Goal: Task Accomplishment & Management: Use online tool/utility

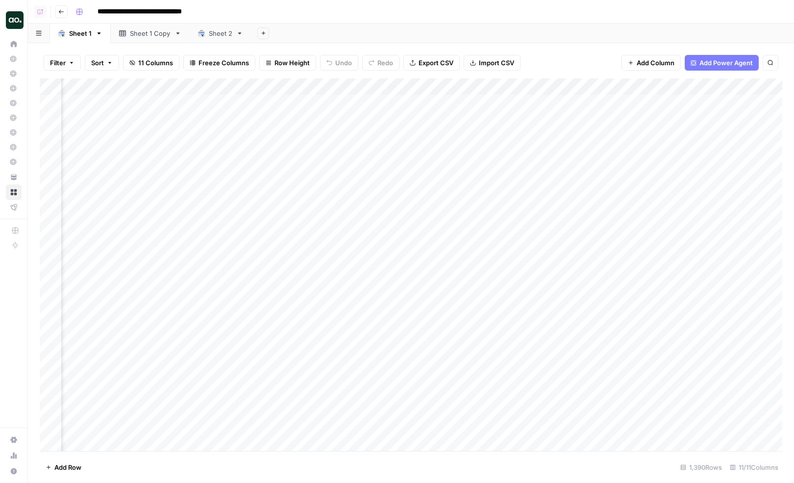
scroll to position [0, 432]
click at [408, 87] on div "Add Column" at bounding box center [411, 264] width 743 height 373
click at [407, 153] on span "Schedule" at bounding box center [432, 156] width 86 height 10
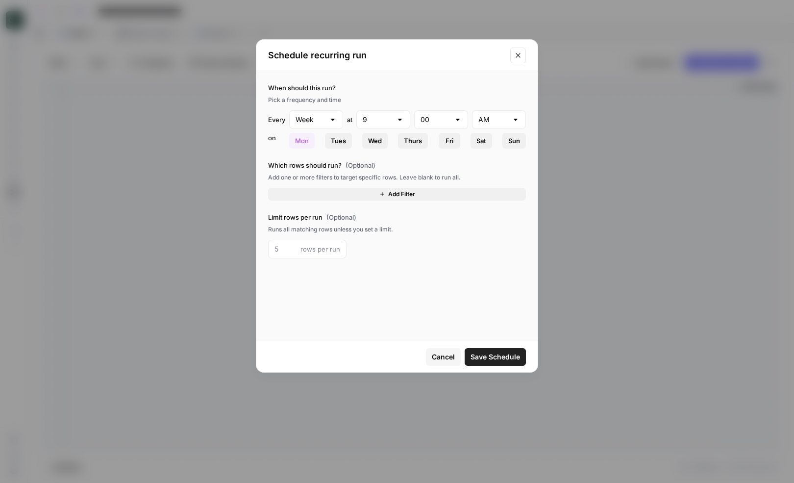
click at [359, 192] on button "Add Filter" at bounding box center [397, 194] width 258 height 13
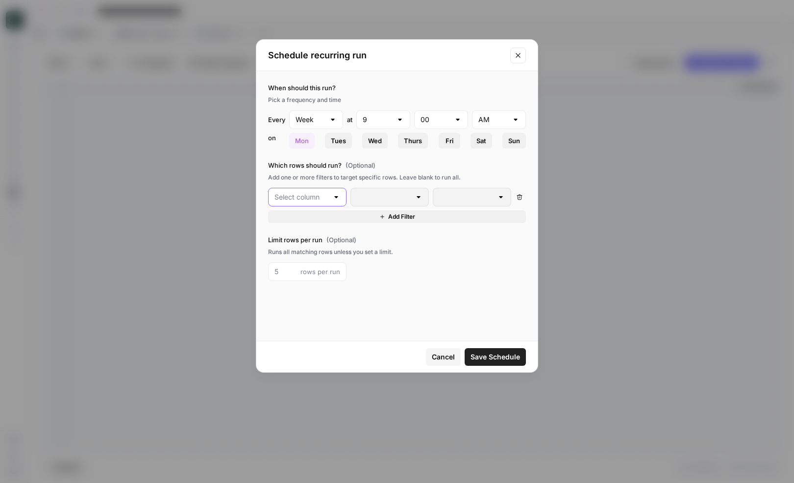
click at [312, 193] on input "text" at bounding box center [302, 197] width 54 height 10
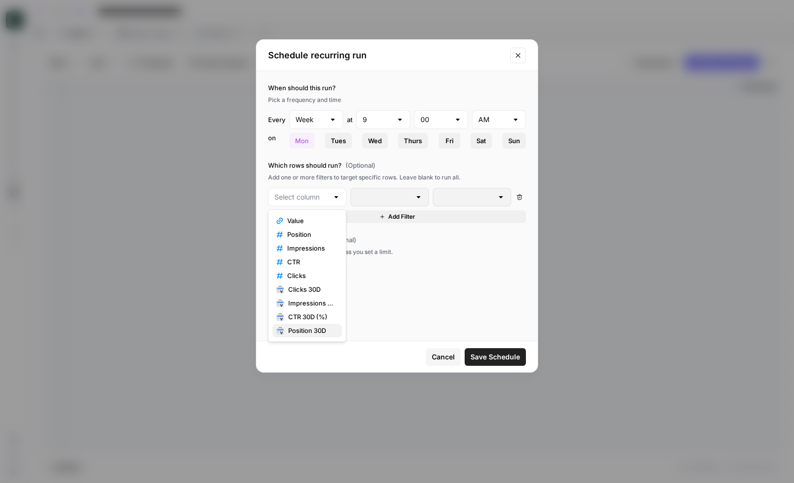
click at [299, 328] on span "Position 30D" at bounding box center [311, 331] width 46 height 10
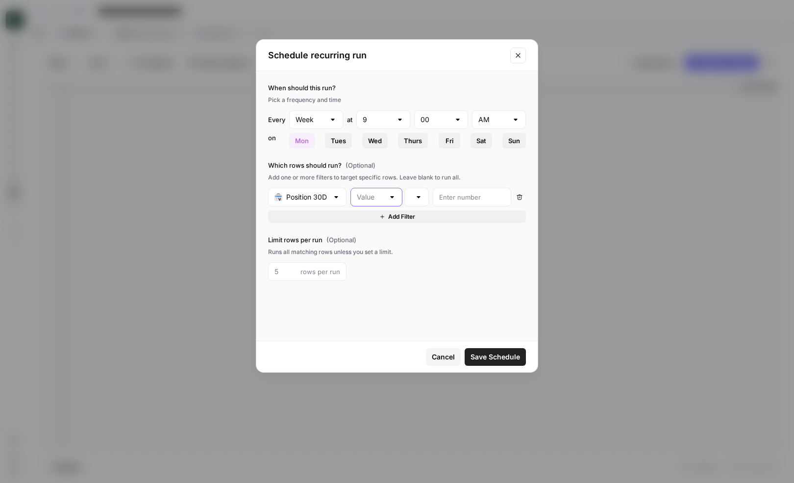
click at [374, 199] on input "text" at bounding box center [370, 197] width 27 height 10
click at [376, 231] on span "Change" at bounding box center [375, 234] width 32 height 10
type input "Change"
click at [462, 197] on input "number" at bounding box center [472, 197] width 66 height 10
type input "0"
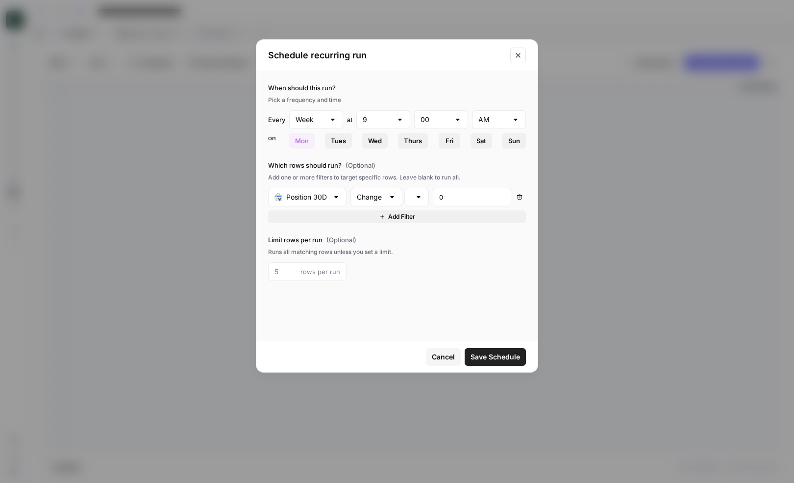
click at [475, 254] on div "Runs all matching rows unless you set a limit." at bounding box center [397, 252] width 258 height 9
click at [518, 54] on icon "Close modal" at bounding box center [518, 55] width 8 height 8
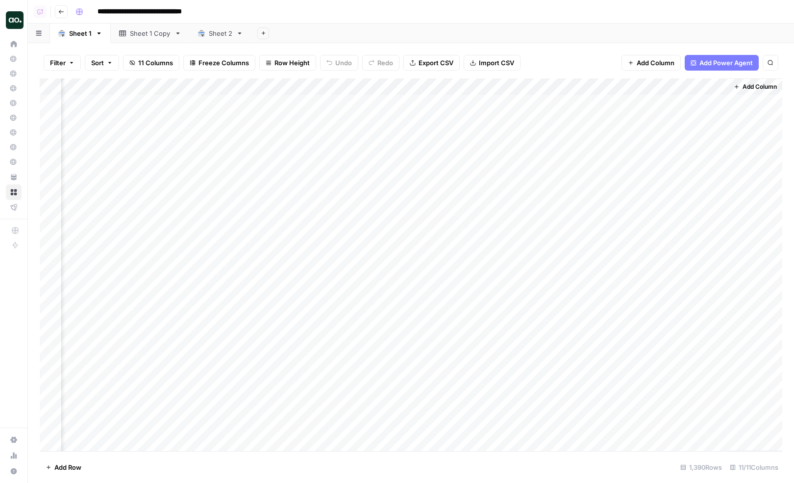
click at [544, 52] on div "Filter Sort 11 Columns Freeze Columns Row Height Undo Redo Export CSV Import CS…" at bounding box center [411, 62] width 743 height 31
click at [554, 58] on div "Filter Sort 11 Columns Freeze Columns Row Height Undo Redo Export CSV Import CS…" at bounding box center [411, 62] width 743 height 31
click at [552, 66] on div "Filter Sort 11 Columns Freeze Columns Row Height Undo Redo Export CSV Import CS…" at bounding box center [411, 62] width 743 height 31
click at [551, 63] on div "Filter Sort 11 Columns Freeze Columns Row Height Undo Redo Export CSV Import CS…" at bounding box center [411, 62] width 743 height 31
click at [550, 66] on div "Filter Sort 11 Columns Freeze Columns Row Height Undo Redo Export CSV Import CS…" at bounding box center [411, 62] width 743 height 31
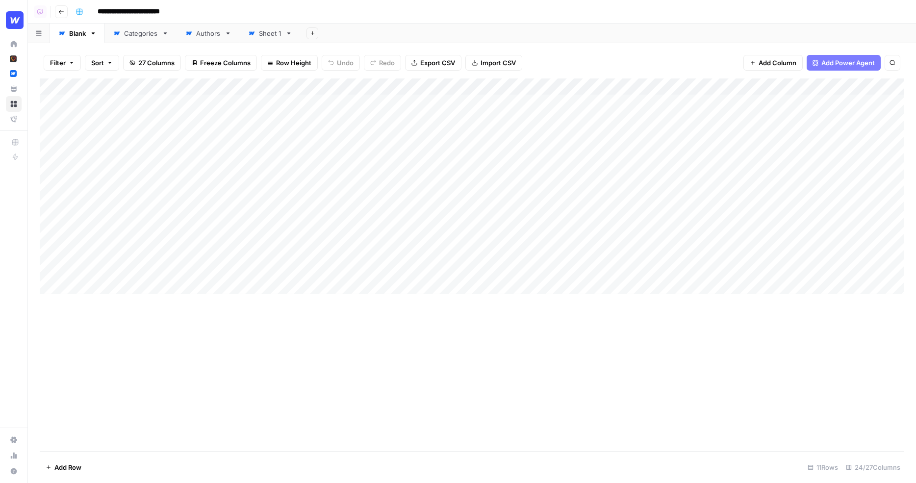
click at [903, 56] on div "Filter Sort 27 Columns Freeze Columns Row Height Undo Redo Export CSV Import CS…" at bounding box center [472, 62] width 864 height 31
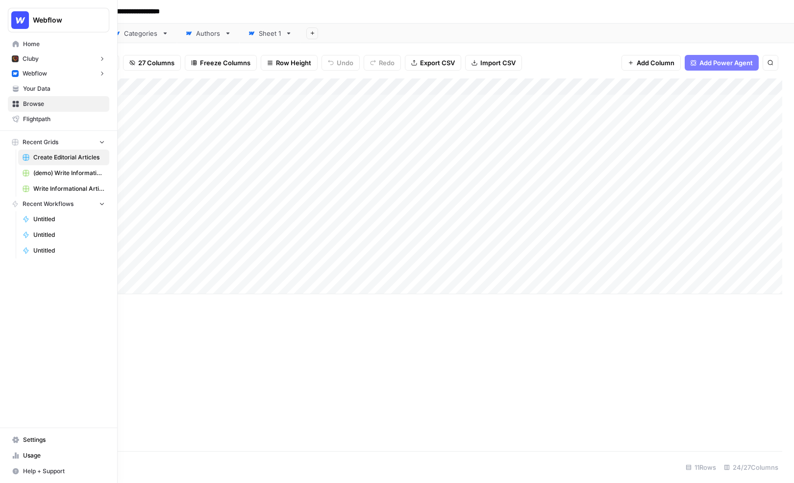
click at [41, 89] on span "Your Data" at bounding box center [64, 88] width 82 height 9
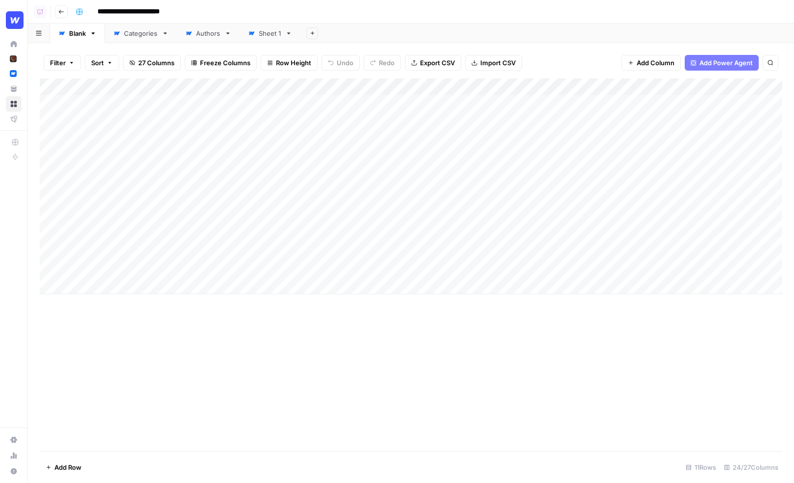
click at [343, 42] on div "Add Sheet" at bounding box center [548, 34] width 494 height 20
click at [338, 48] on div "Filter Sort 27 Columns Freeze Columns Row Height Undo Redo Export CSV Import CS…" at bounding box center [411, 62] width 743 height 31
click at [308, 51] on div "Filter Sort 27 Columns Freeze Columns Row Height Undo Redo Export CSV Import CS…" at bounding box center [411, 62] width 743 height 31
click at [99, 102] on div "Add Column" at bounding box center [411, 186] width 743 height 216
drag, startPoint x: 78, startPoint y: 103, endPoint x: 97, endPoint y: 152, distance: 52.6
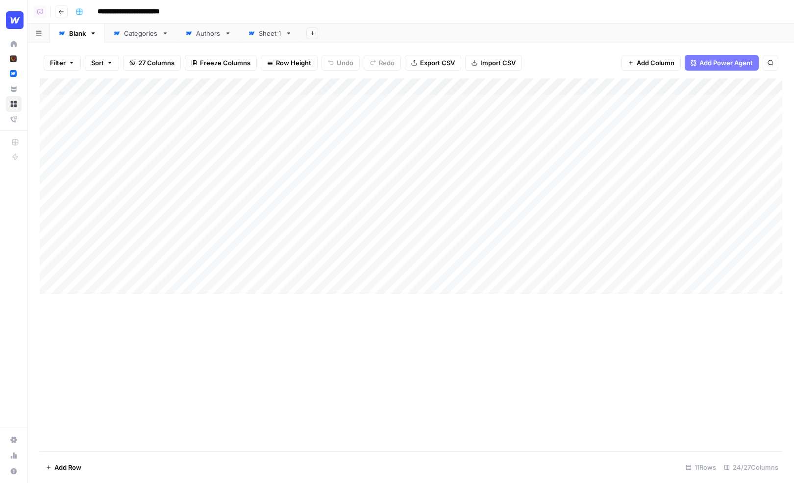
click at [97, 152] on div "Add Column" at bounding box center [411, 186] width 743 height 216
click at [401, 89] on div "Add Column" at bounding box center [411, 186] width 743 height 216
click at [50, 104] on div "Add Column" at bounding box center [411, 186] width 743 height 216
click at [49, 116] on div "Add Column" at bounding box center [411, 186] width 743 height 216
click at [399, 85] on div "Add Column" at bounding box center [411, 186] width 743 height 216
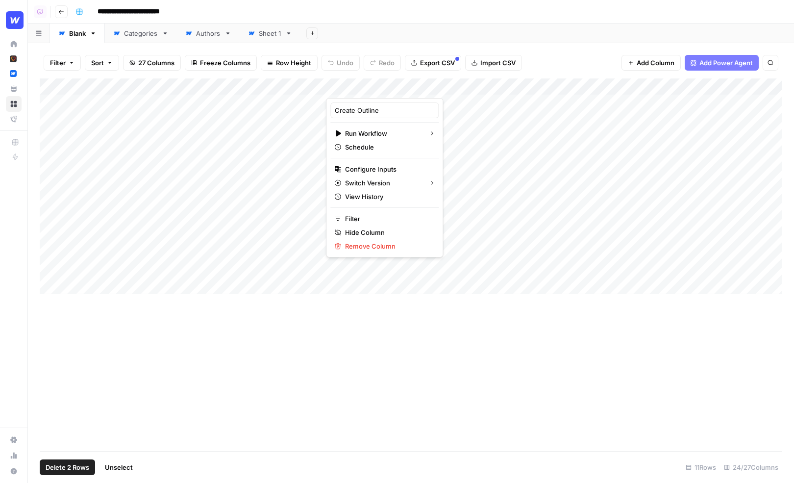
click at [49, 101] on div "Add Column" at bounding box center [411, 186] width 743 height 216
click at [46, 116] on div "Add Column" at bounding box center [411, 186] width 743 height 216
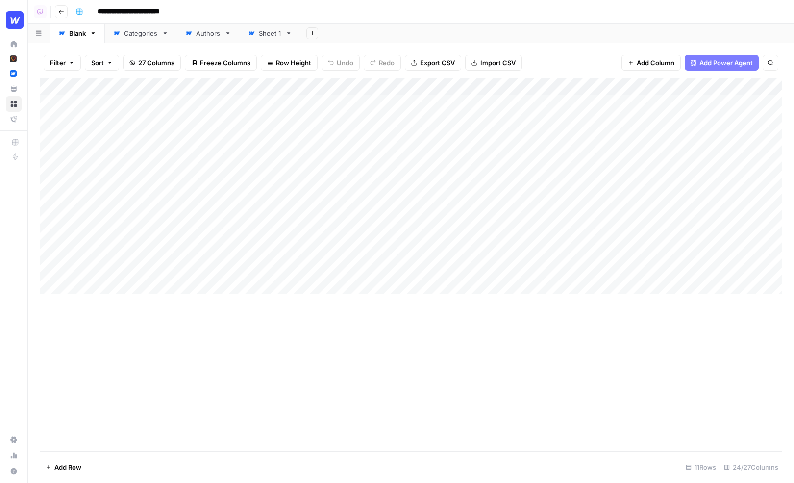
drag, startPoint x: 89, startPoint y: 98, endPoint x: 121, endPoint y: 274, distance: 178.4
click at [121, 274] on div "Add Column" at bounding box center [411, 186] width 743 height 216
click at [162, 73] on div "Filter Sort 27 Columns Freeze Columns Row Height Undo Redo Export CSV Import CS…" at bounding box center [411, 62] width 743 height 31
click at [362, 74] on div "Filter Sort 27 Columns Freeze Columns Row Height Undo Redo Export CSV Import CS…" at bounding box center [411, 62] width 743 height 31
click at [447, 103] on div "Add Column" at bounding box center [411, 186] width 743 height 216
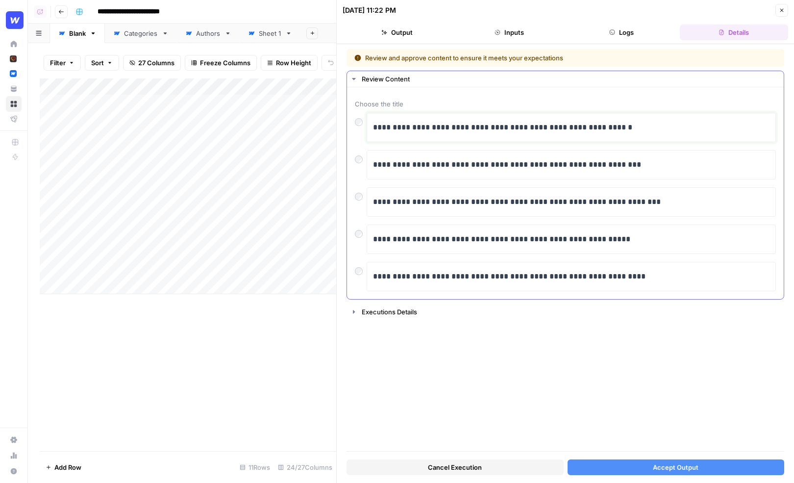
click at [648, 126] on p "**********" at bounding box center [572, 127] width 398 height 13
click at [650, 128] on p "**********" at bounding box center [572, 127] width 398 height 13
click at [663, 466] on span "Accept Output" at bounding box center [676, 467] width 46 height 10
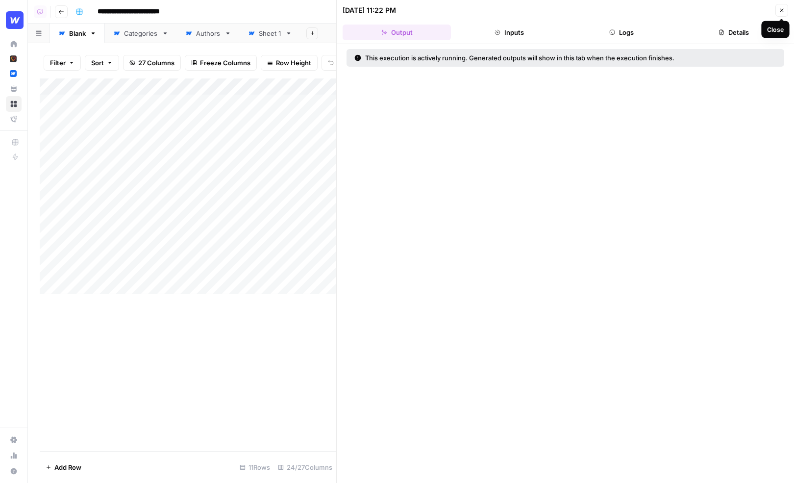
click at [781, 9] on icon "button" at bounding box center [782, 10] width 3 height 3
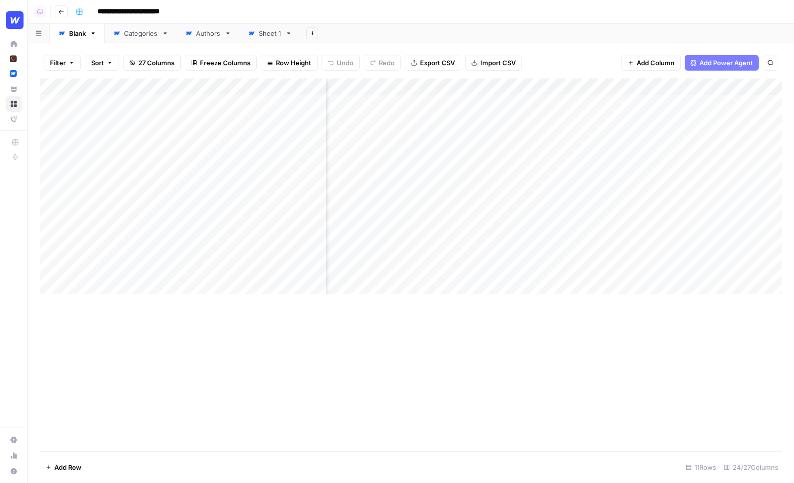
scroll to position [0, 412]
click at [534, 151] on div "Add Column" at bounding box center [411, 186] width 743 height 216
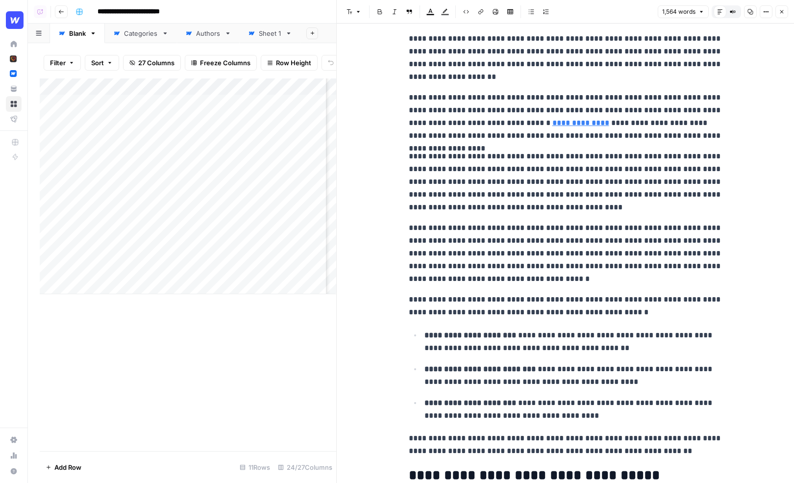
scroll to position [373, 0]
click at [577, 208] on p "**********" at bounding box center [566, 183] width 314 height 64
click at [536, 209] on p "**********" at bounding box center [566, 183] width 314 height 64
drag, startPoint x: 542, startPoint y: 210, endPoint x: 405, endPoint y: 156, distance: 147.0
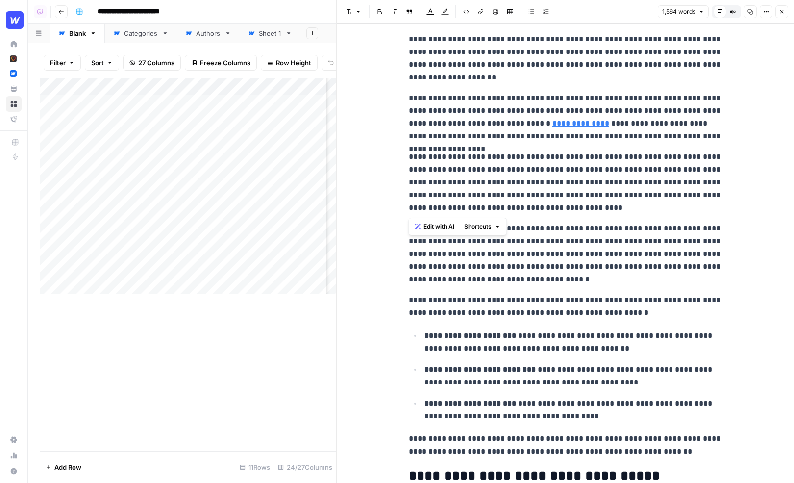
click at [439, 231] on span "Edit with AI" at bounding box center [439, 226] width 31 height 9
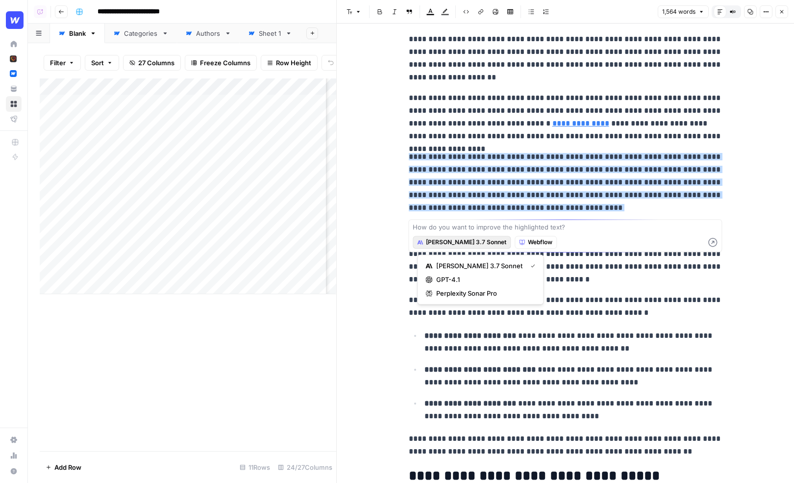
click at [455, 245] on span "Claude 3.7 Sonnet" at bounding box center [466, 242] width 80 height 9
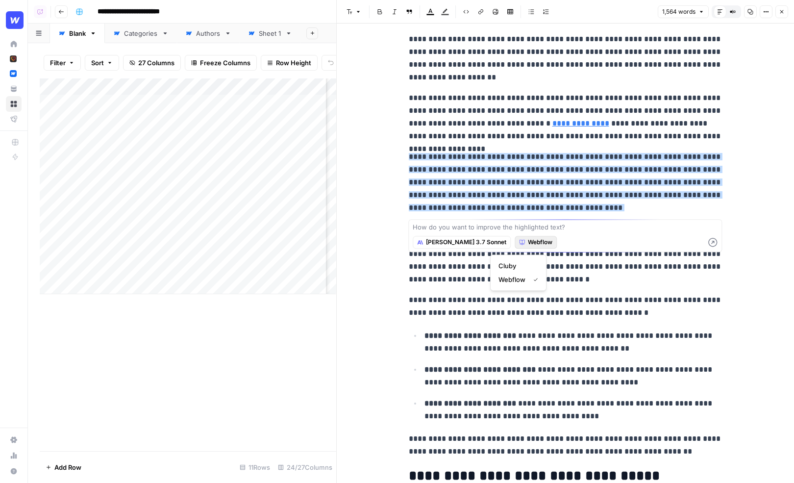
click at [528, 247] on span "Webflow" at bounding box center [540, 242] width 25 height 9
click at [482, 232] on textarea at bounding box center [565, 227] width 305 height 10
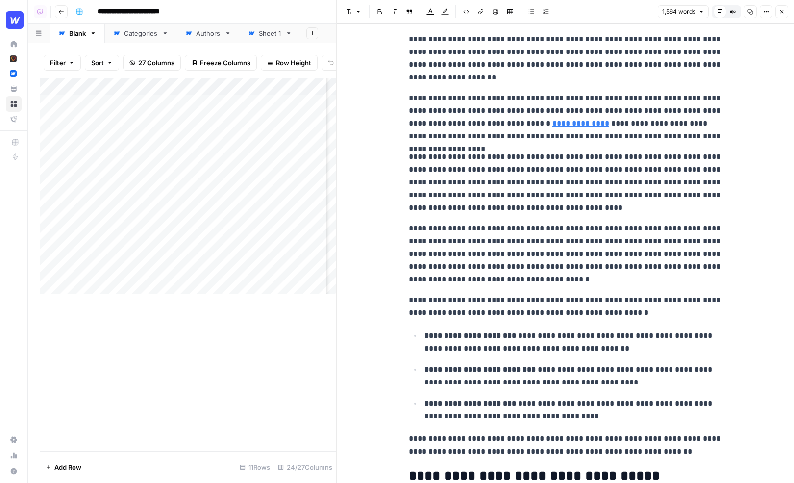
click at [553, 210] on p "**********" at bounding box center [566, 183] width 314 height 64
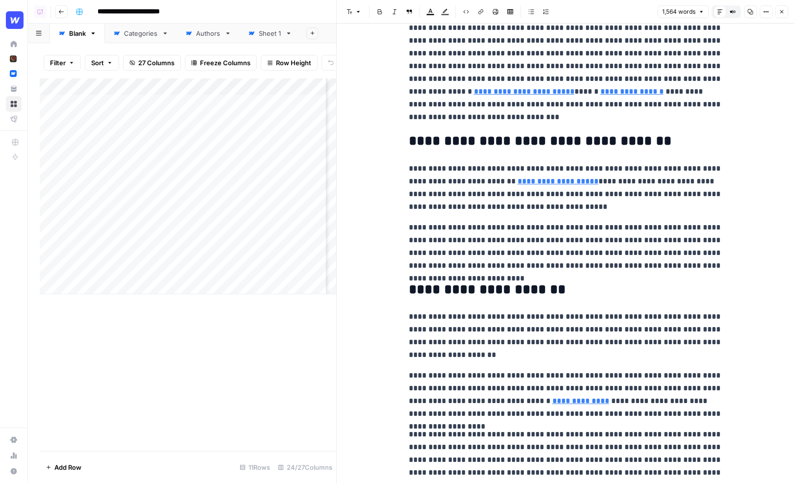
scroll to position [0, 0]
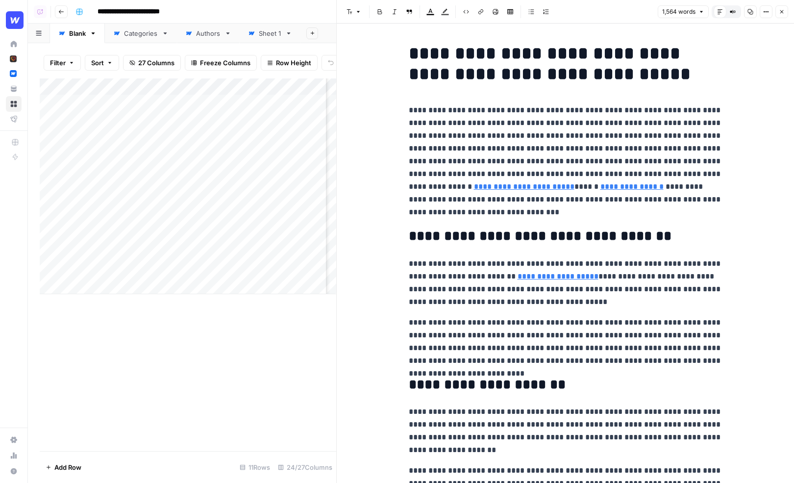
click at [784, 14] on icon "button" at bounding box center [782, 12] width 6 height 6
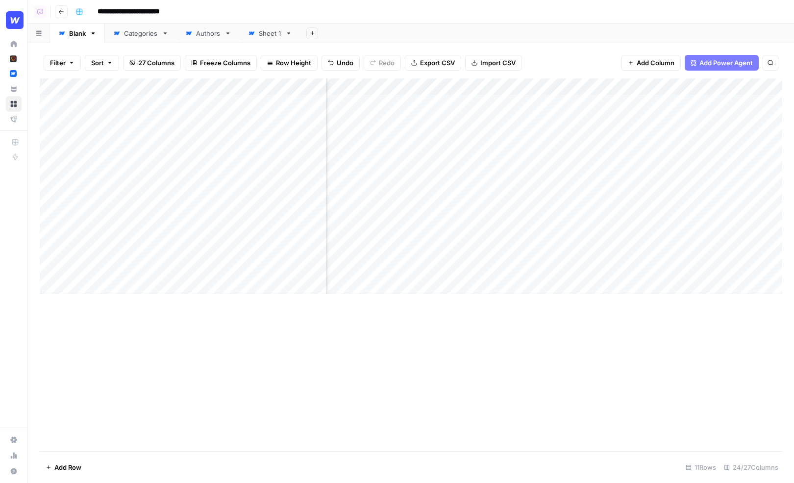
scroll to position [0, 1202]
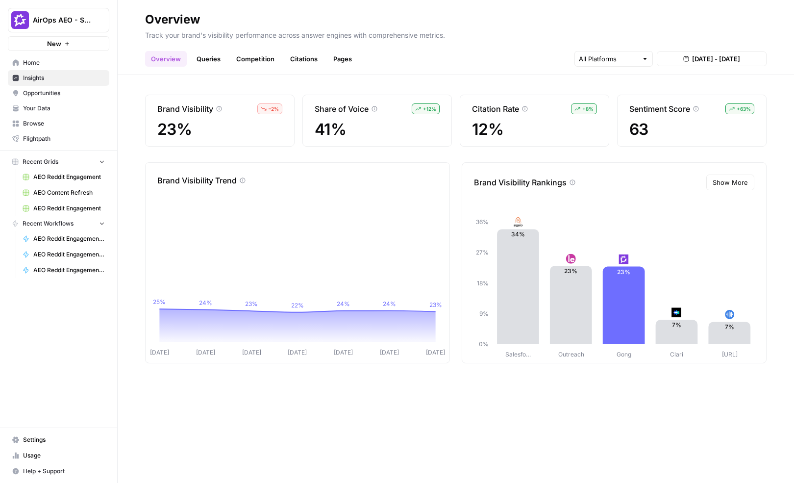
click at [710, 185] on span "Show More" at bounding box center [730, 182] width 35 height 10
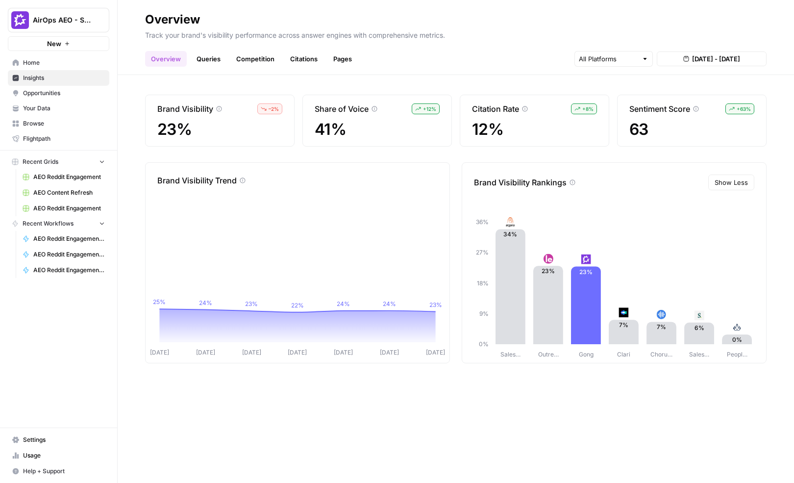
click at [692, 126] on span "63" at bounding box center [692, 130] width 125 height 18
click at [695, 57] on span "[DATE] - [DATE]" at bounding box center [716, 59] width 48 height 10
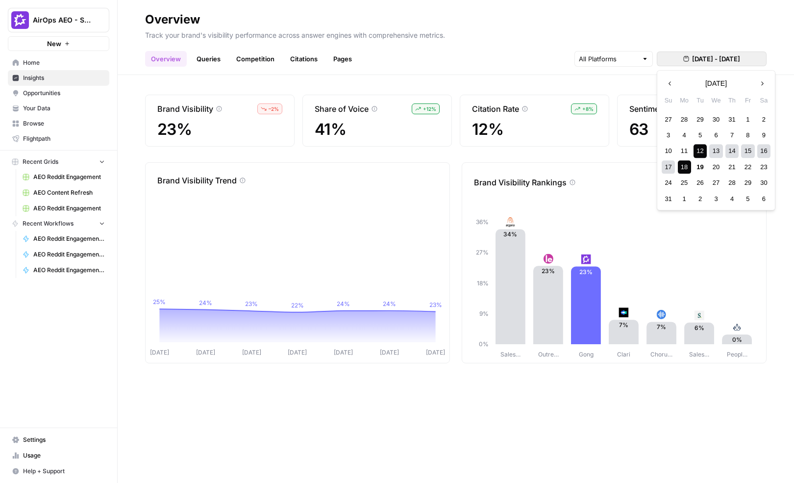
click at [639, 61] on div at bounding box center [614, 59] width 78 height 16
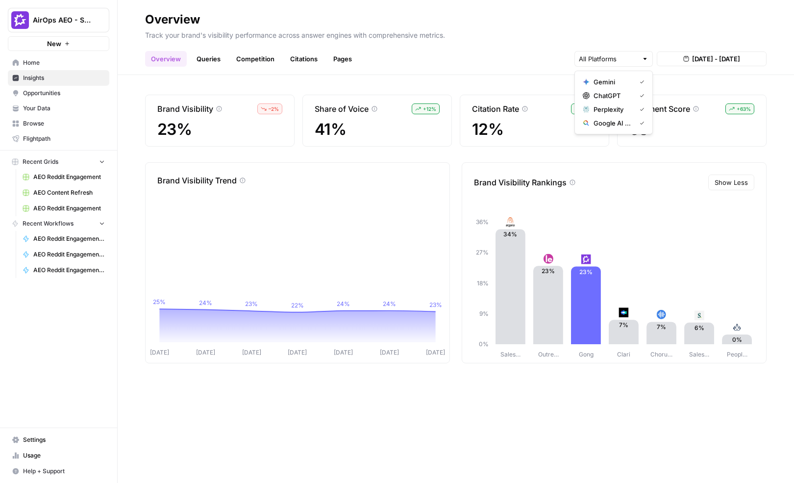
click at [493, 57] on div "Overview Queries Competition Citations Pages [DATE] - [DATE]" at bounding box center [456, 55] width 622 height 24
click at [427, 80] on div "Brand Visibility – 2 % 23% Share of Voice + 12 % 41% Citation Rate + 8 % 12% Se…" at bounding box center [456, 279] width 677 height 408
click at [293, 85] on div "Brand Visibility – 2 % 23% Share of Voice + 12 % 41% Citation Rate + 8 % 12% Se…" at bounding box center [456, 279] width 677 height 408
click at [204, 57] on link "Queries" at bounding box center [209, 59] width 36 height 16
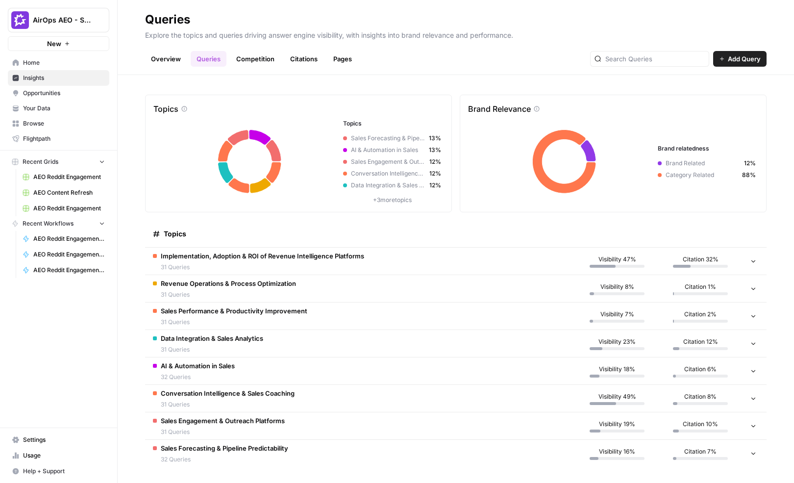
click at [710, 58] on span "Add Query" at bounding box center [744, 59] width 33 height 10
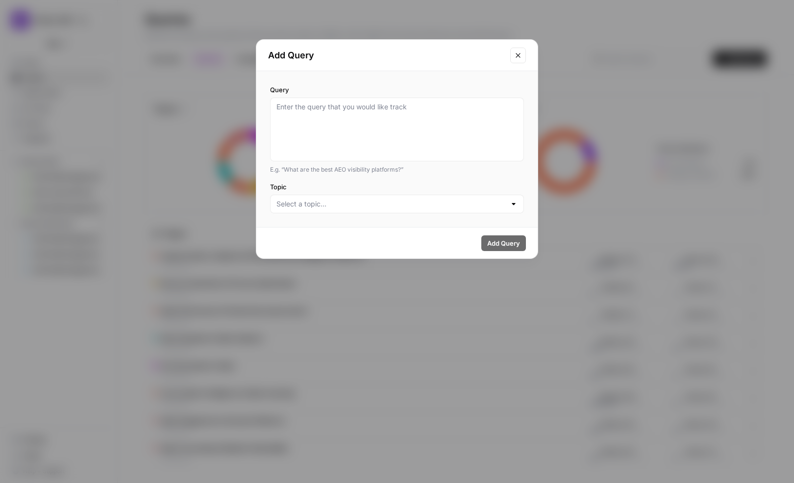
click at [518, 52] on icon "Close modal" at bounding box center [518, 55] width 8 height 8
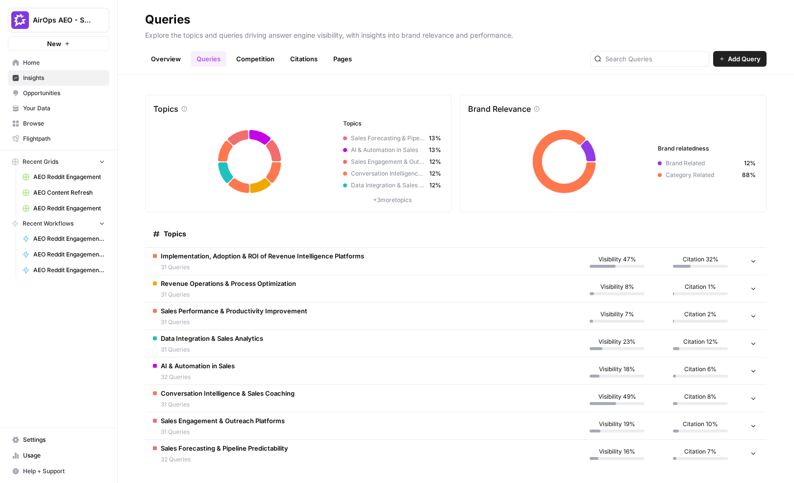
click at [383, 266] on td "Implementation, Adoption & ROI of Revenue Intelligence Platforms 31 Queries" at bounding box center [360, 261] width 430 height 27
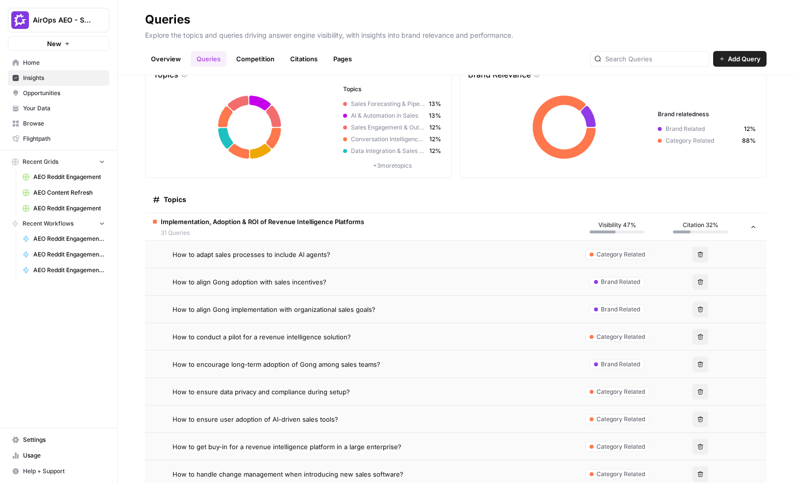
scroll to position [35, 0]
click at [372, 252] on div "How to adapt sales processes to include AI agents?" at bounding box center [370, 254] width 395 height 10
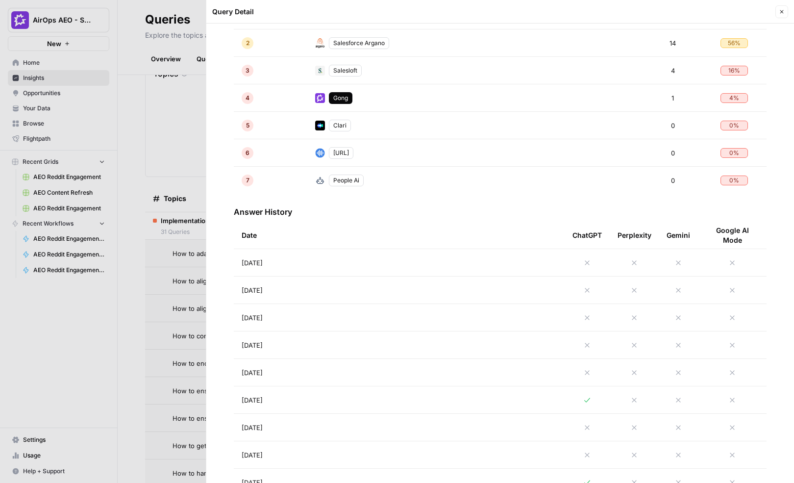
scroll to position [335, 0]
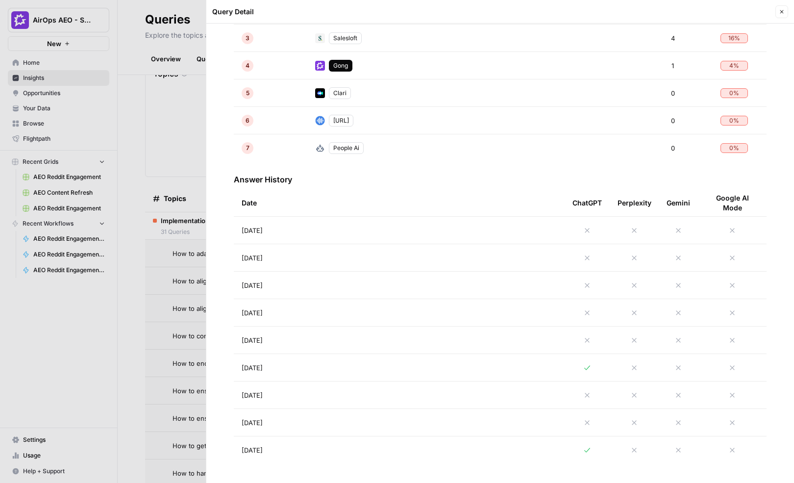
click at [518, 365] on td "[DATE]" at bounding box center [399, 367] width 331 height 27
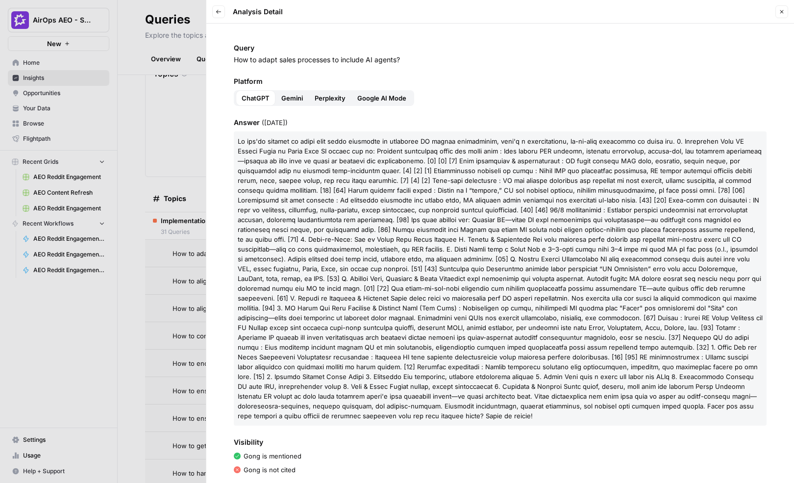
scroll to position [110, 0]
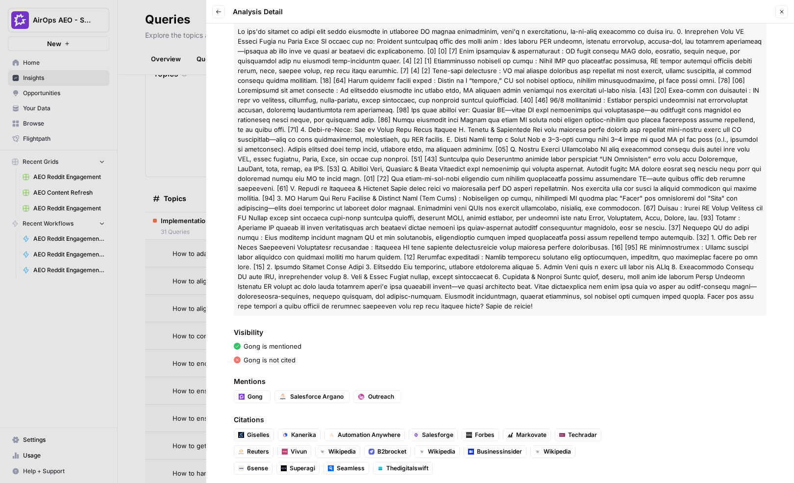
click at [167, 215] on div at bounding box center [397, 241] width 794 height 483
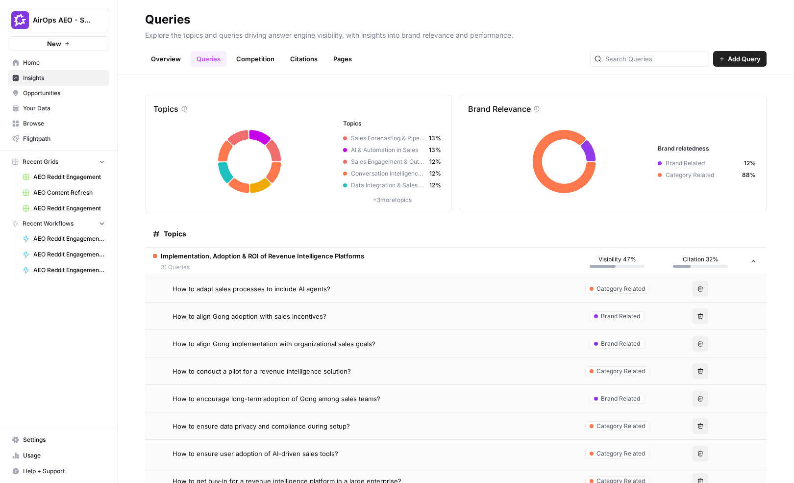
click at [379, 296] on td "How to adapt sales processes to include AI agents?" at bounding box center [360, 288] width 430 height 27
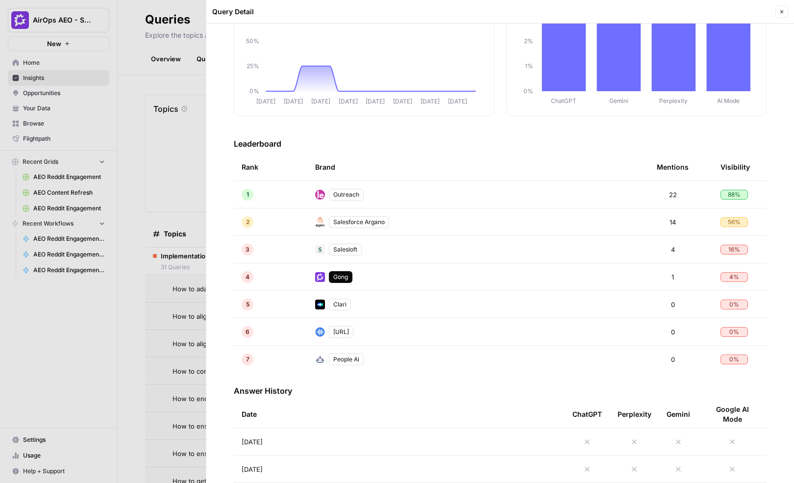
scroll to position [132, 0]
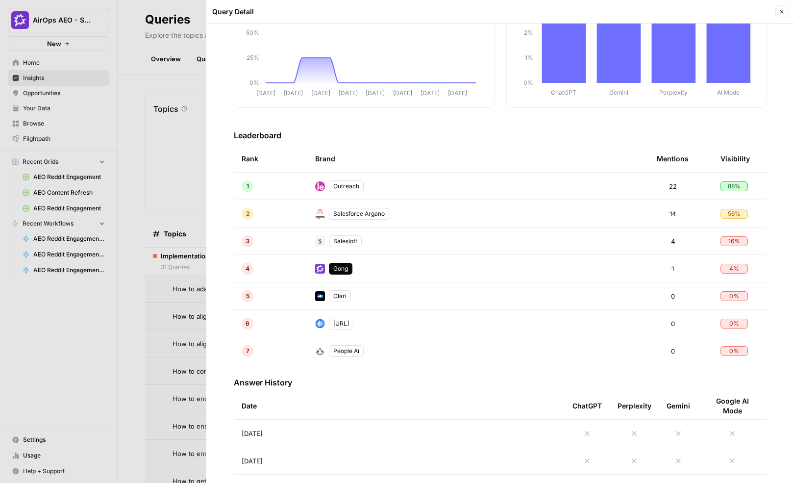
click at [183, 155] on div at bounding box center [397, 241] width 794 height 483
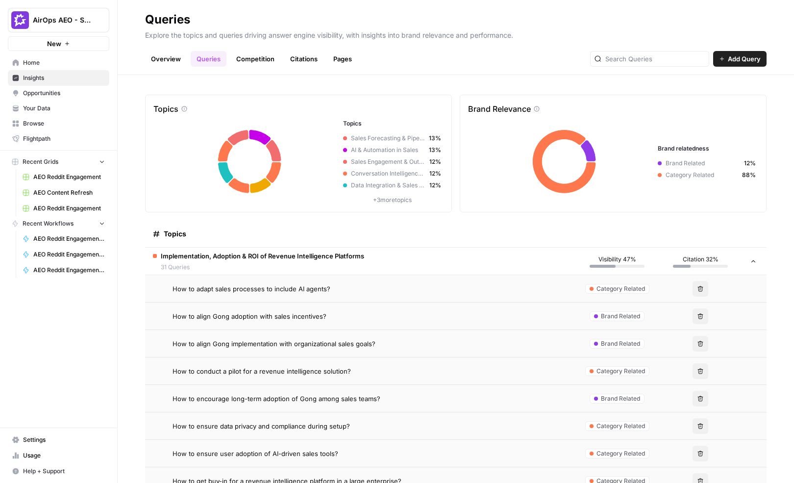
click at [391, 264] on td "Implementation, Adoption & ROI of Revenue Intelligence Platforms 31 Queries" at bounding box center [360, 261] width 430 height 27
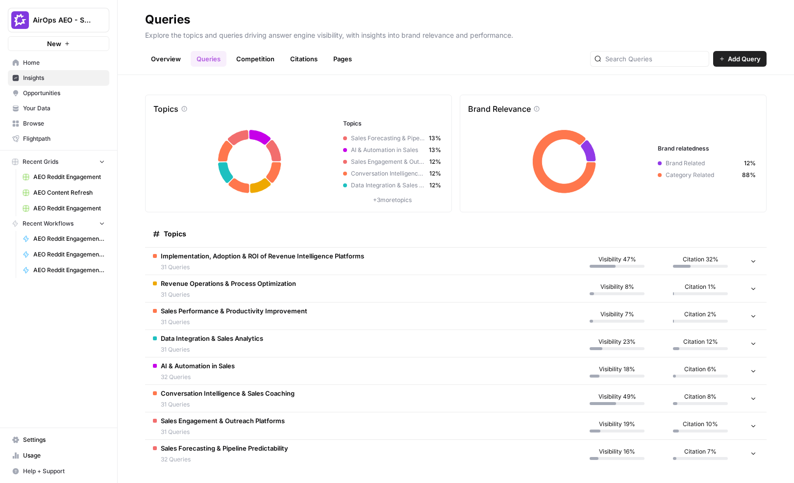
click at [303, 57] on link "Citations" at bounding box center [303, 59] width 39 height 16
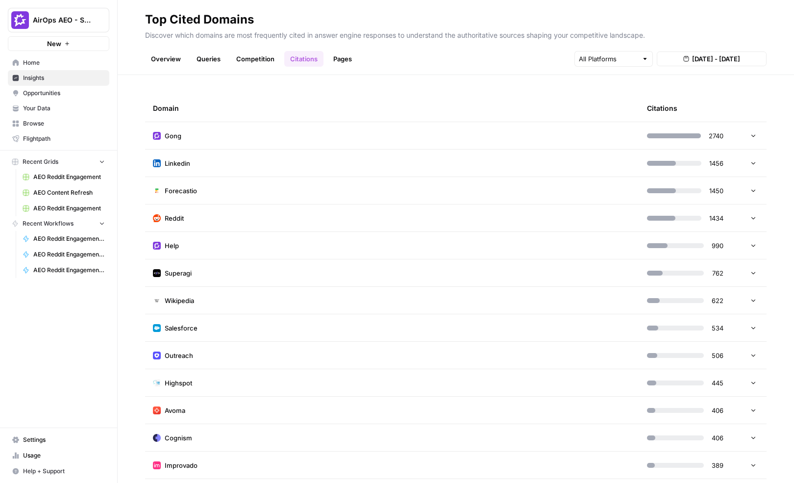
click at [381, 90] on div "Domain Citations Gong 2740 Linkedin 1456 Forecastio 1450 Reddit 1434 Help 990 S…" at bounding box center [456, 279] width 677 height 408
click at [398, 210] on td "Reddit" at bounding box center [392, 217] width 494 height 27
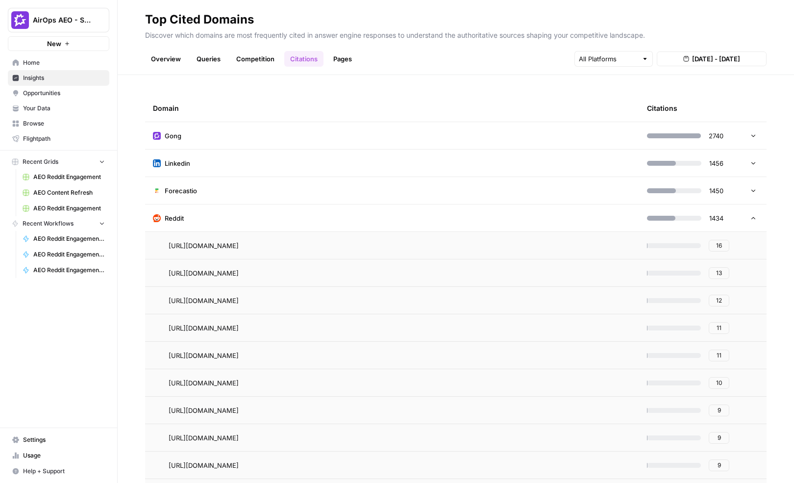
click at [710, 243] on span "16" at bounding box center [719, 245] width 6 height 9
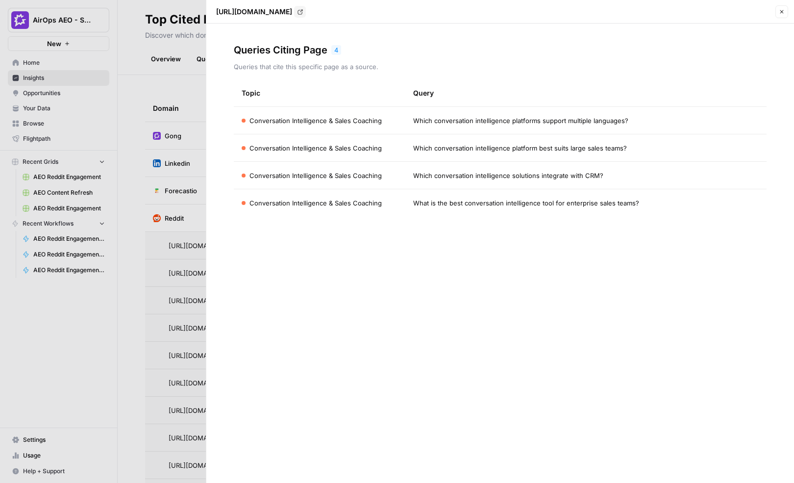
click at [189, 159] on div at bounding box center [397, 241] width 794 height 483
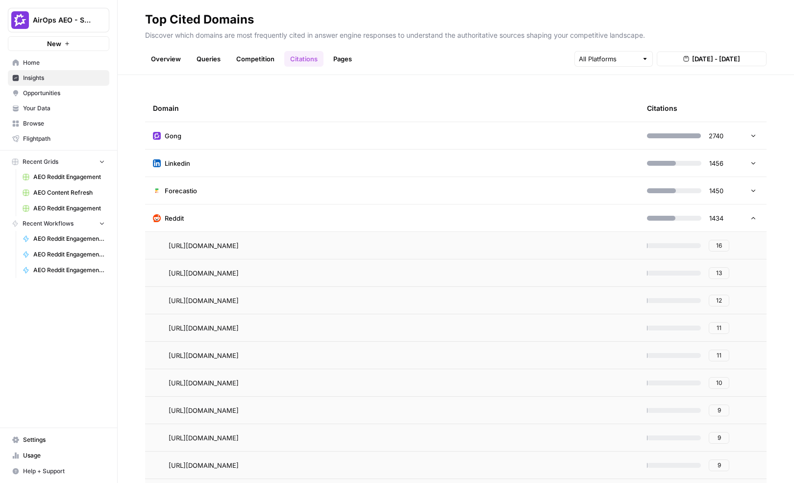
click at [341, 58] on link "Pages" at bounding box center [343, 59] width 30 height 16
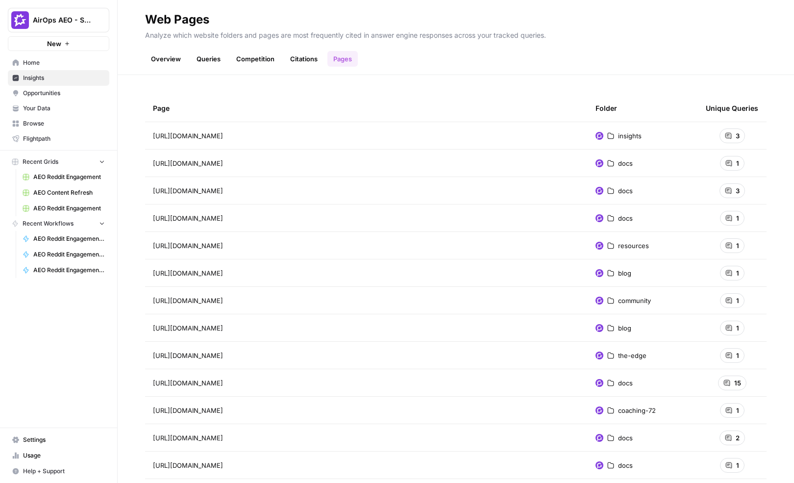
click at [303, 58] on link "Citations" at bounding box center [303, 59] width 39 height 16
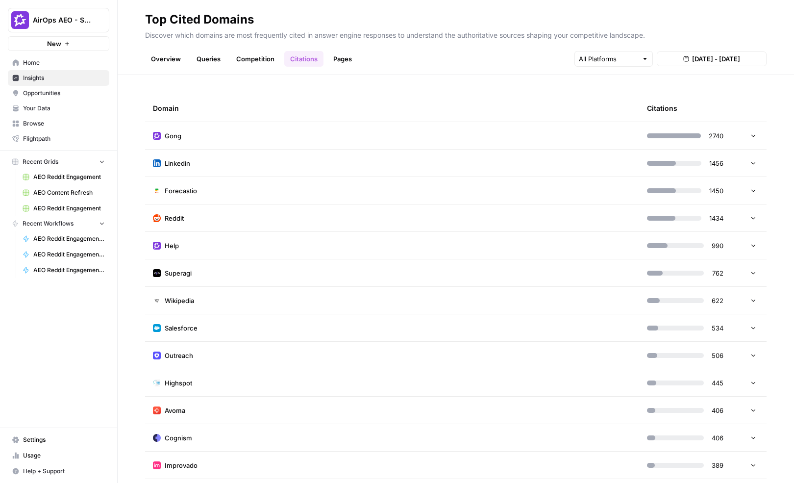
click at [52, 92] on span "Opportunities" at bounding box center [64, 93] width 82 height 9
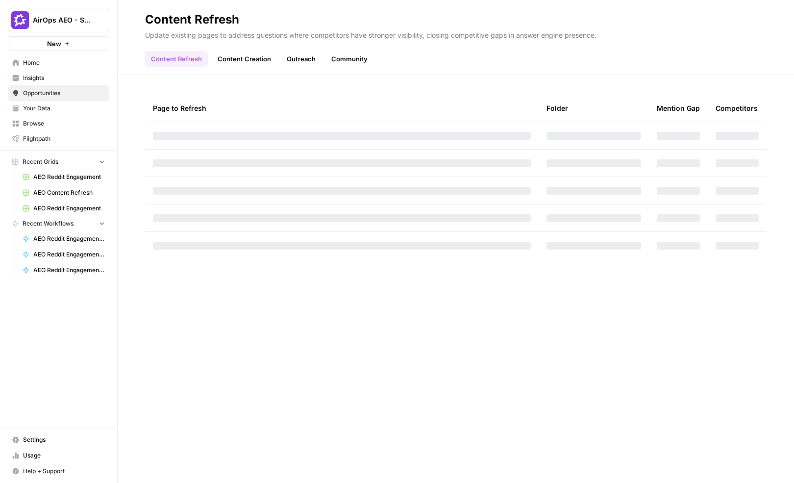
click at [142, 94] on div "Page to Refresh Folder Mention Gap Competitors" at bounding box center [456, 279] width 677 height 408
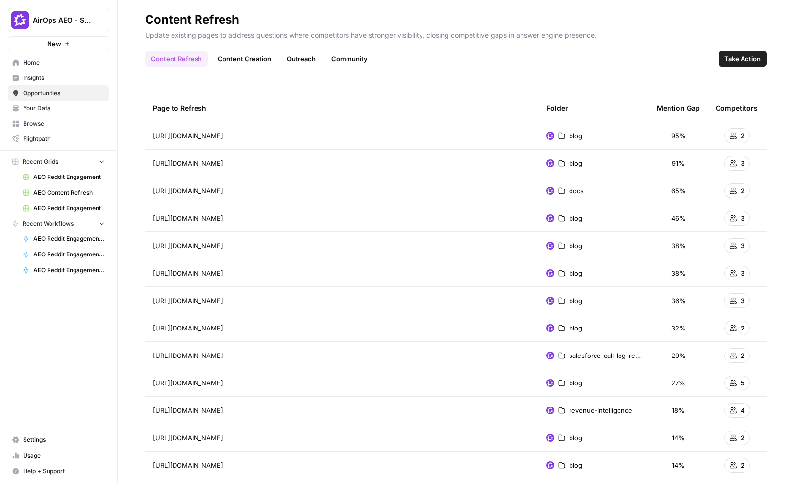
click at [238, 63] on link "Content Creation" at bounding box center [244, 59] width 65 height 16
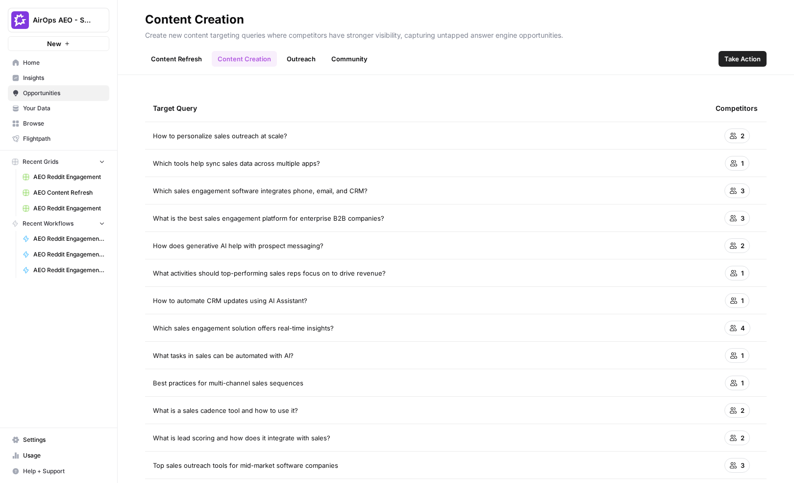
click at [307, 61] on link "Outreach" at bounding box center [301, 59] width 41 height 16
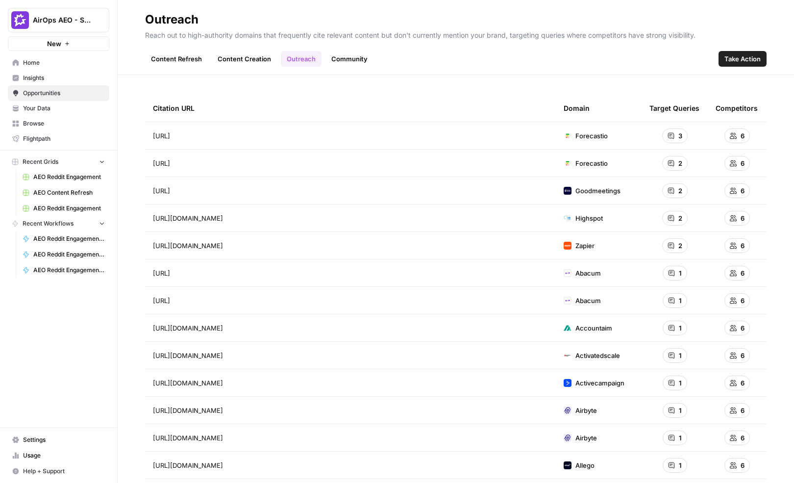
click at [346, 58] on link "Community" at bounding box center [350, 59] width 48 height 16
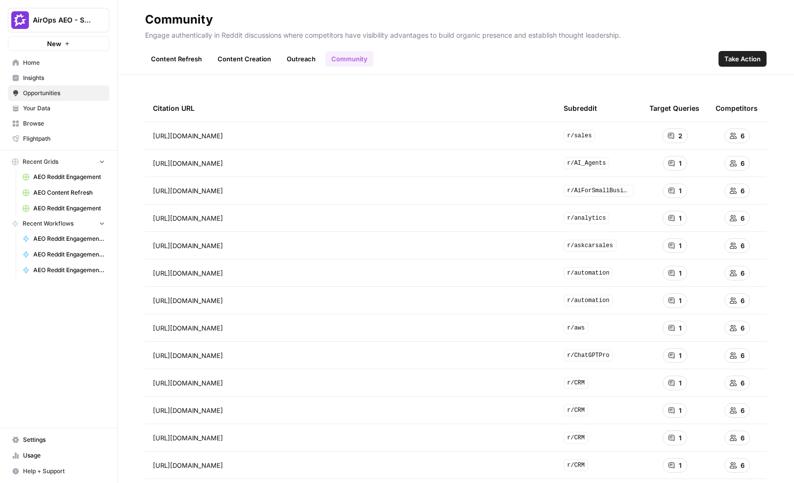
click at [583, 83] on div "Citation URL Subreddit Target Queries Competitors https://www.reddit.com/r/sale…" at bounding box center [456, 279] width 677 height 408
click at [180, 61] on link "Content Refresh" at bounding box center [176, 59] width 63 height 16
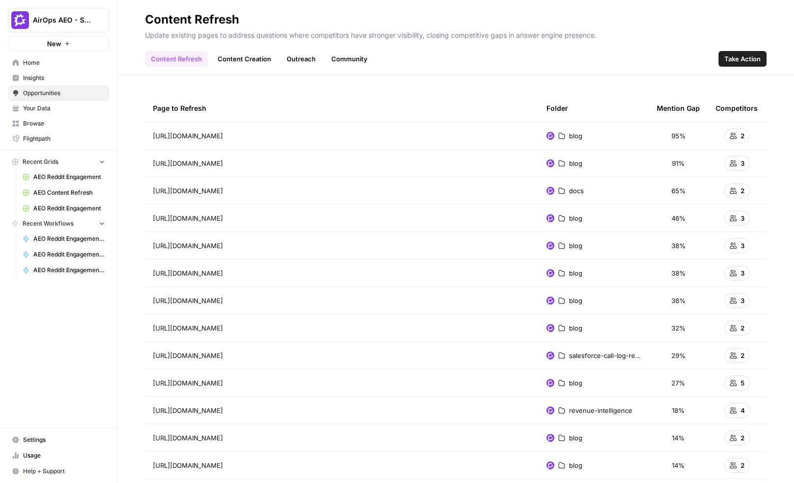
click at [233, 59] on link "Content Creation" at bounding box center [244, 59] width 65 height 16
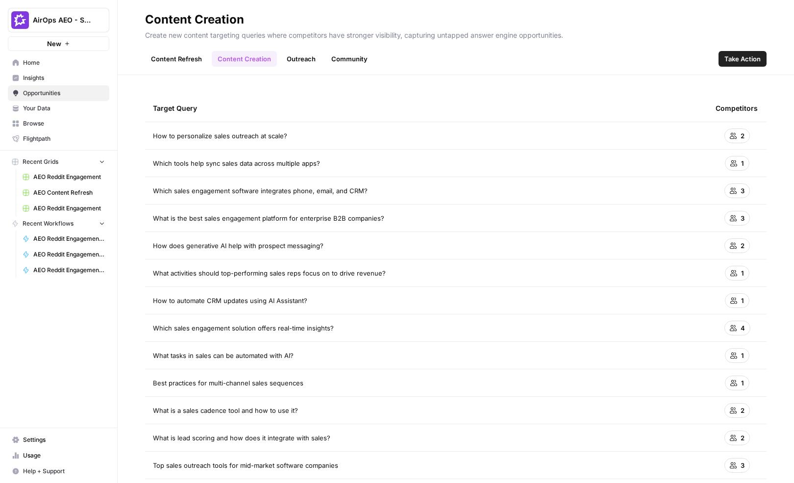
click at [312, 56] on link "Outreach" at bounding box center [301, 59] width 41 height 16
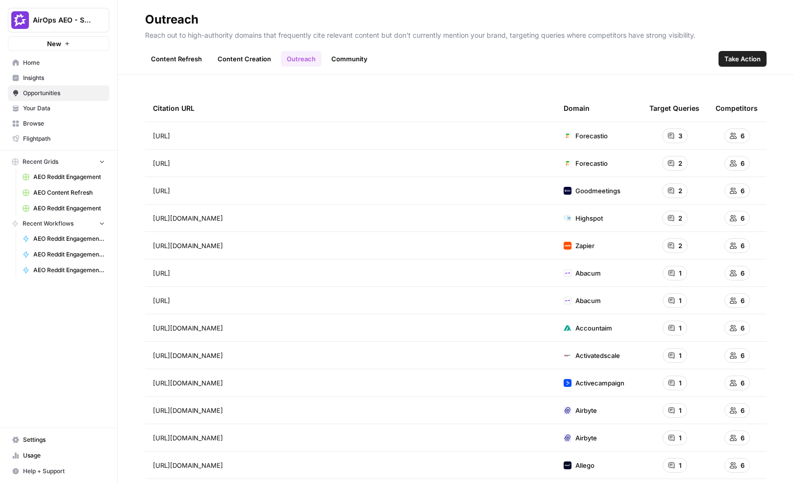
click at [351, 59] on link "Community" at bounding box center [350, 59] width 48 height 16
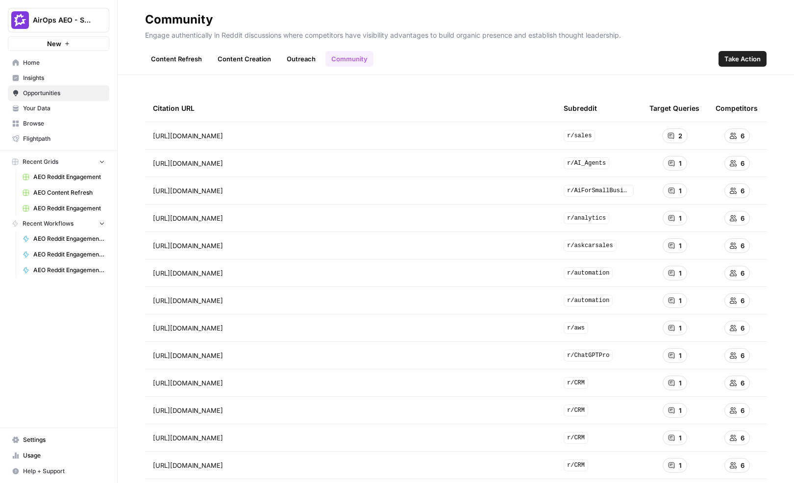
click at [710, 62] on span "Take Action" at bounding box center [743, 59] width 36 height 10
click at [710, 56] on span "Take Action" at bounding box center [743, 59] width 36 height 10
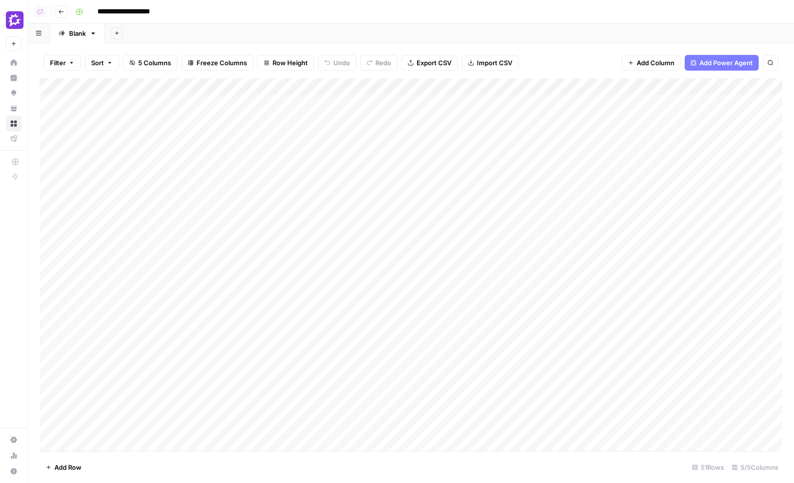
click at [343, 45] on div "Filter Sort 5 Columns Freeze Columns Row Height Undo Redo Export CSV Import CSV…" at bounding box center [411, 263] width 766 height 440
click at [710, 427] on icon "close" at bounding box center [780, 427] width 5 height 5
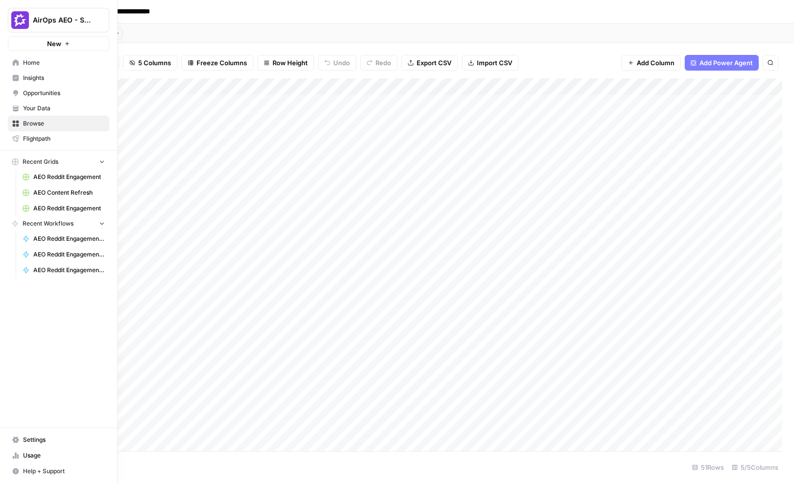
click at [35, 110] on span "Your Data" at bounding box center [64, 108] width 82 height 9
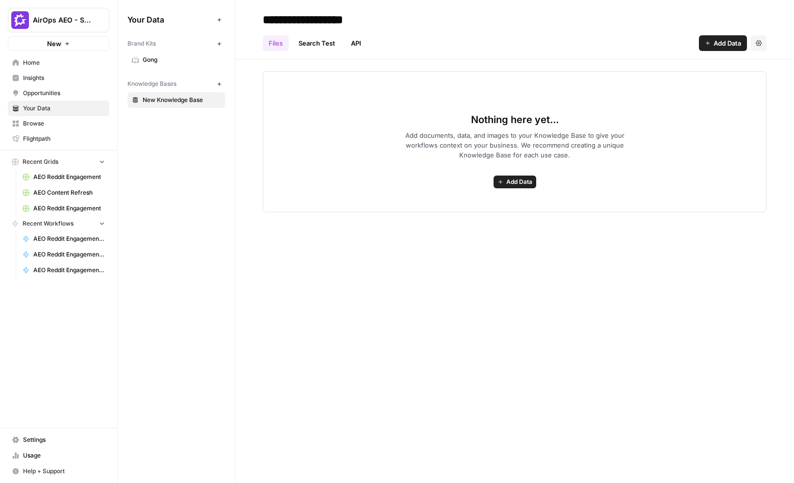
click at [82, 20] on span "AirOps AEO - Single Brand (Gong)" at bounding box center [62, 20] width 59 height 10
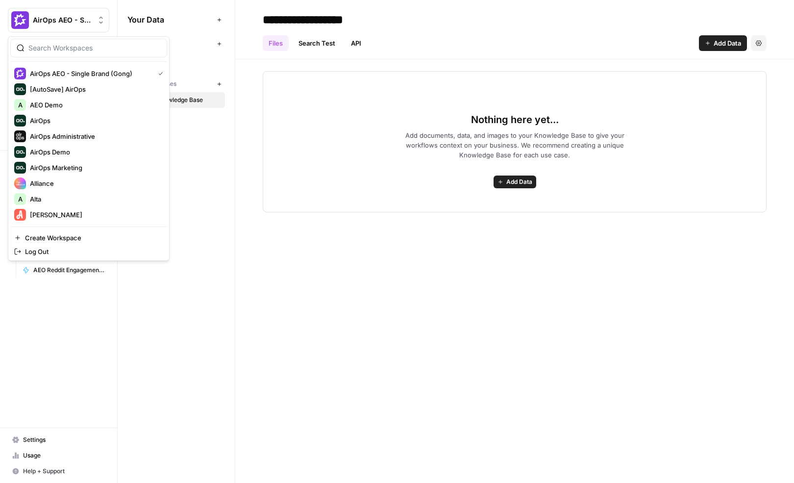
click at [85, 45] on input "search" at bounding box center [94, 48] width 132 height 10
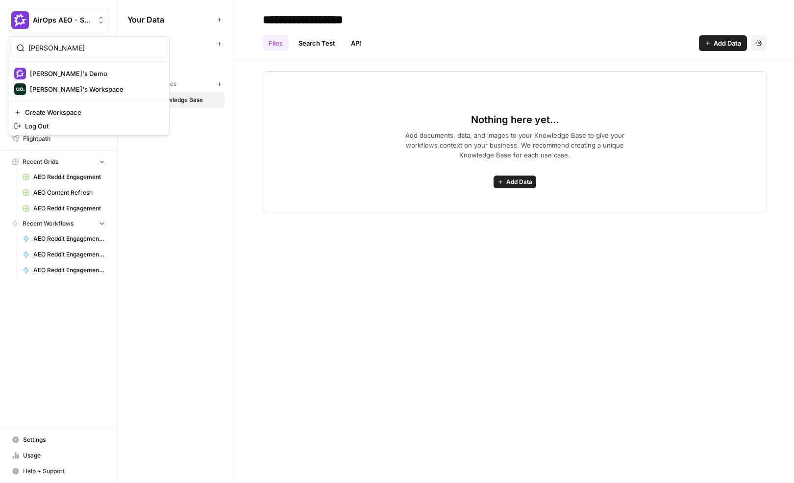
type input "nick"
click at [86, 87] on span "[PERSON_NAME]'s Workspace" at bounding box center [94, 89] width 129 height 10
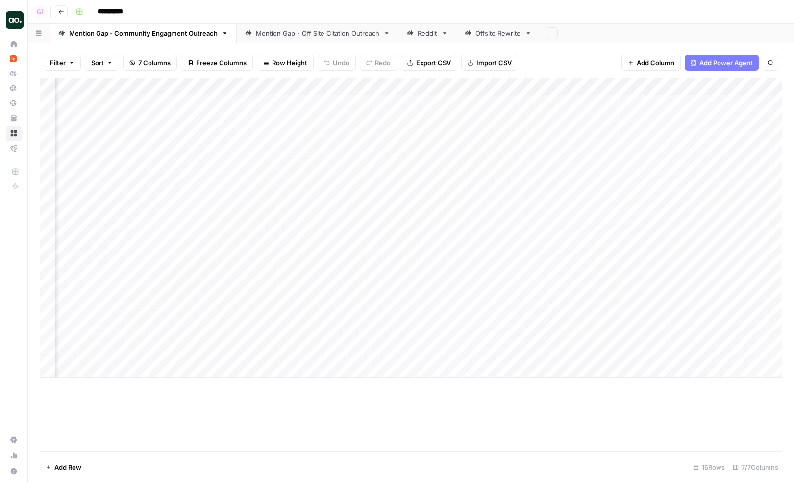
scroll to position [0, 682]
click at [708, 100] on div "Add Column" at bounding box center [411, 227] width 743 height 299
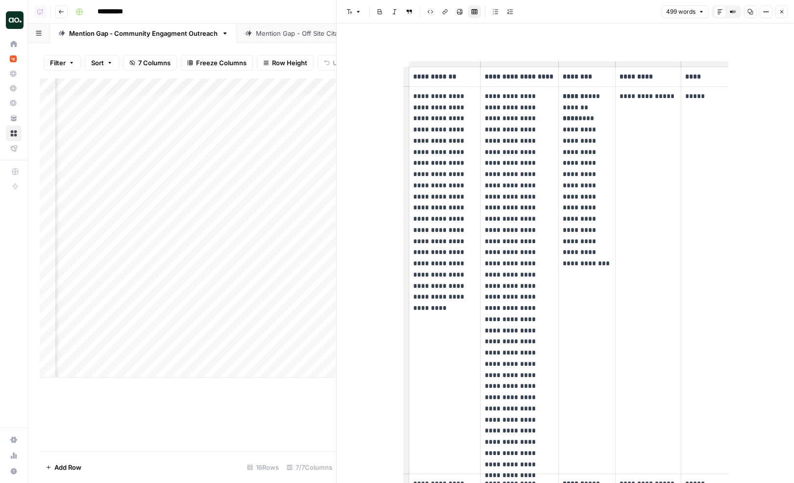
scroll to position [0, 50]
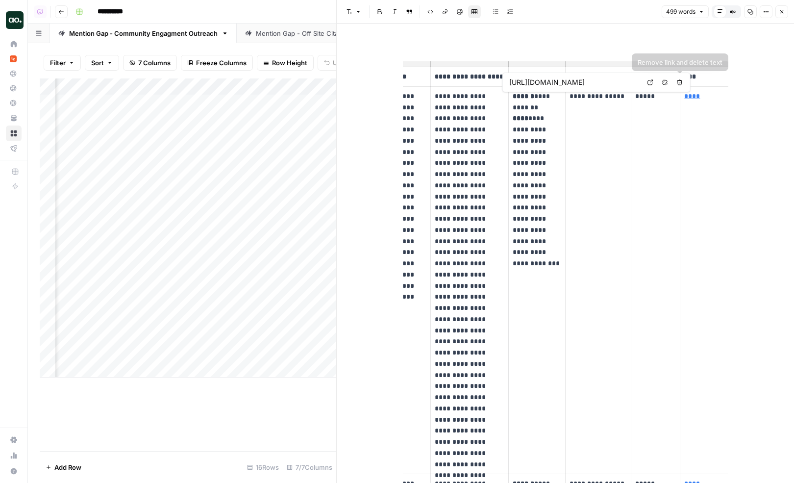
click at [652, 81] on icon at bounding box center [651, 82] width 6 height 6
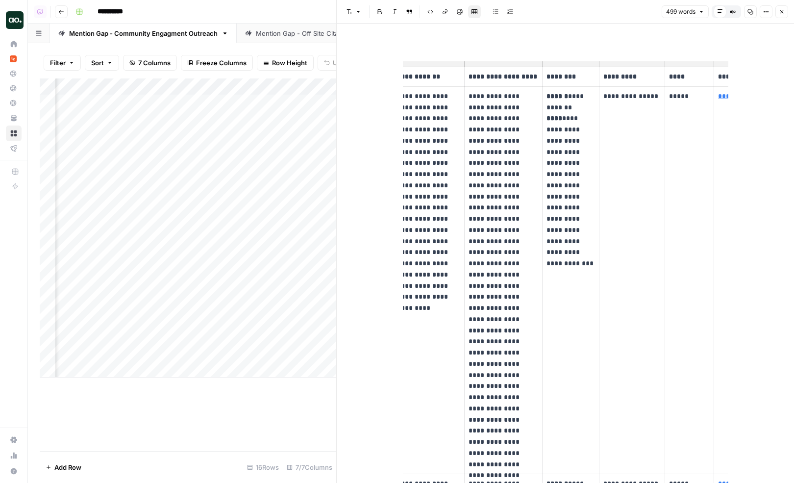
scroll to position [0, 0]
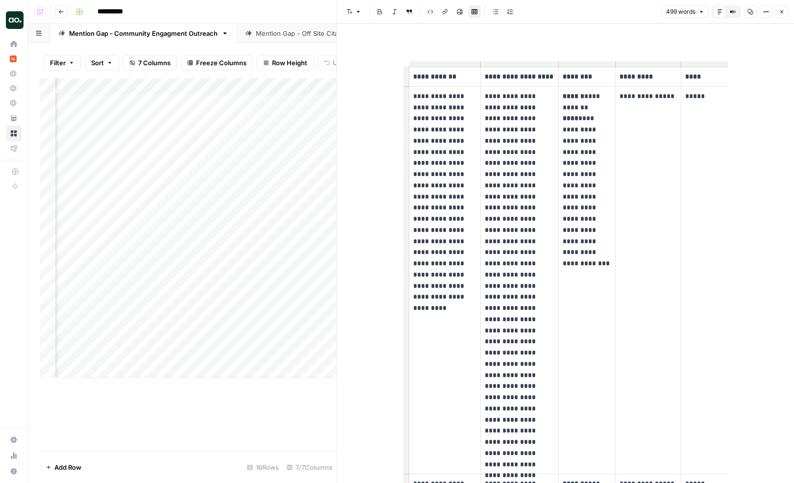
click at [565, 99] on strong "******" at bounding box center [574, 96] width 22 height 7
drag, startPoint x: 413, startPoint y: 96, endPoint x: 448, endPoint y: 130, distance: 48.9
click at [448, 130] on p "**********" at bounding box center [445, 191] width 64 height 201
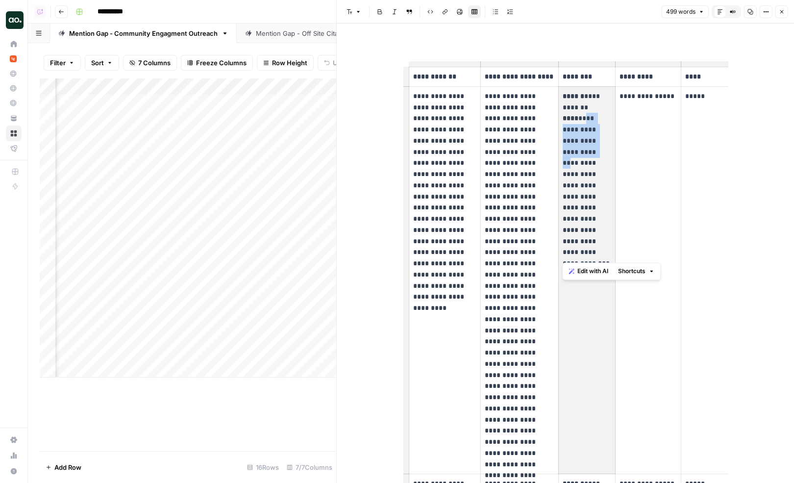
drag, startPoint x: 579, startPoint y: 119, endPoint x: 590, endPoint y: 150, distance: 33.3
click at [590, 150] on p "**********" at bounding box center [587, 174] width 49 height 167
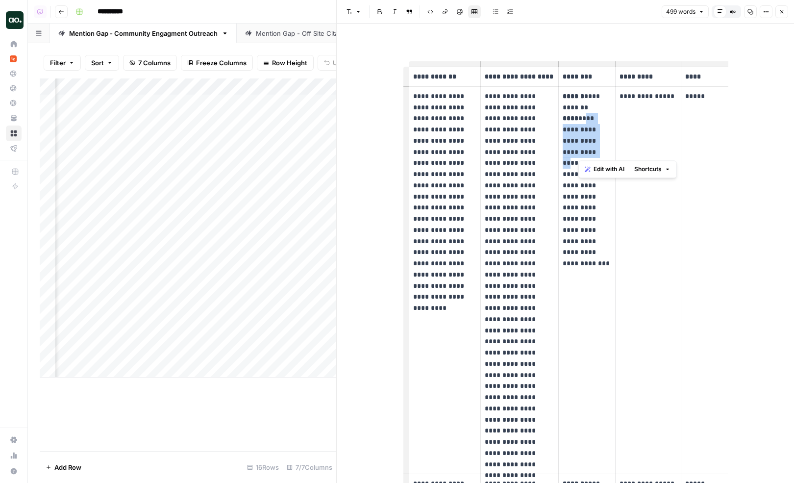
copy p "**********"
drag, startPoint x: 590, startPoint y: 150, endPoint x: 579, endPoint y: 122, distance: 30.0
click at [579, 122] on p "**********" at bounding box center [587, 174] width 49 height 167
click at [579, 123] on p "**********" at bounding box center [587, 174] width 49 height 167
click at [423, 100] on p "**********" at bounding box center [445, 191] width 64 height 201
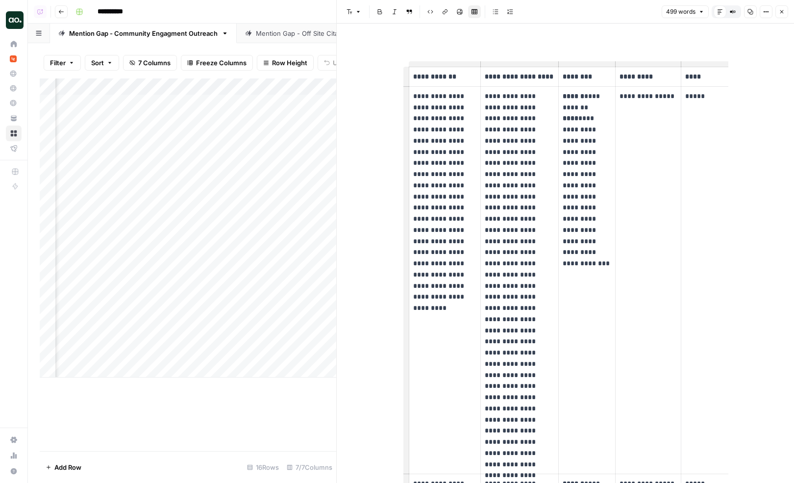
click at [783, 13] on icon "button" at bounding box center [782, 11] width 3 height 3
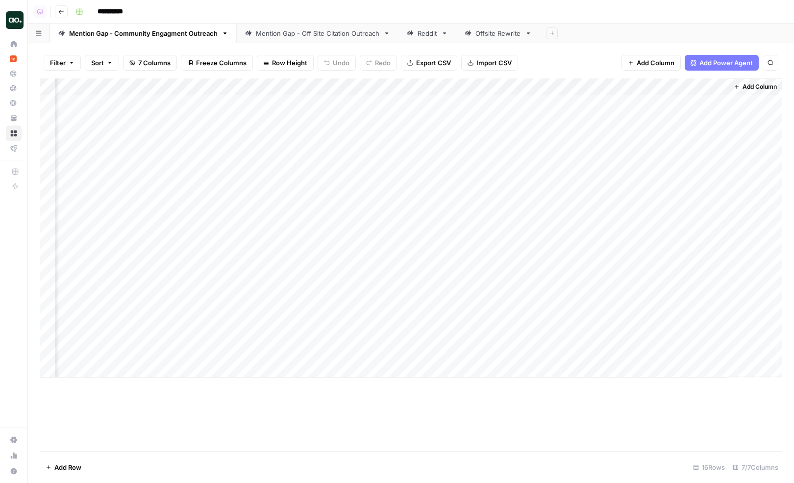
scroll to position [0, 670]
click at [274, 32] on div "Mention Gap - Off Site Citation Outreach" at bounding box center [318, 33] width 124 height 10
click at [706, 101] on div "Add Column" at bounding box center [411, 244] width 743 height 332
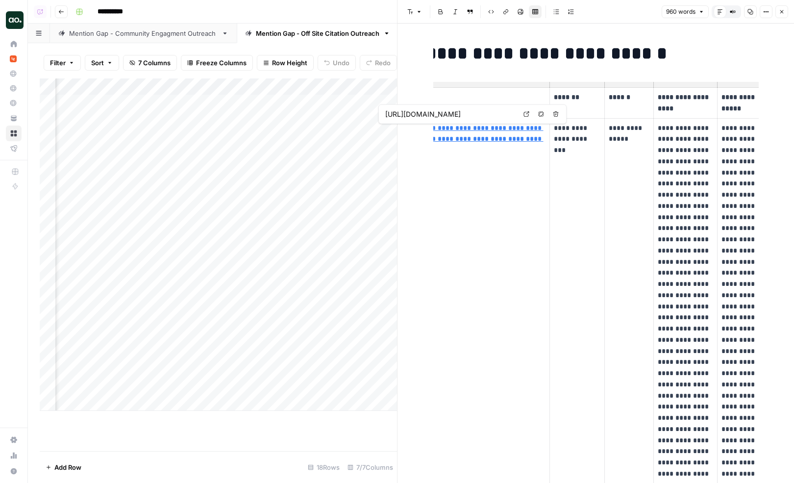
scroll to position [0, 76]
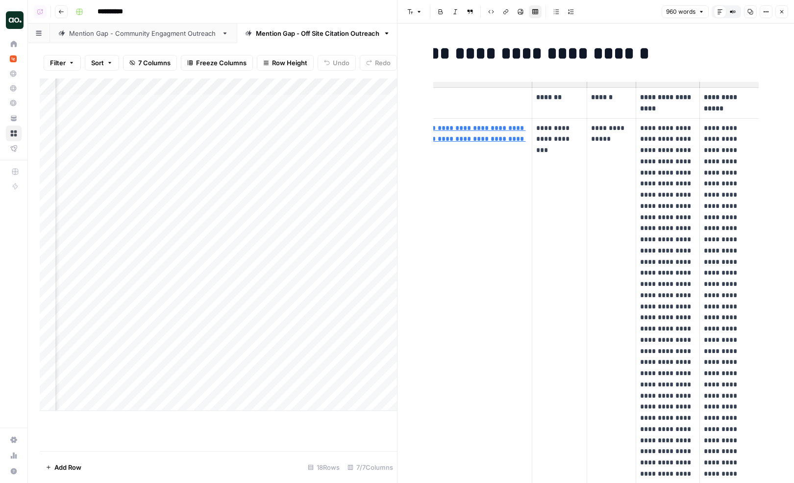
click at [560, 146] on p "**********" at bounding box center [559, 139] width 46 height 33
click at [621, 139] on p "**********" at bounding box center [611, 134] width 41 height 23
drag, startPoint x: 623, startPoint y: 142, endPoint x: 587, endPoint y: 126, distance: 39.1
click at [587, 126] on td "**********" at bounding box center [611, 362] width 49 height 488
click at [606, 138] on p "**********" at bounding box center [611, 134] width 41 height 23
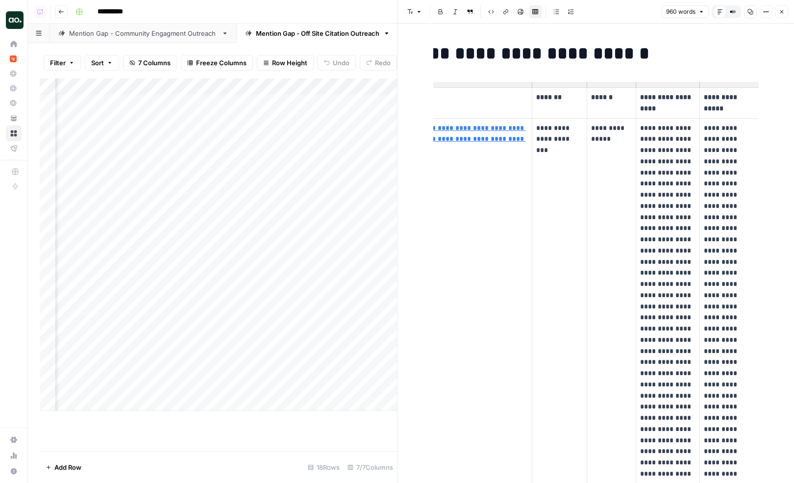
drag, startPoint x: 642, startPoint y: 129, endPoint x: 673, endPoint y: 203, distance: 80.2
click at [673, 203] on p "**********" at bounding box center [667, 362] width 55 height 479
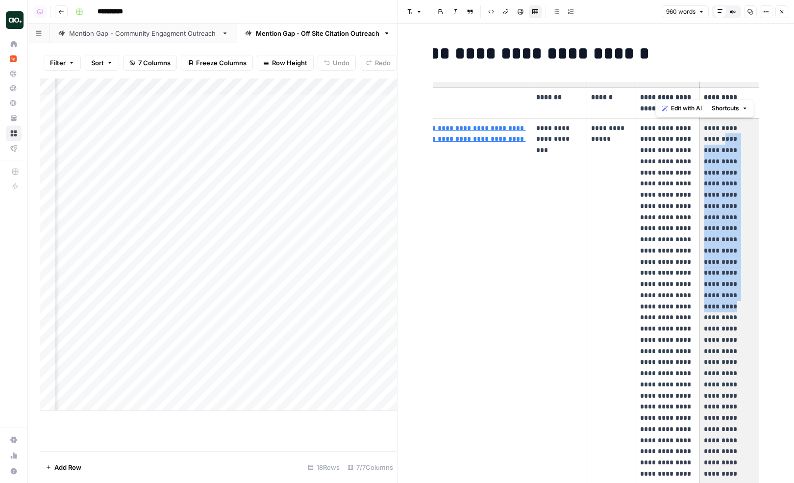
drag, startPoint x: 710, startPoint y: 136, endPoint x: 724, endPoint y: 261, distance: 125.8
click at [724, 261] on p "**********" at bounding box center [729, 351] width 51 height 457
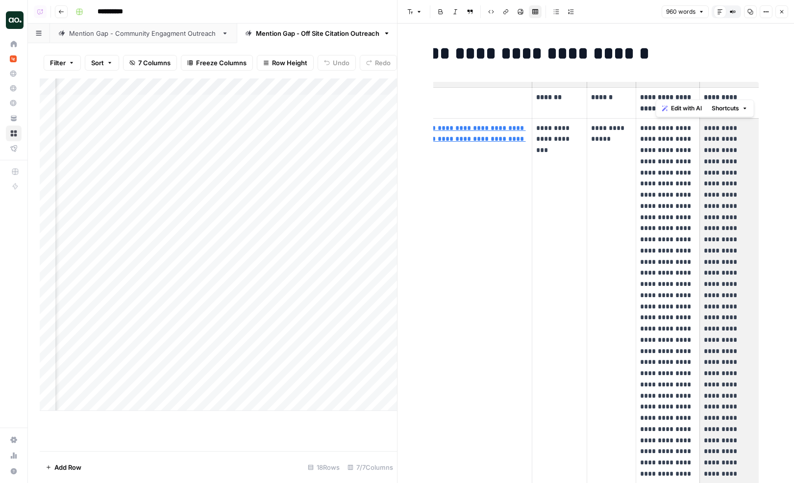
click at [724, 261] on p "**********" at bounding box center [729, 351] width 51 height 457
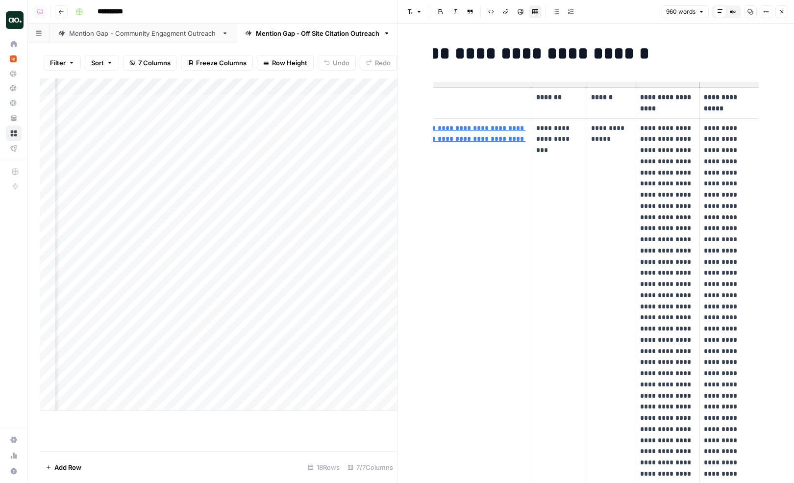
click at [782, 15] on icon "button" at bounding box center [782, 12] width 6 height 6
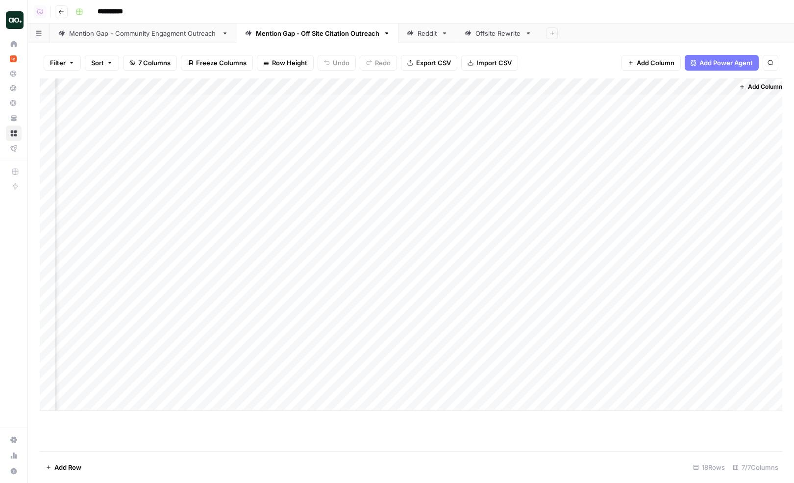
scroll to position [0, 100]
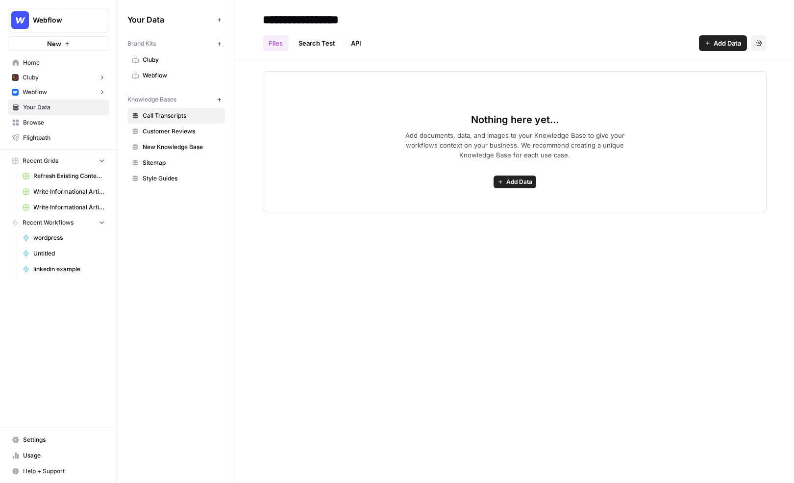
click at [163, 74] on span "Webflow" at bounding box center [182, 75] width 78 height 9
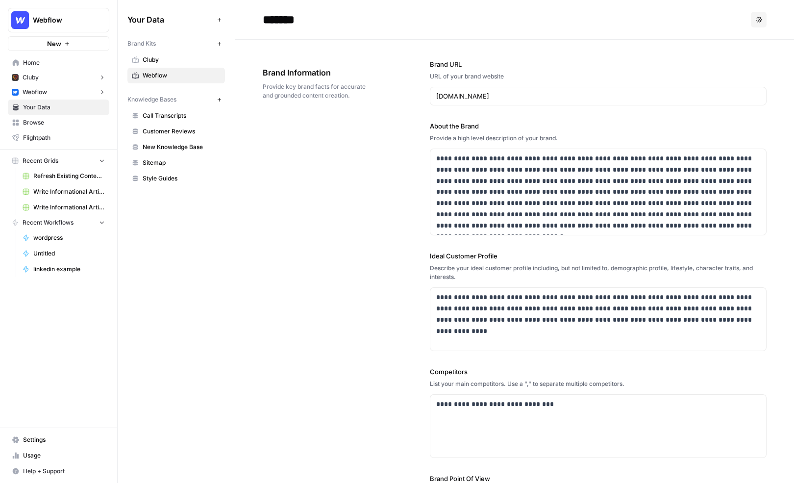
click at [152, 100] on span "Knowledge Bases" at bounding box center [151, 99] width 49 height 9
click at [169, 167] on link "Sitemap" at bounding box center [176, 163] width 98 height 16
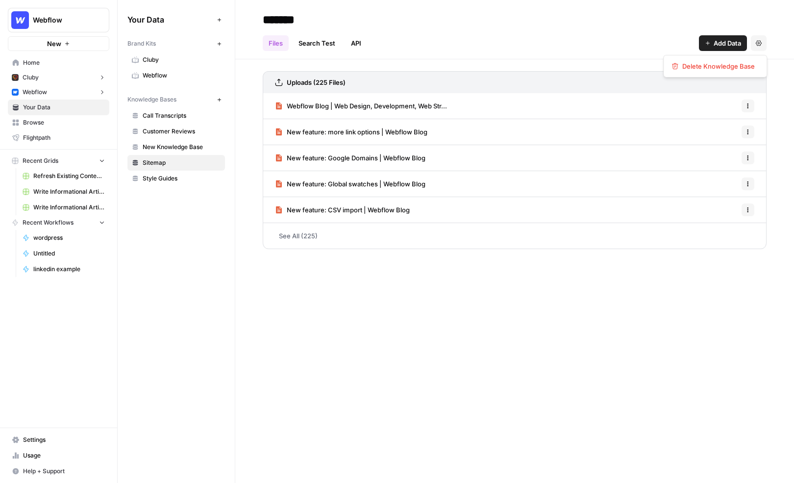
click at [758, 44] on icon "button" at bounding box center [759, 42] width 6 height 5
click at [680, 23] on h2 "*******" at bounding box center [515, 20] width 504 height 16
click at [251, 127] on div "Uploads (225 Files) Webflow Blog | Web Design, Development, Web Str... Options …" at bounding box center [514, 158] width 559 height 198
click at [251, 75] on div "Uploads (225 Files) Webflow Blog | Web Design, Development, Web Str... Options …" at bounding box center [514, 158] width 559 height 198
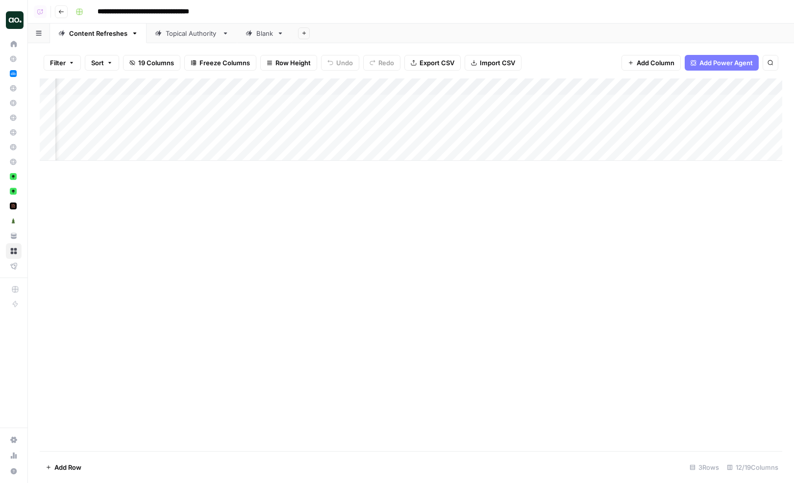
scroll to position [0, 277]
click at [556, 69] on div "Filter Sort 19 Columns Freeze Columns Row Height Undo Redo Export CSV Import CS…" at bounding box center [411, 62] width 743 height 31
click at [439, 102] on div "Add Column" at bounding box center [411, 119] width 743 height 82
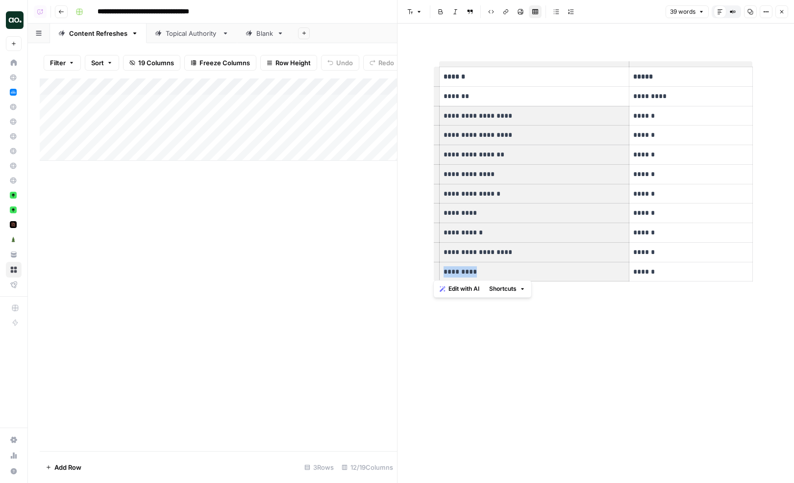
drag, startPoint x: 448, startPoint y: 115, endPoint x: 545, endPoint y: 271, distance: 183.7
click at [545, 271] on tbody "**********" at bounding box center [596, 174] width 314 height 214
click at [545, 271] on p "*********" at bounding box center [534, 271] width 181 height 11
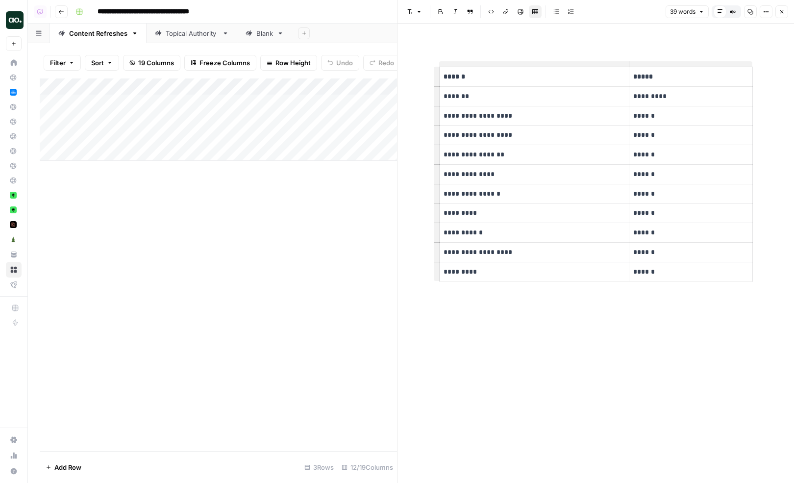
click at [782, 9] on icon "button" at bounding box center [782, 12] width 6 height 6
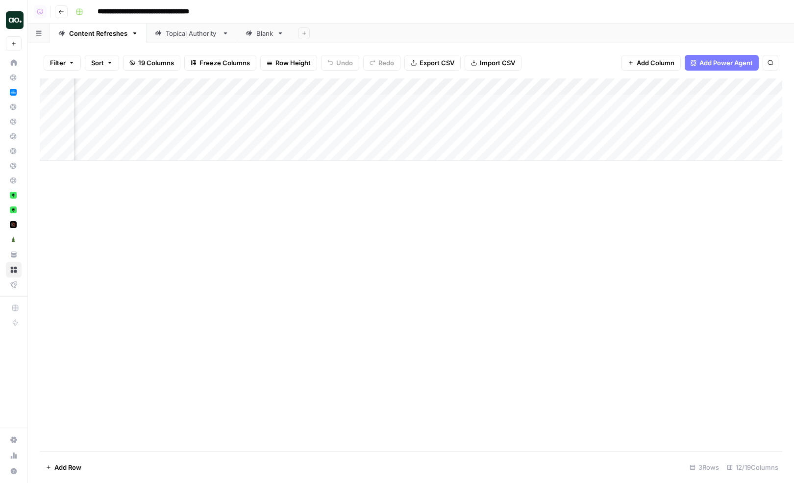
scroll to position [0, 93]
click at [522, 101] on div "Add Column" at bounding box center [411, 119] width 743 height 82
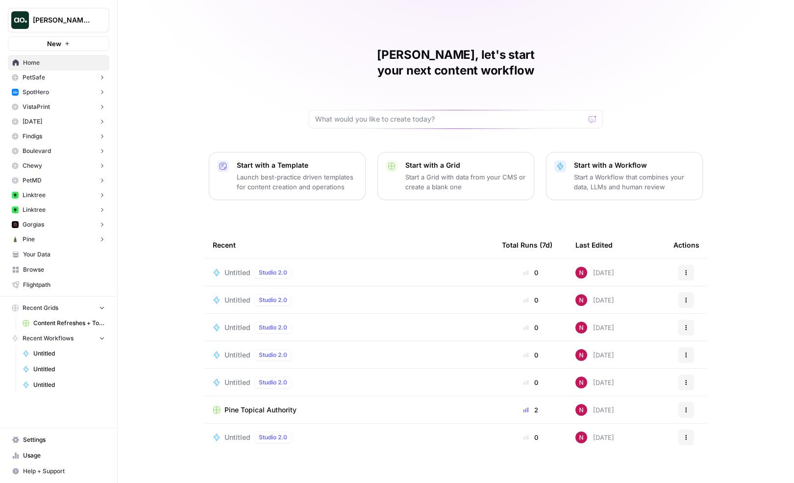
click at [626, 160] on p "Start with a Workflow" at bounding box center [634, 165] width 121 height 10
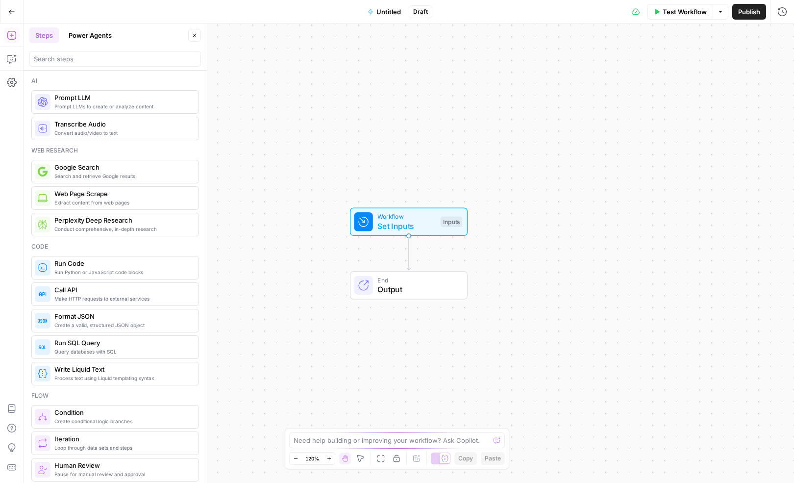
click at [96, 34] on button "Power Agents" at bounding box center [90, 35] width 55 height 16
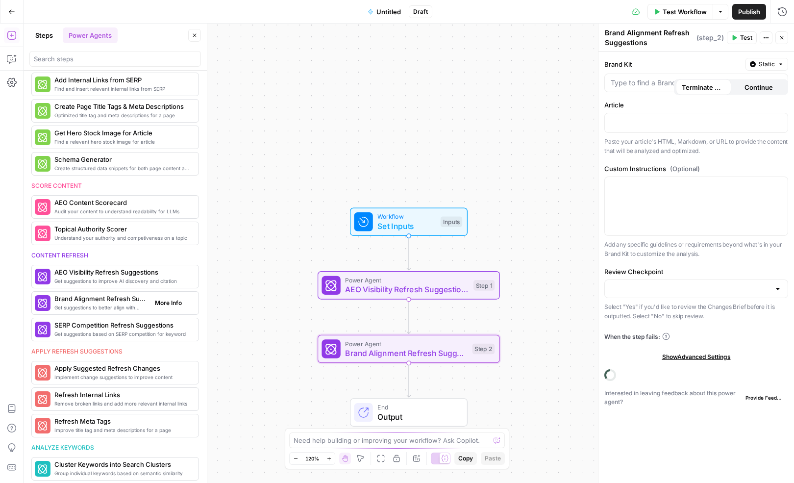
scroll to position [291, 0]
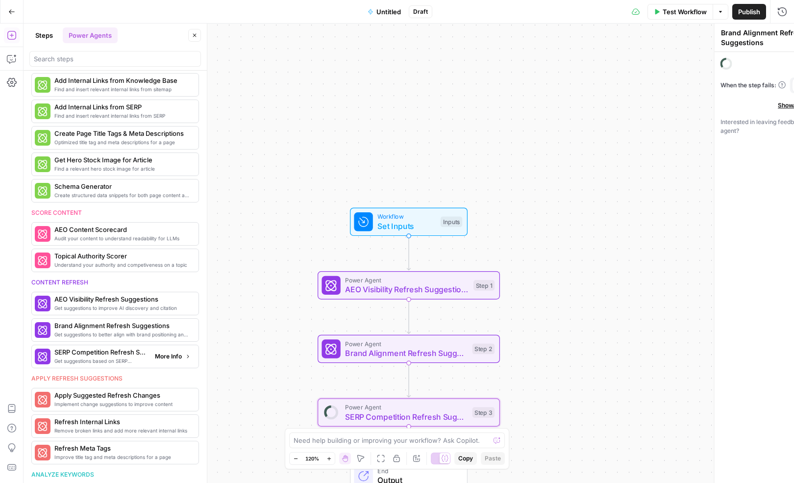
type textarea "SERP Competition Refresh Suggestions"
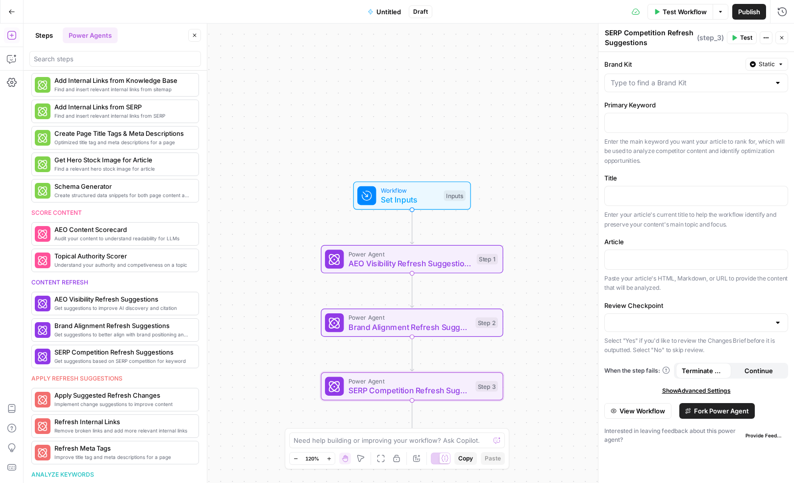
click at [518, 247] on div "Workflow Set Inputs Inputs Power Agent AEO Visibility Refresh Suggestions Step …" at bounding box center [409, 253] width 771 height 459
click at [419, 261] on span "AEO Visibility Refresh Suggestions" at bounding box center [411, 263] width 124 height 12
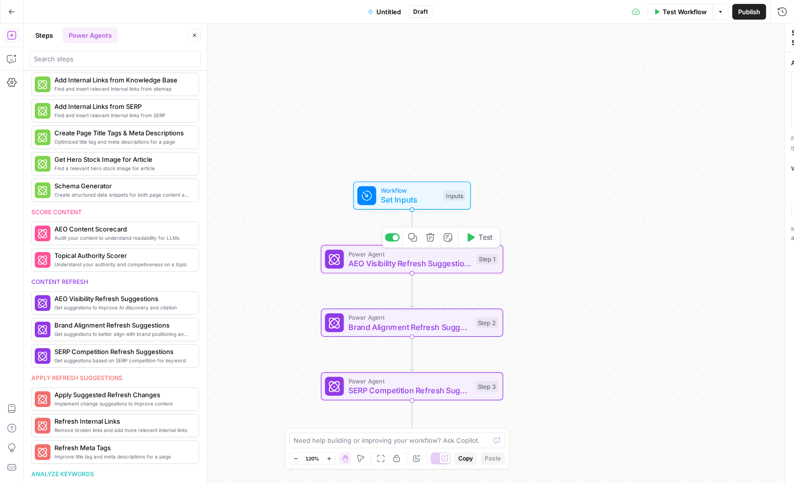
type textarea "AEO Visibility Refresh Suggestions"
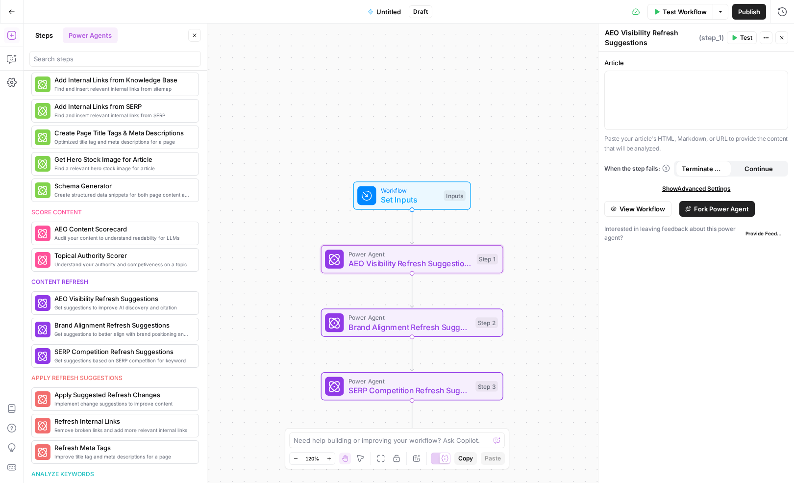
click at [699, 207] on span "Fork Power Agent" at bounding box center [721, 209] width 55 height 10
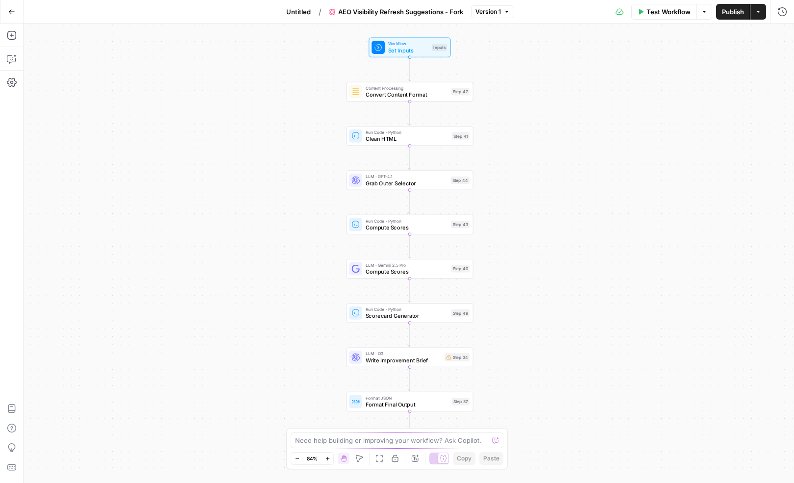
drag, startPoint x: 508, startPoint y: 353, endPoint x: 509, endPoint y: 346, distance: 6.9
click at [509, 346] on div "Workflow Set Inputs Inputs Content Processing Convert Content Format Step 47 Ru…" at bounding box center [409, 253] width 771 height 459
click at [12, 12] on icon "button" at bounding box center [11, 11] width 7 height 7
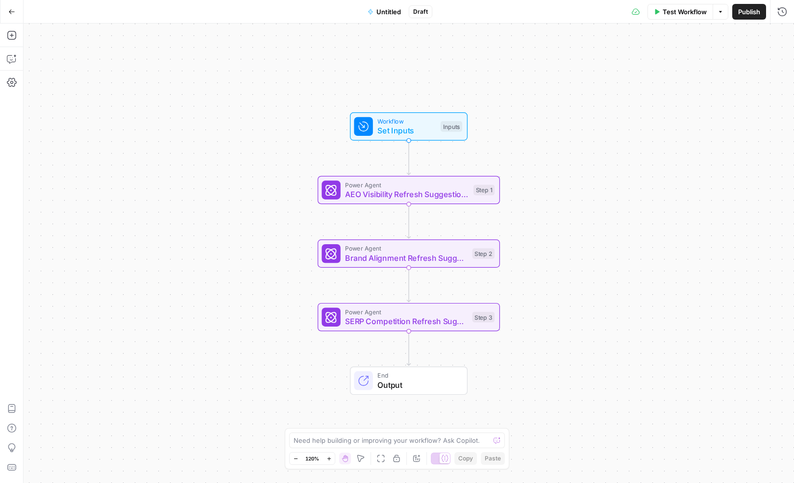
click at [526, 161] on div "Workflow Set Inputs Inputs Power Agent AEO Visibility Refresh Suggestions - For…" at bounding box center [409, 253] width 771 height 459
click at [556, 251] on div "Workflow Set Inputs Inputs Power Agent AEO Visibility Refresh Suggestions - For…" at bounding box center [409, 253] width 771 height 459
click at [9, 35] on icon "button" at bounding box center [12, 35] width 10 height 10
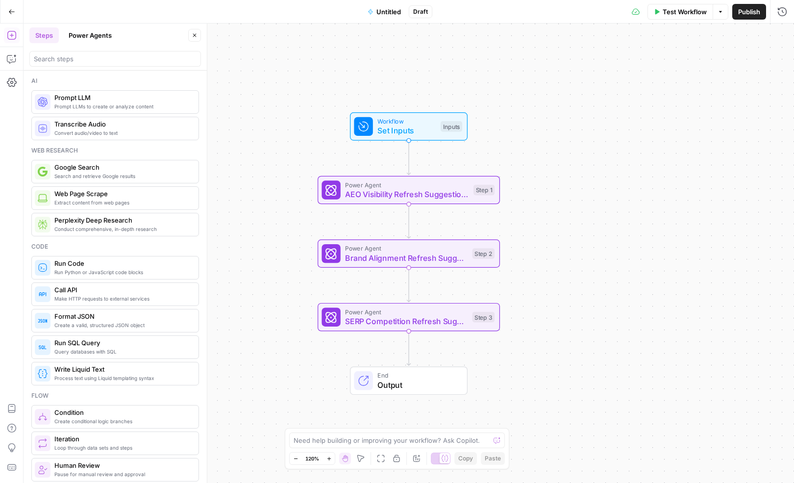
click at [87, 37] on button "Power Agents" at bounding box center [90, 35] width 55 height 16
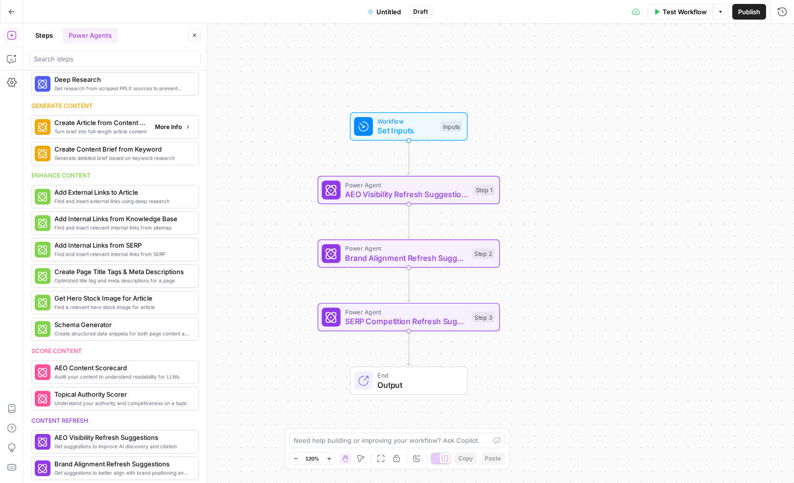
scroll to position [79, 0]
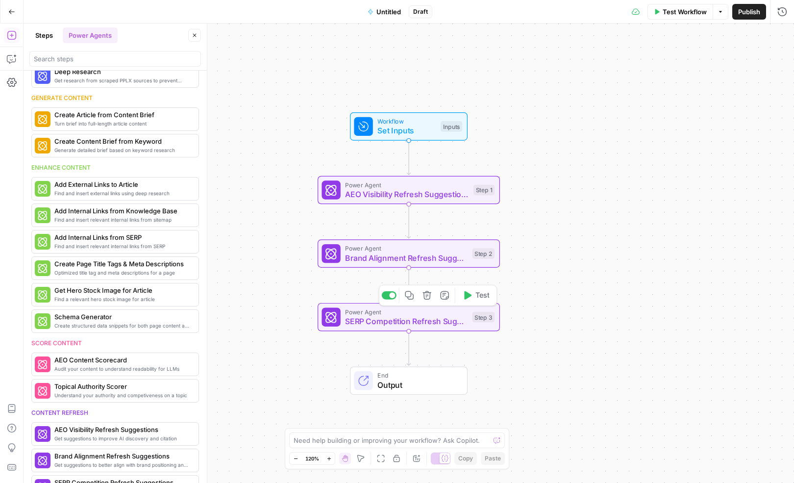
click at [426, 299] on icon "button" at bounding box center [427, 295] width 8 height 8
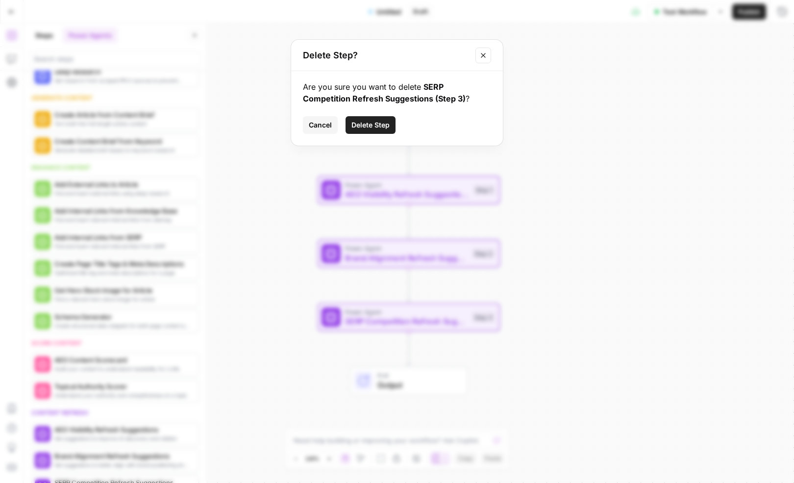
click at [374, 124] on span "Delete Step" at bounding box center [371, 125] width 38 height 10
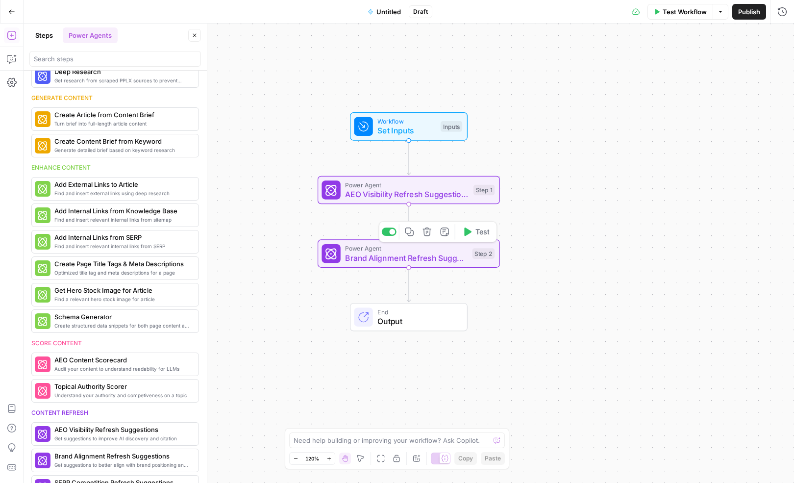
click at [429, 234] on icon "button" at bounding box center [427, 231] width 9 height 9
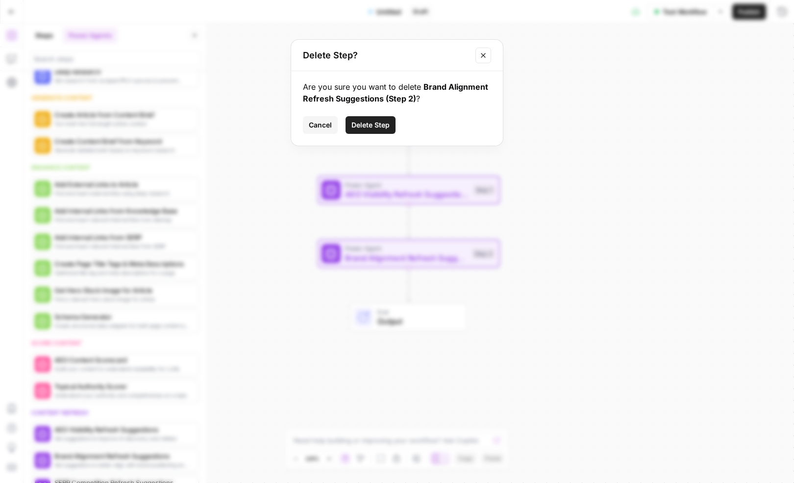
click at [380, 128] on span "Delete Step" at bounding box center [371, 125] width 38 height 10
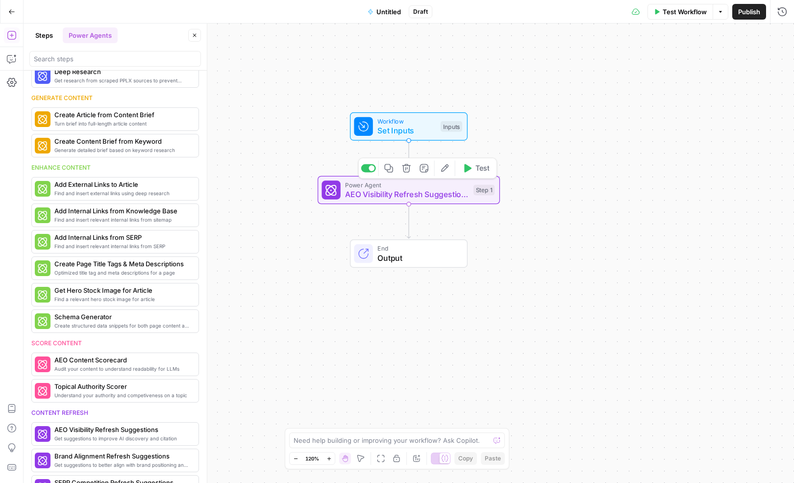
click at [424, 170] on icon "button" at bounding box center [424, 168] width 9 height 9
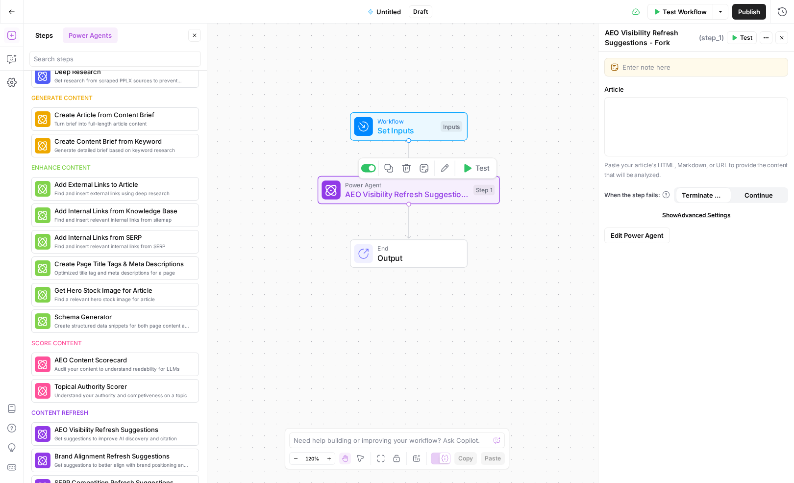
click at [405, 166] on icon "button" at bounding box center [406, 168] width 8 height 8
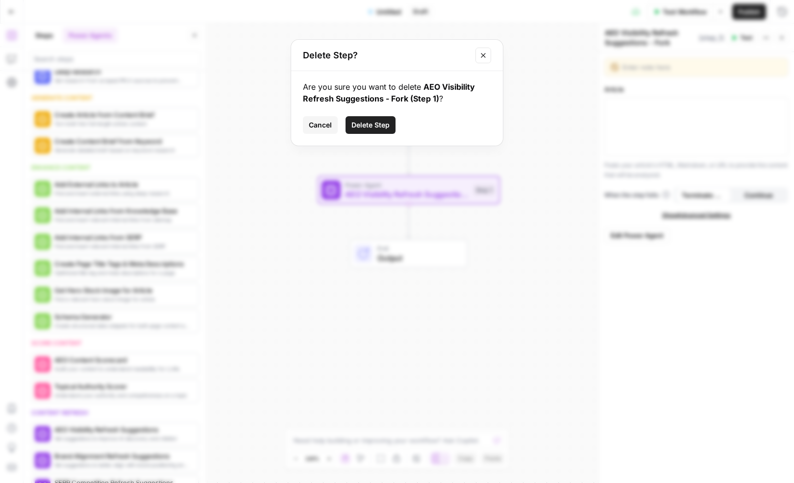
click at [377, 119] on button "Delete Step" at bounding box center [371, 125] width 50 height 18
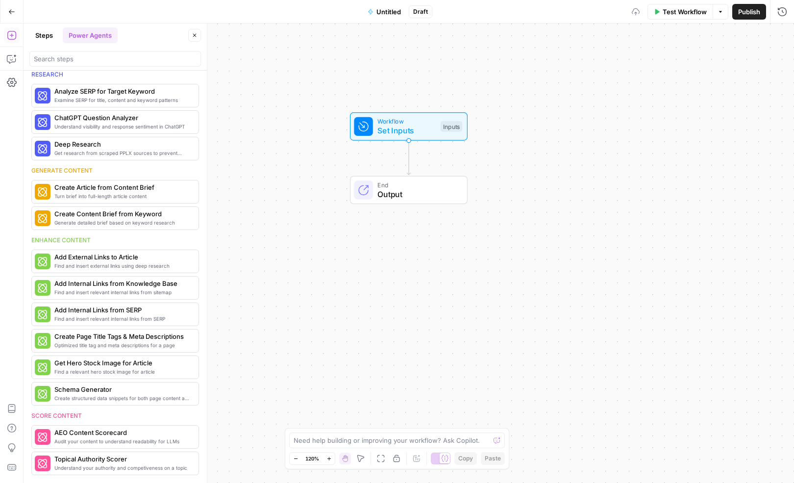
scroll to position [0, 0]
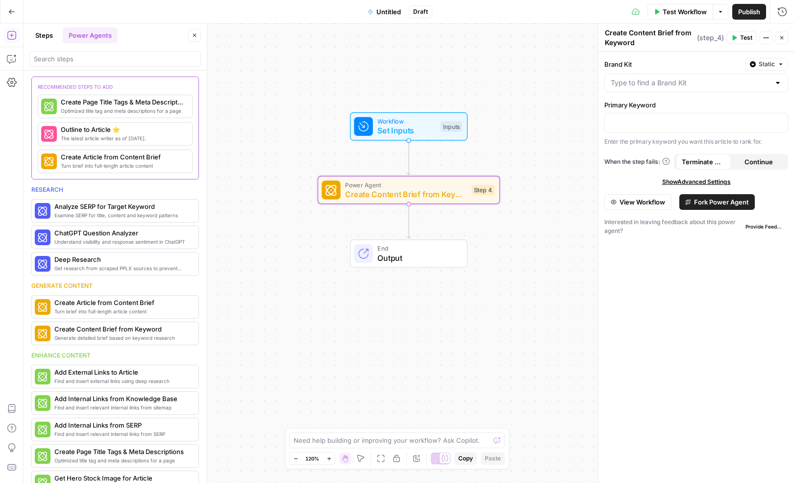
click at [722, 202] on span "Fork Power Agent" at bounding box center [721, 202] width 55 height 10
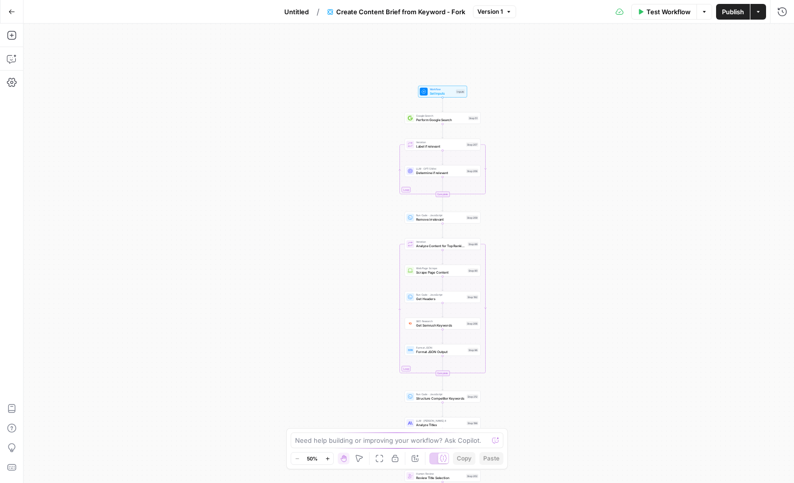
drag, startPoint x: 336, startPoint y: 97, endPoint x: 370, endPoint y: 233, distance: 140.4
click at [370, 233] on div "Workflow Set Inputs Inputs Google Search Perform Google Search Step 51 Loop Ite…" at bounding box center [409, 253] width 771 height 459
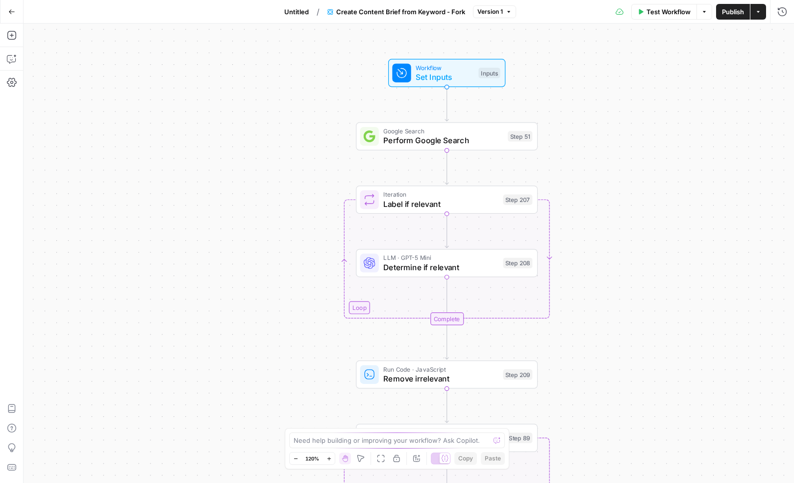
drag, startPoint x: 384, startPoint y: 140, endPoint x: 297, endPoint y: 201, distance: 106.6
click at [297, 201] on div "Workflow Set Inputs Inputs Google Search Perform Google Search Step 51 Loop Ite…" at bounding box center [409, 253] width 771 height 459
click at [15, 58] on icon "button" at bounding box center [12, 59] width 10 height 10
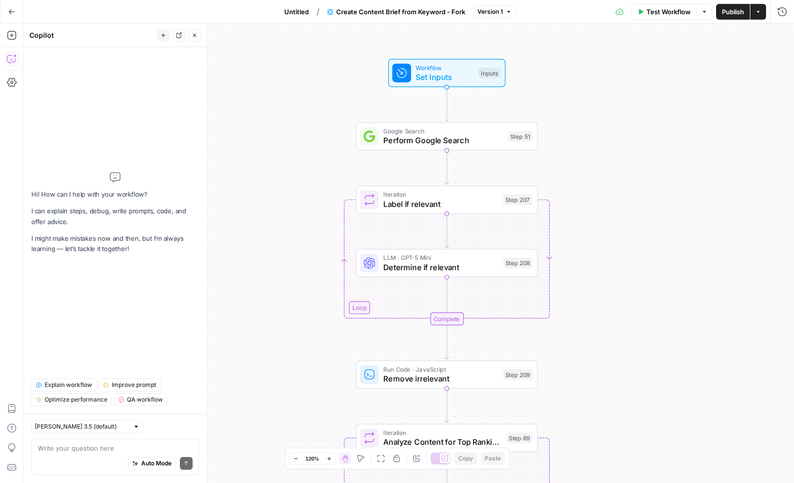
click at [62, 385] on span "Explain workflow" at bounding box center [69, 384] width 48 height 9
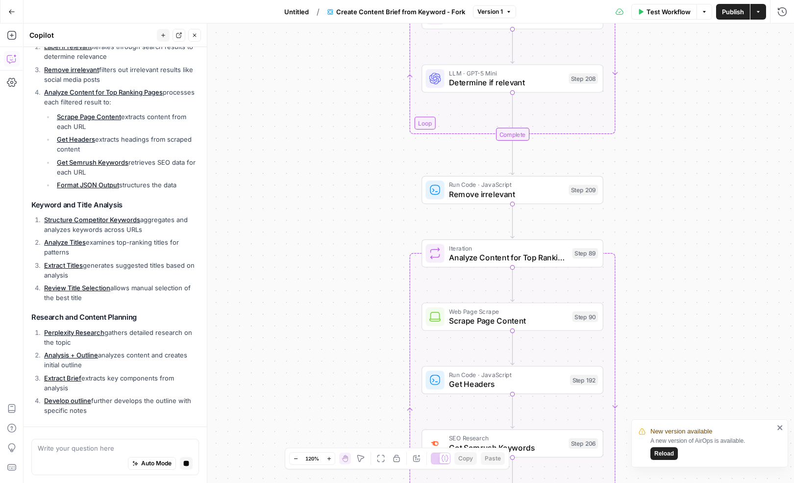
click at [782, 428] on icon "close" at bounding box center [780, 428] width 7 height 8
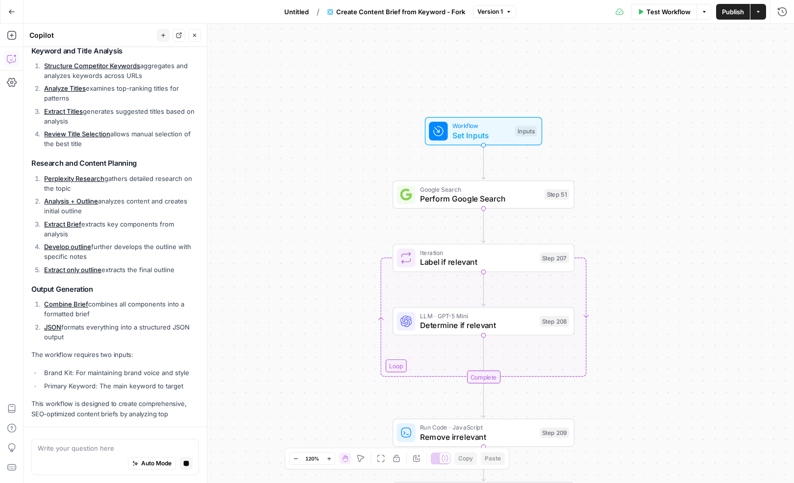
drag, startPoint x: 683, startPoint y: 148, endPoint x: 655, endPoint y: 391, distance: 244.4
click at [655, 391] on div "Workflow Set Inputs Inputs Google Search Perform Google Search Step 51 Loop Ite…" at bounding box center [409, 253] width 771 height 459
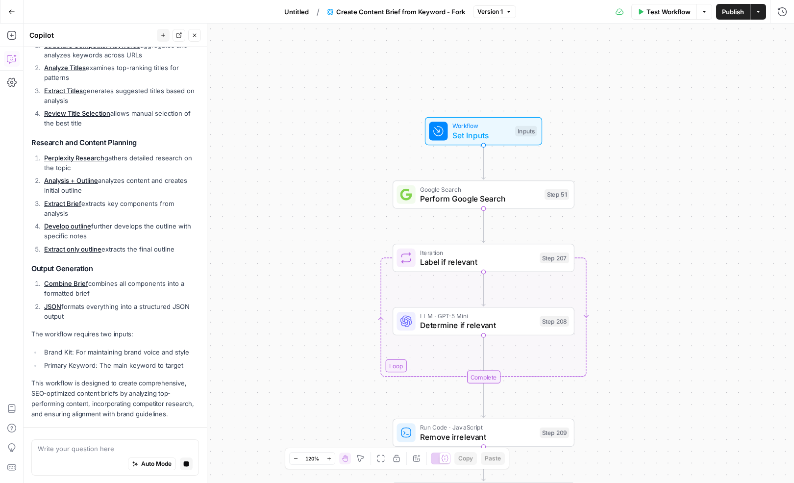
scroll to position [397, 0]
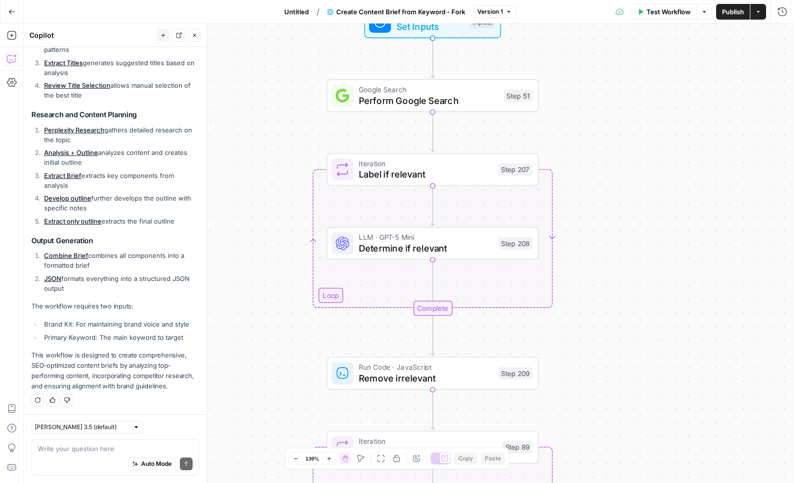
drag, startPoint x: 613, startPoint y: 280, endPoint x: 583, endPoint y: 198, distance: 88.3
click at [583, 197] on div "Workflow Set Inputs Inputs Google Search Perform Google Search Step 51 Loop Ite…" at bounding box center [409, 253] width 771 height 459
drag, startPoint x: 583, startPoint y: 198, endPoint x: 582, endPoint y: 212, distance: 14.2
click at [582, 212] on div "Workflow Set Inputs Inputs Google Search Perform Google Search Step 51 Loop Ite…" at bounding box center [409, 253] width 771 height 459
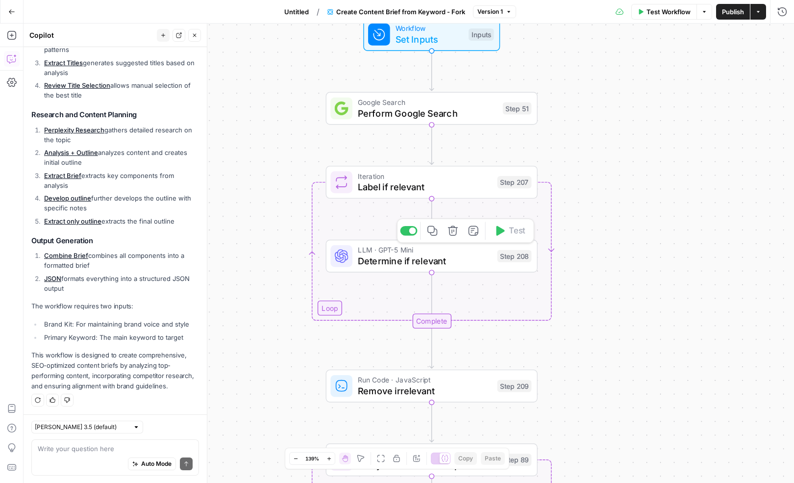
click at [415, 258] on span "Determine if relevant" at bounding box center [425, 261] width 134 height 14
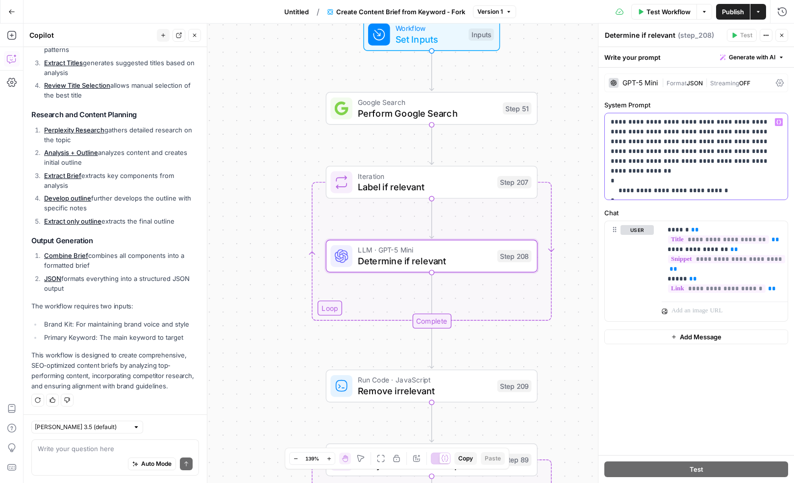
click at [709, 121] on p "**********" at bounding box center [697, 156] width 172 height 78
click at [752, 120] on p "**********" at bounding box center [697, 156] width 172 height 78
click at [639, 132] on p "**********" at bounding box center [697, 156] width 172 height 78
click at [662, 134] on p "**********" at bounding box center [697, 156] width 172 height 78
click at [698, 132] on p "**********" at bounding box center [697, 156] width 172 height 78
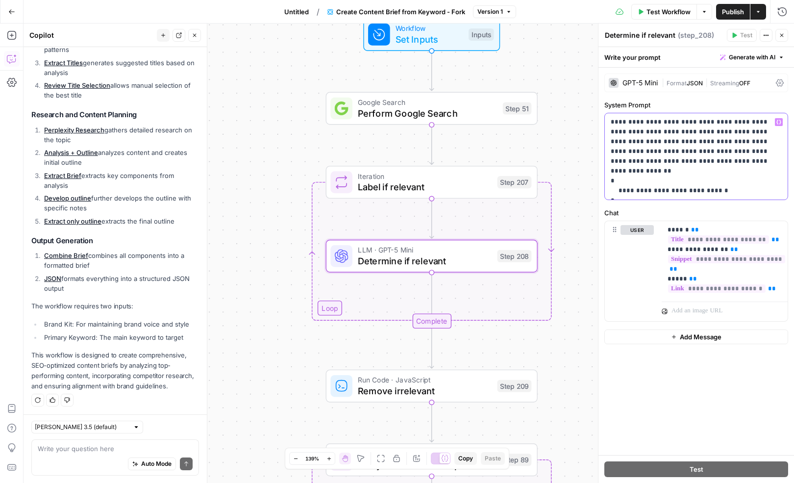
click at [640, 142] on p "**********" at bounding box center [697, 156] width 172 height 78
click at [583, 154] on div "Workflow Set Inputs Inputs Google Search Perform Google Search Step 51 Loop Ite…" at bounding box center [409, 253] width 771 height 459
click at [631, 138] on p "**********" at bounding box center [697, 156] width 172 height 78
click at [572, 168] on div "Workflow Set Inputs Inputs Google Search Perform Google Search Step 51 Loop Ite…" at bounding box center [409, 253] width 771 height 459
click at [576, 146] on div "Workflow Set Inputs Inputs Google Search Perform Google Search Step 51 Loop Ite…" at bounding box center [409, 253] width 771 height 459
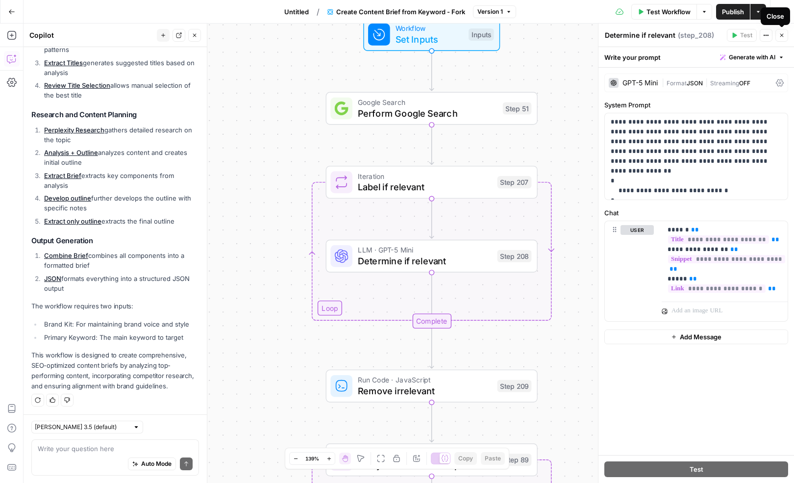
click at [780, 34] on icon "button" at bounding box center [782, 35] width 6 height 6
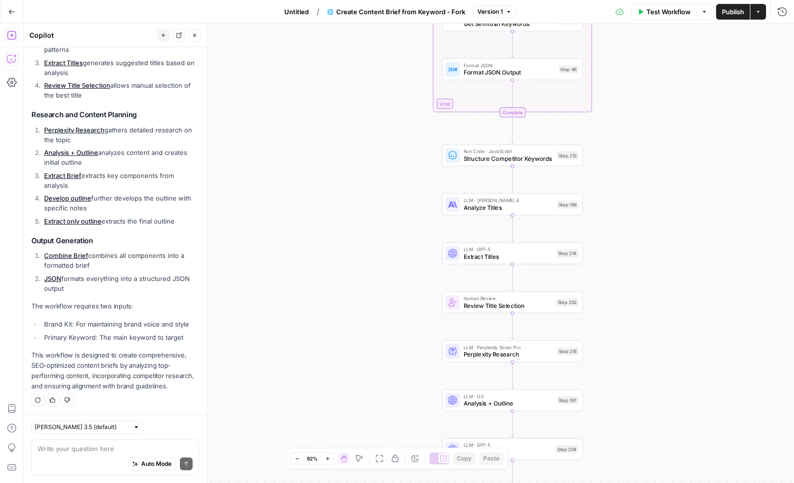
click at [15, 37] on icon "button" at bounding box center [12, 35] width 10 height 10
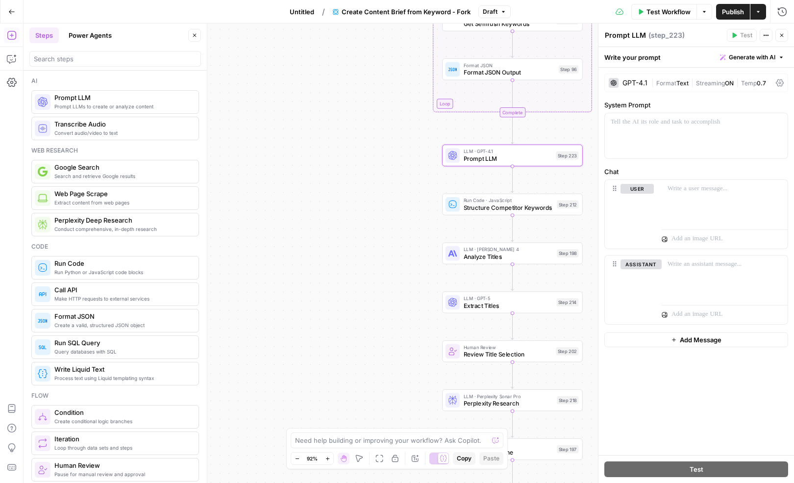
click at [637, 83] on div "GPT-4.1" at bounding box center [635, 82] width 25 height 7
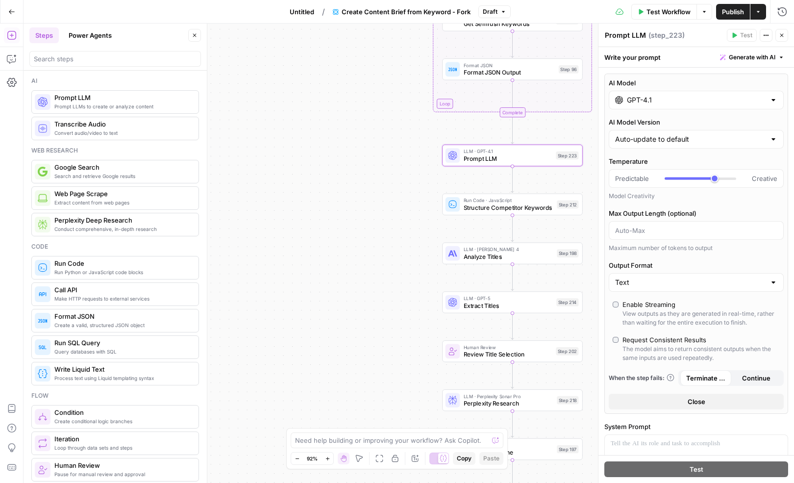
click at [656, 96] on input "GPT-4.1" at bounding box center [696, 100] width 139 height 10
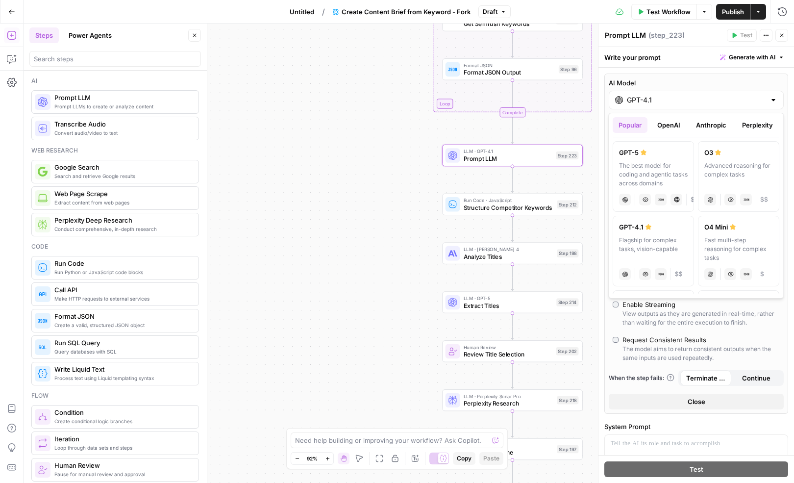
click at [668, 126] on button "OpenAI" at bounding box center [669, 125] width 35 height 16
click at [715, 122] on button "Anthropic" at bounding box center [711, 125] width 42 height 16
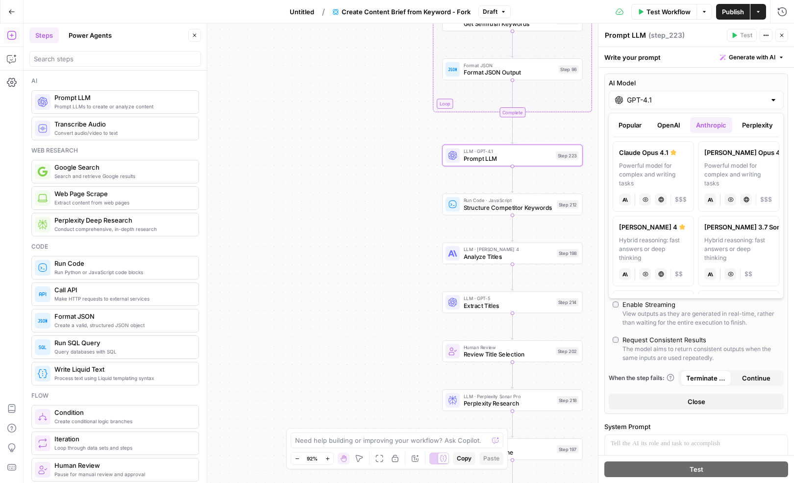
click at [759, 125] on button "Perplexity" at bounding box center [757, 125] width 43 height 16
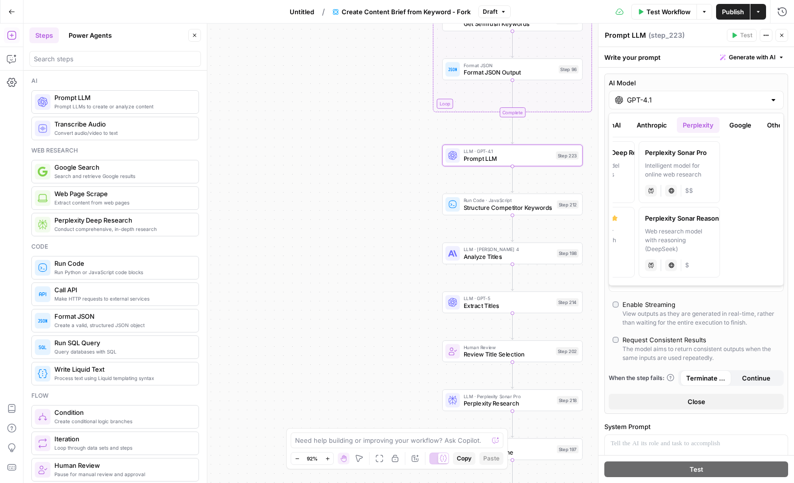
scroll to position [0, 60]
click at [734, 125] on button "Google" at bounding box center [740, 125] width 34 height 16
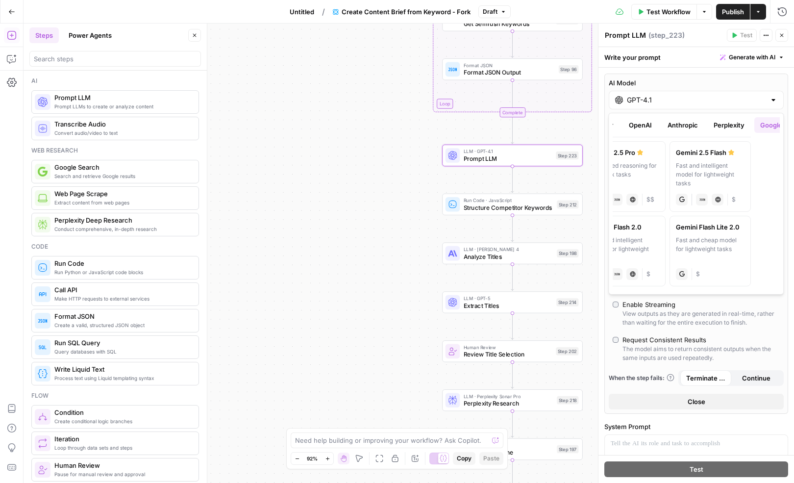
scroll to position [0, 0]
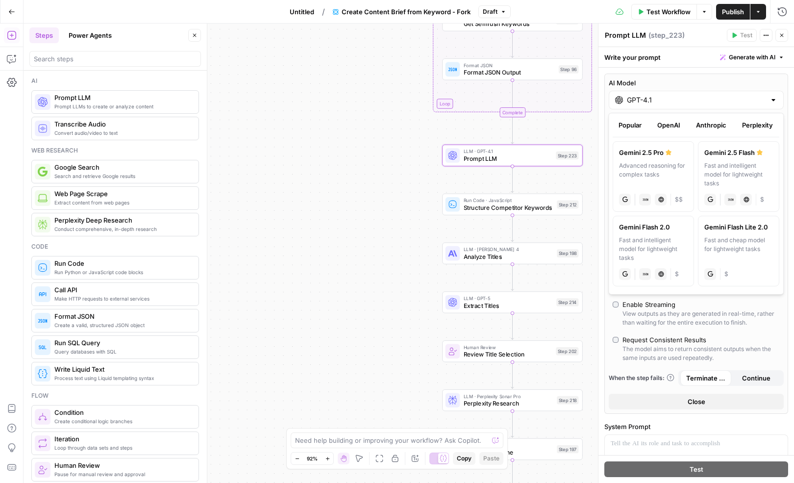
click at [667, 118] on button "OpenAI" at bounding box center [669, 125] width 35 height 16
click at [783, 33] on icon "button" at bounding box center [782, 35] width 6 height 6
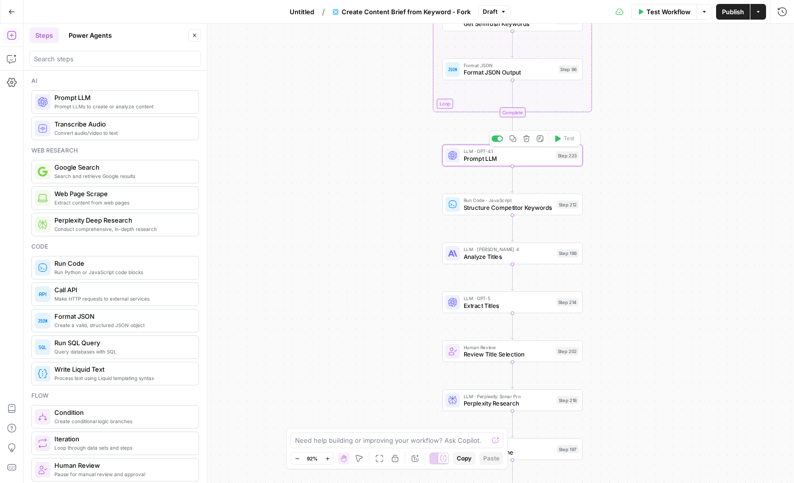
click at [527, 137] on icon "button" at bounding box center [526, 138] width 7 height 7
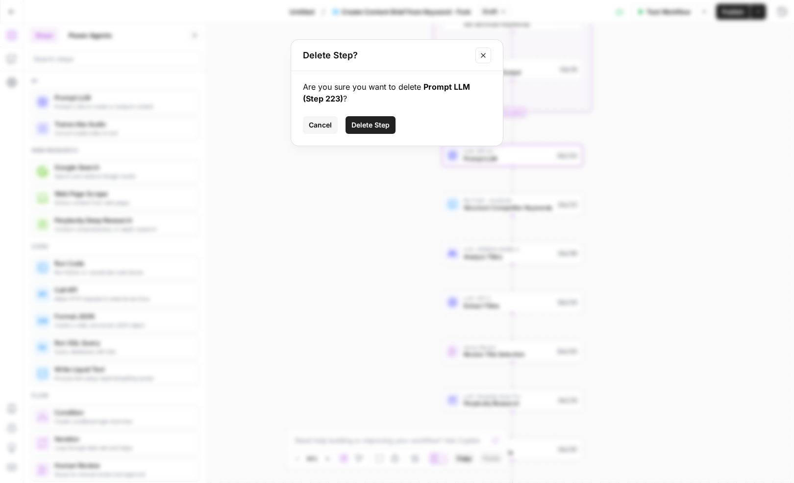
click at [382, 122] on span "Delete Step" at bounding box center [371, 125] width 38 height 10
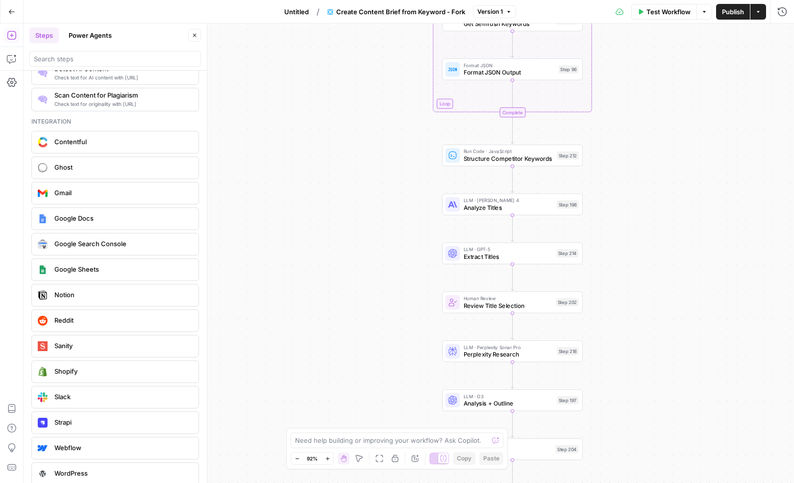
scroll to position [1700, 0]
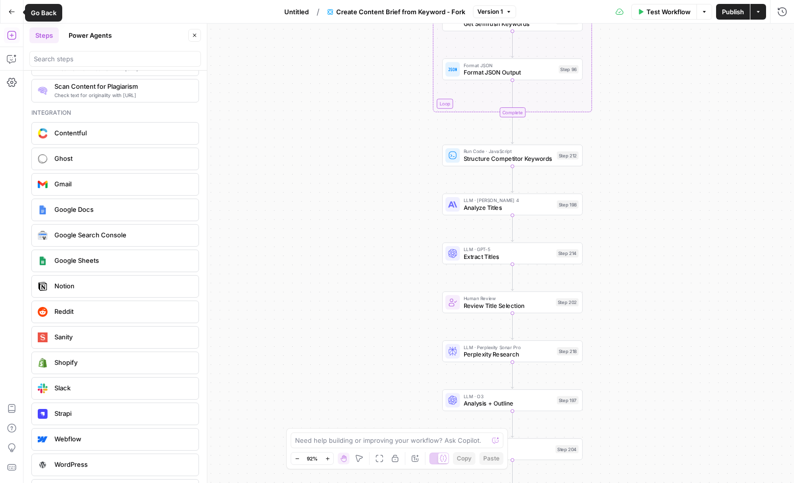
click at [11, 12] on icon "button" at bounding box center [11, 11] width 7 height 7
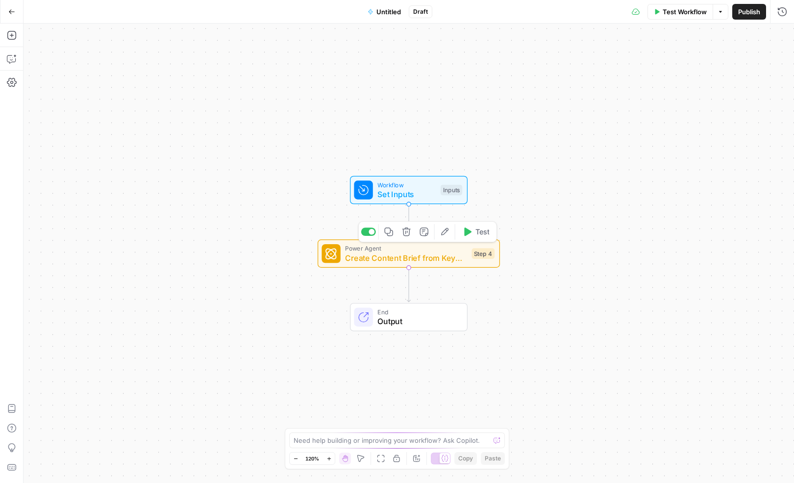
click at [405, 231] on icon "button" at bounding box center [406, 231] width 9 height 9
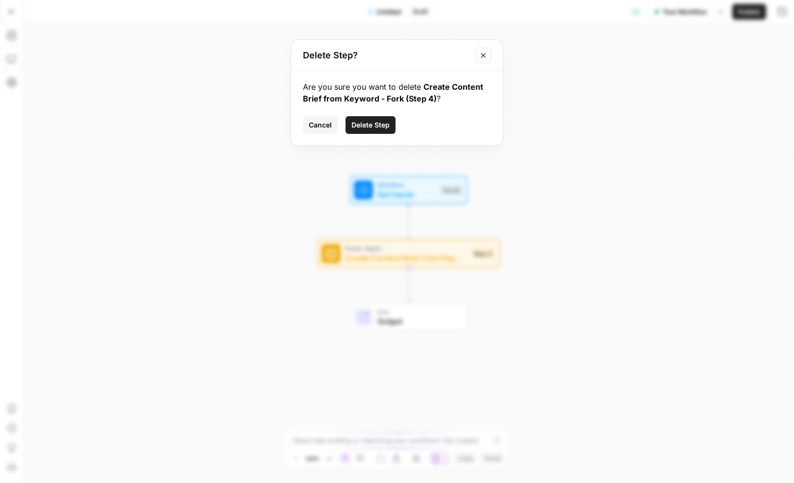
click at [371, 122] on span "Delete Step" at bounding box center [371, 125] width 38 height 10
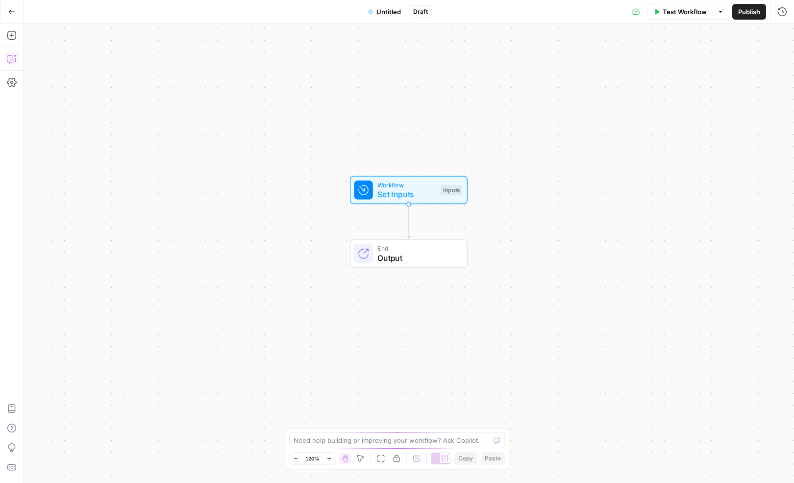
click at [10, 60] on icon "button" at bounding box center [11, 60] width 2 height 0
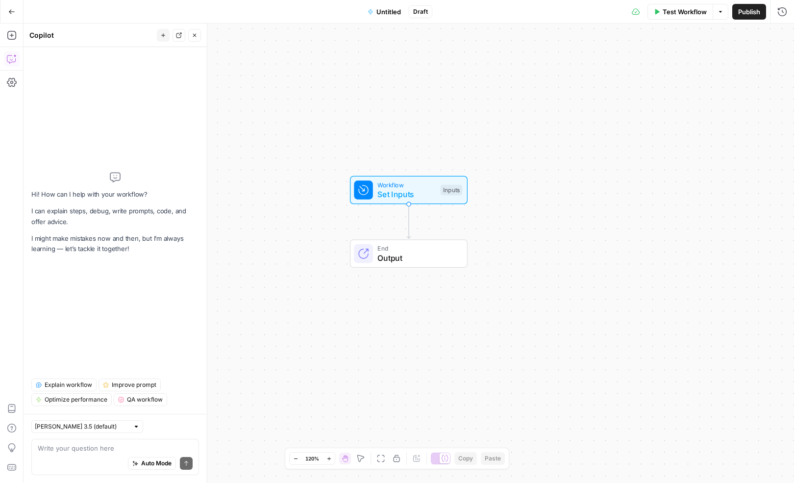
click at [75, 449] on textarea at bounding box center [115, 448] width 155 height 10
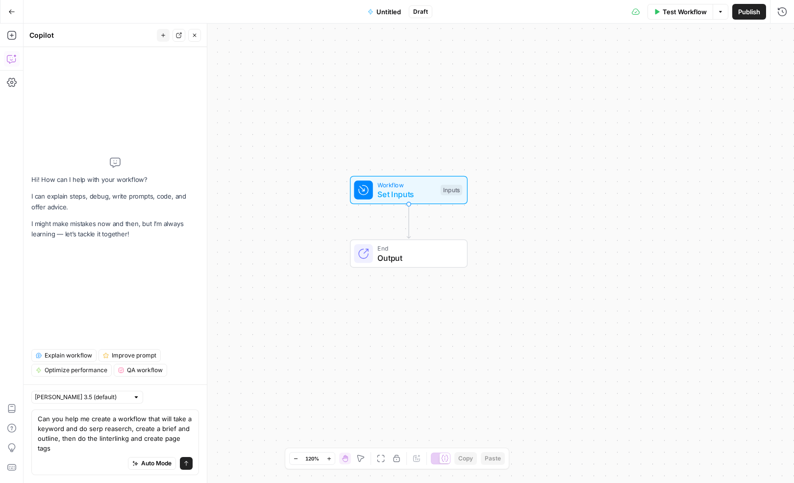
click at [109, 438] on textarea "Can you help me create a workflow that will take a keyword and do serp reaserch…" at bounding box center [115, 433] width 155 height 39
click at [114, 451] on textarea "Can you help me create a workflow that will take a keyword and do serp research…" at bounding box center [115, 433] width 155 height 39
type textarea "Can you help me create a workflow that will take a keyword and do serp research…"
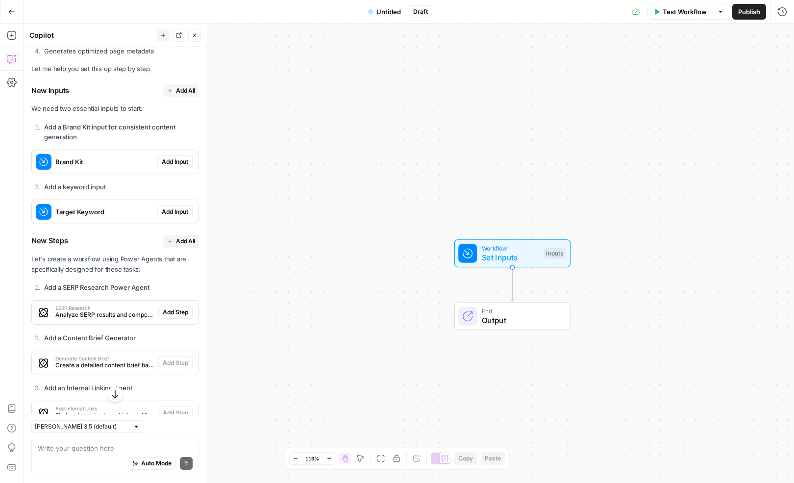
scroll to position [216, 0]
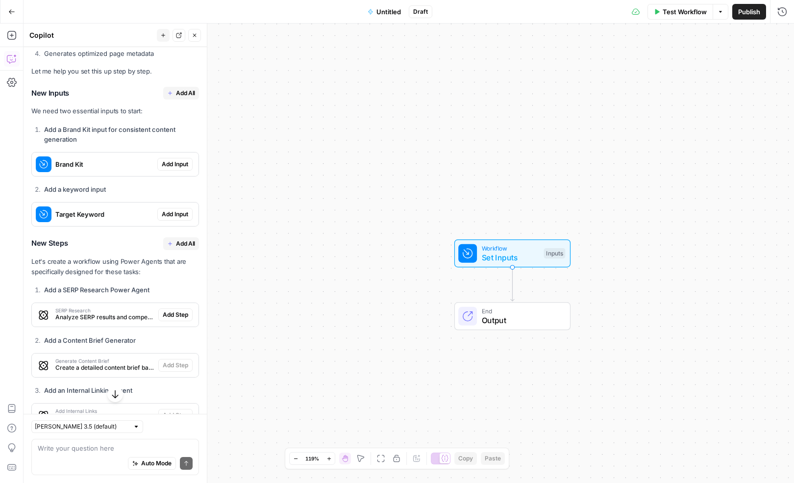
click at [177, 91] on span "Add All" at bounding box center [185, 93] width 19 height 9
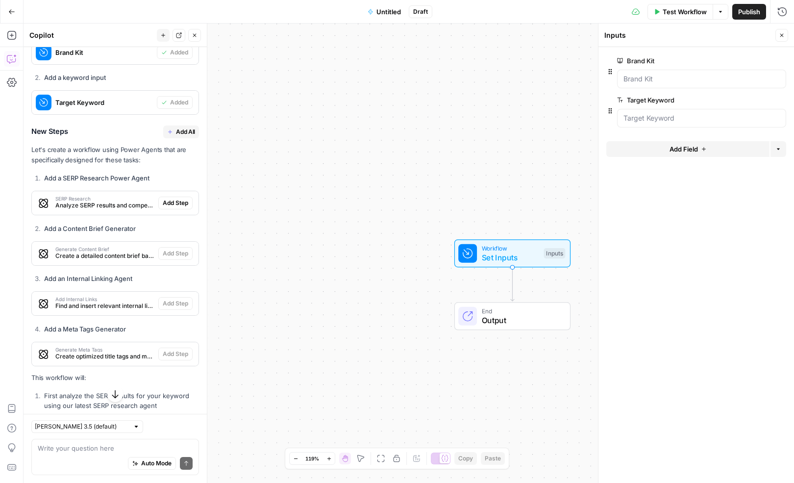
scroll to position [354, 0]
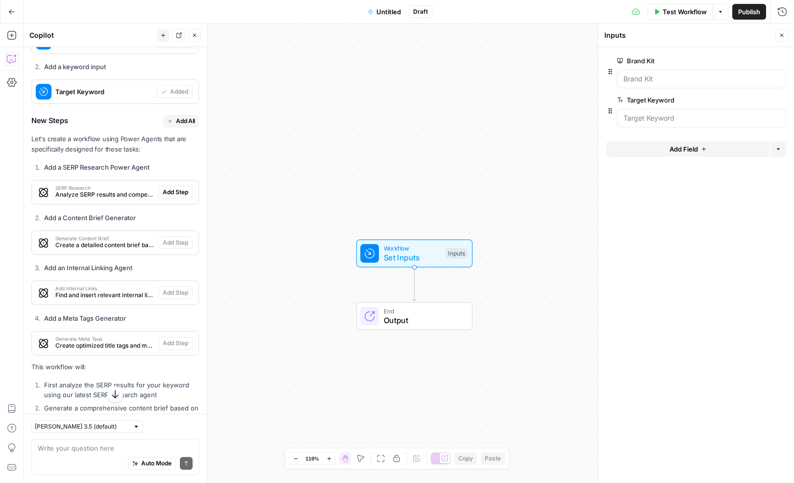
click at [177, 117] on span "Add All" at bounding box center [185, 121] width 19 height 9
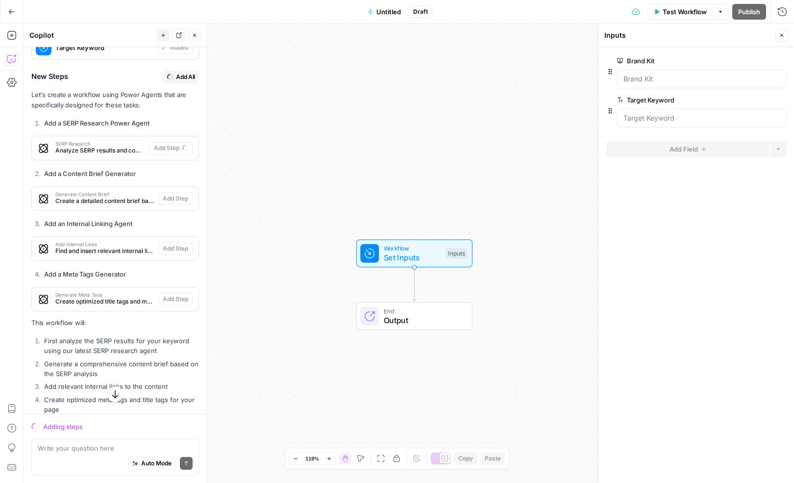
scroll to position [385, 0]
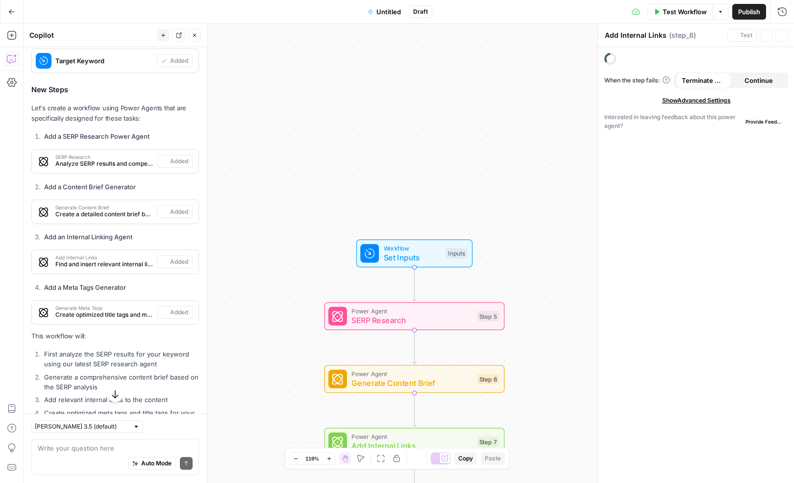
type textarea "Generate Meta Tags"
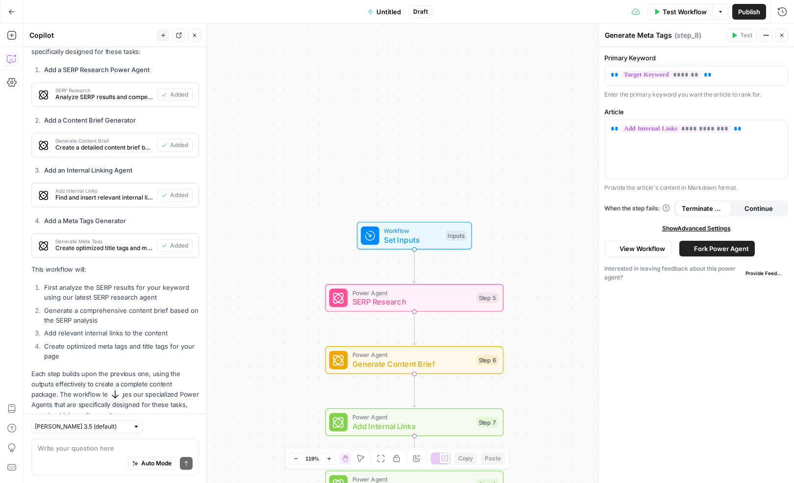
scroll to position [506, 0]
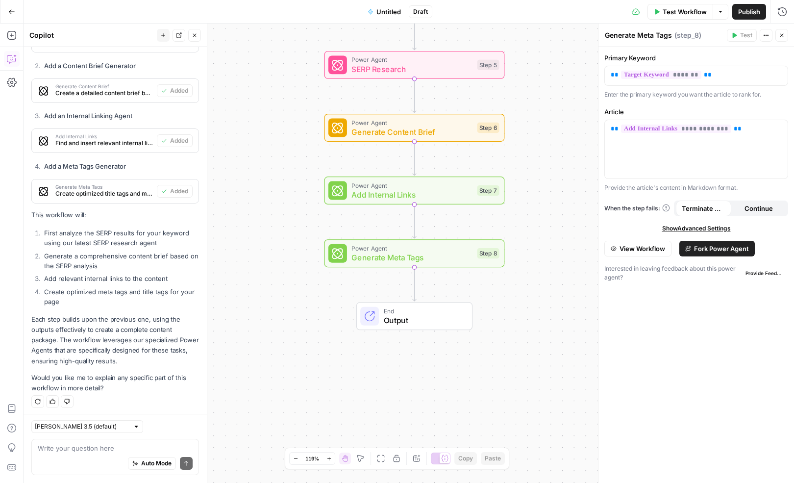
click at [90, 456] on div "Auto Mode Send" at bounding box center [115, 464] width 155 height 22
type textarea "can you also help me generate schema?"
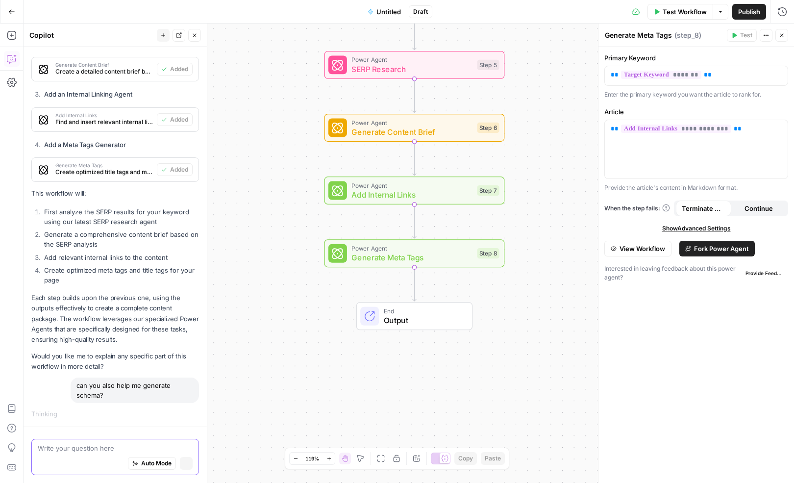
scroll to position [502, 0]
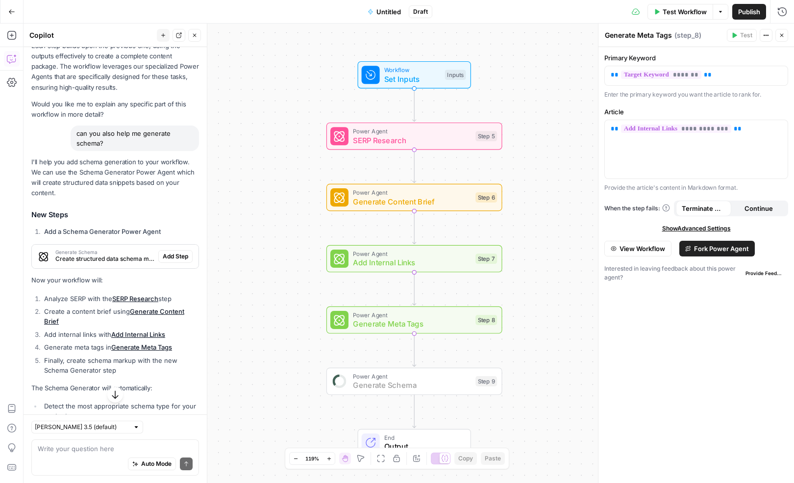
click at [178, 252] on span "Add Step" at bounding box center [175, 256] width 25 height 9
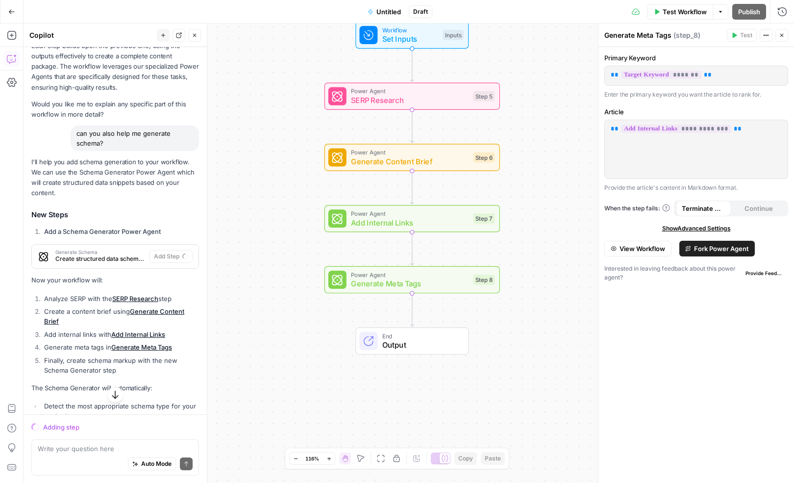
scroll to position [869, 0]
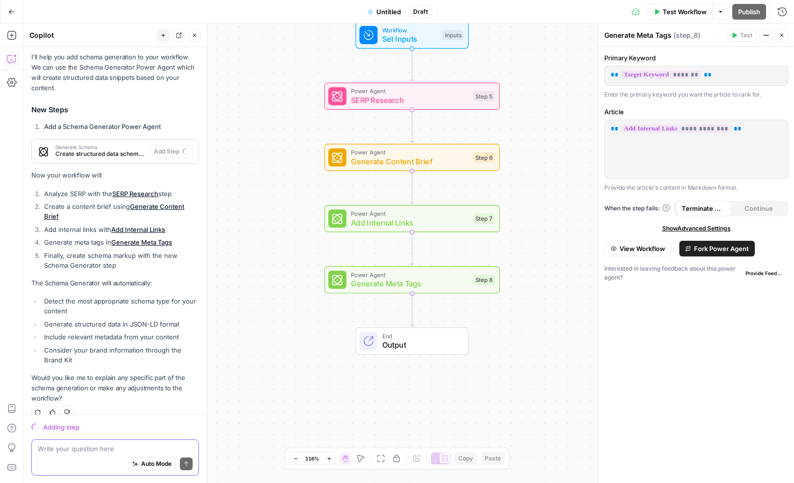
click at [76, 452] on textarea at bounding box center [115, 448] width 155 height 10
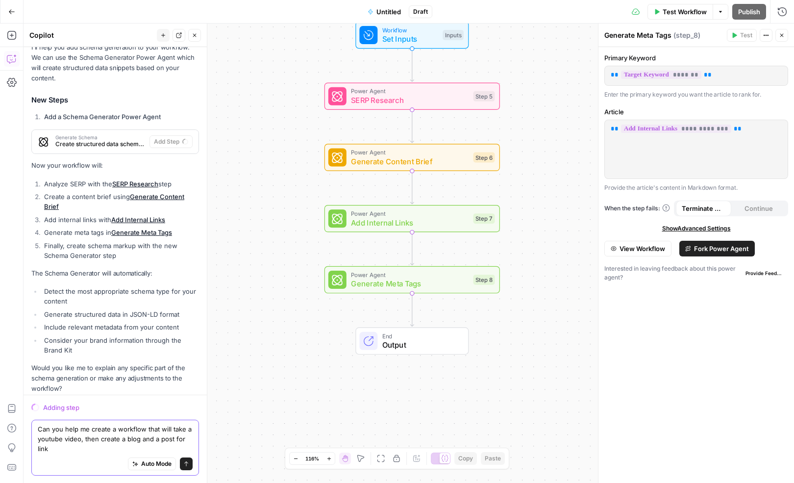
scroll to position [888, 0]
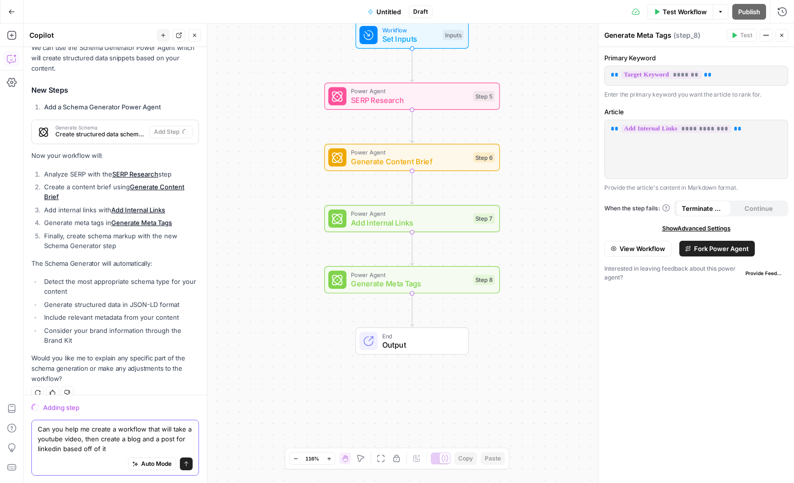
type textarea "Can you help me create a workflow that will take a youtube video, then create a…"
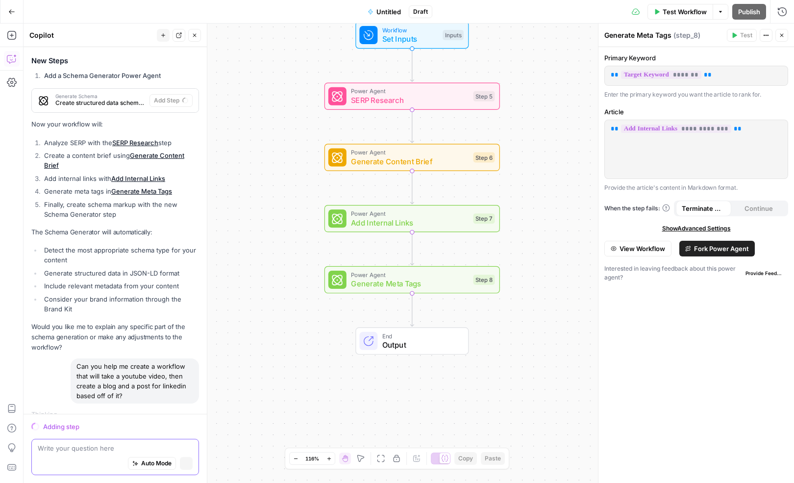
scroll to position [909, 0]
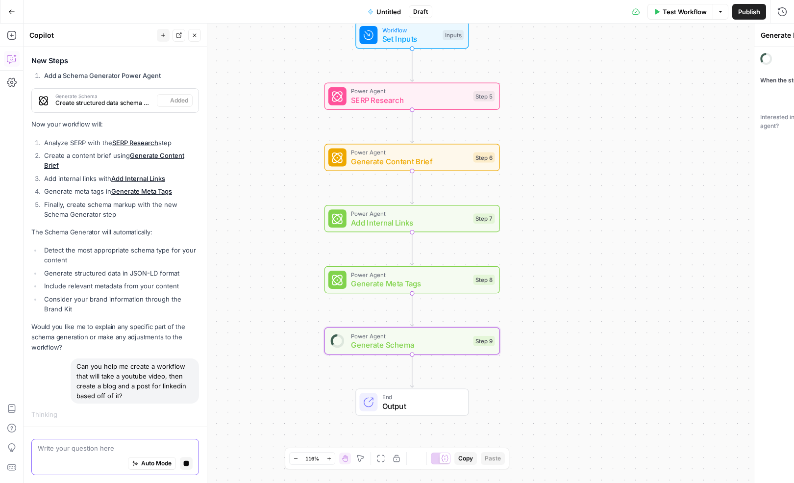
type textarea "Generate Schema"
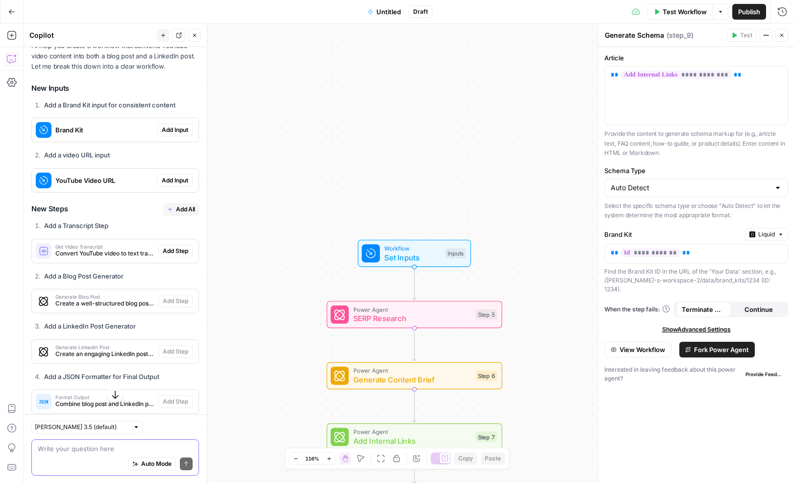
scroll to position [1328, 0]
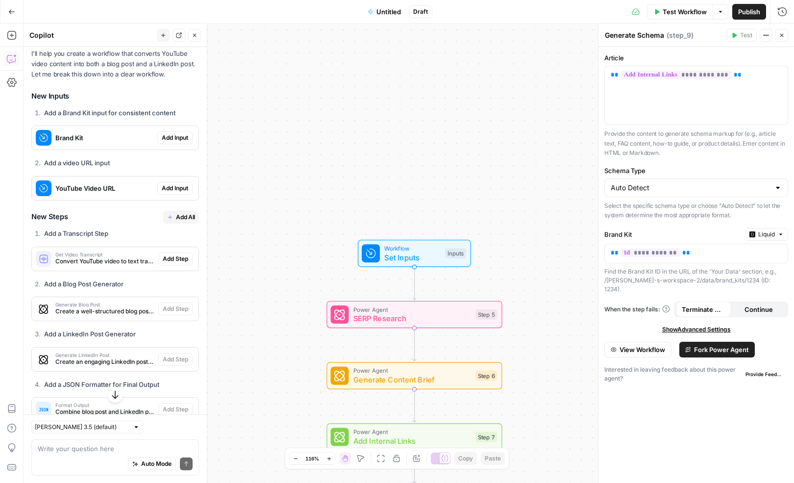
click at [783, 37] on icon "button" at bounding box center [782, 35] width 6 height 6
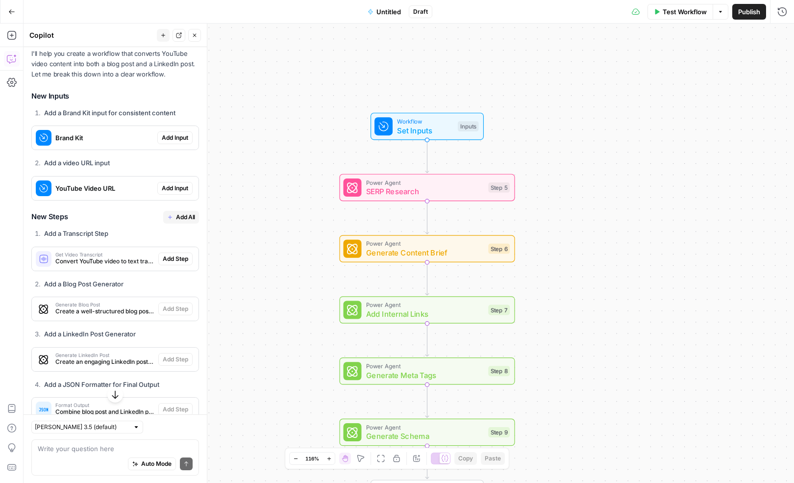
drag, startPoint x: 555, startPoint y: 267, endPoint x: 569, endPoint y: 140, distance: 127.7
click at [569, 140] on div "Workflow Set Inputs Inputs Power Agent SERP Research Step 5 Power Agent Generat…" at bounding box center [409, 253] width 771 height 459
click at [556, 175] on div "Workflow Set Inputs Inputs Power Agent SERP Research Step 5 Power Agent Generat…" at bounding box center [409, 253] width 771 height 459
click at [11, 33] on icon "button" at bounding box center [12, 35] width 10 height 10
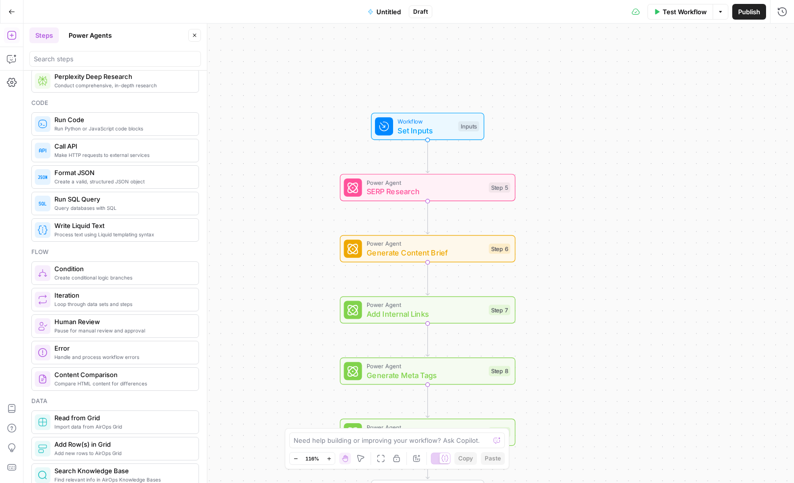
scroll to position [163, 0]
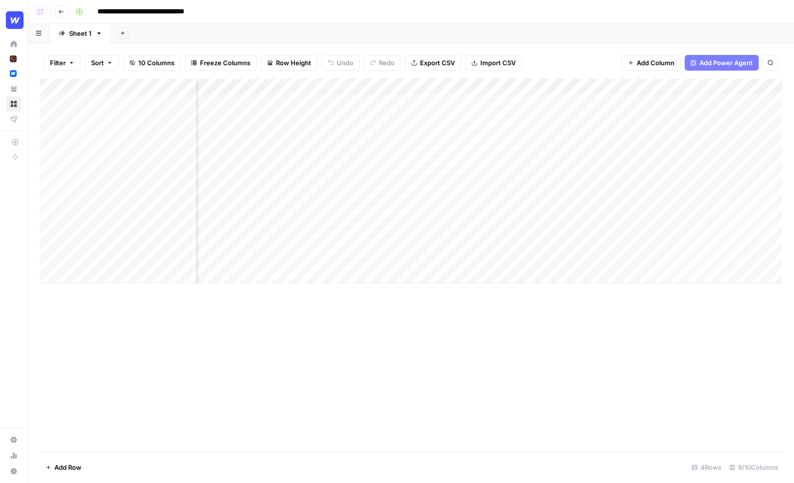
scroll to position [0, 502]
click at [694, 102] on div "Add Column" at bounding box center [411, 180] width 743 height 205
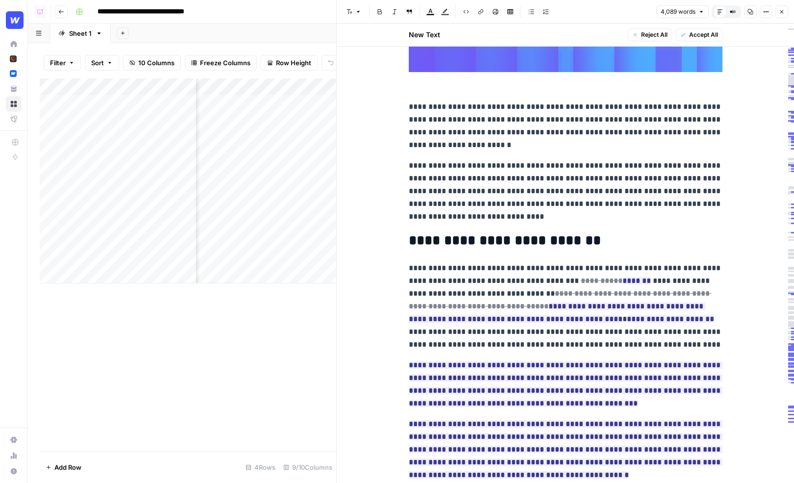
scroll to position [254, 0]
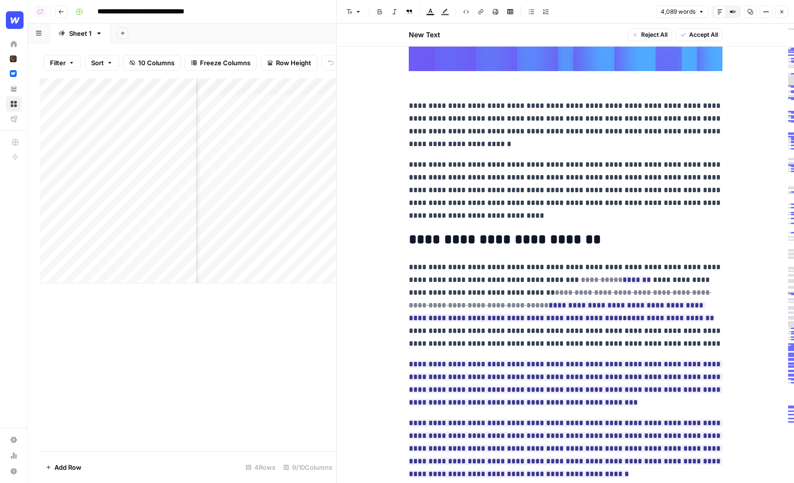
click at [599, 232] on h2 "**********" at bounding box center [566, 240] width 314 height 16
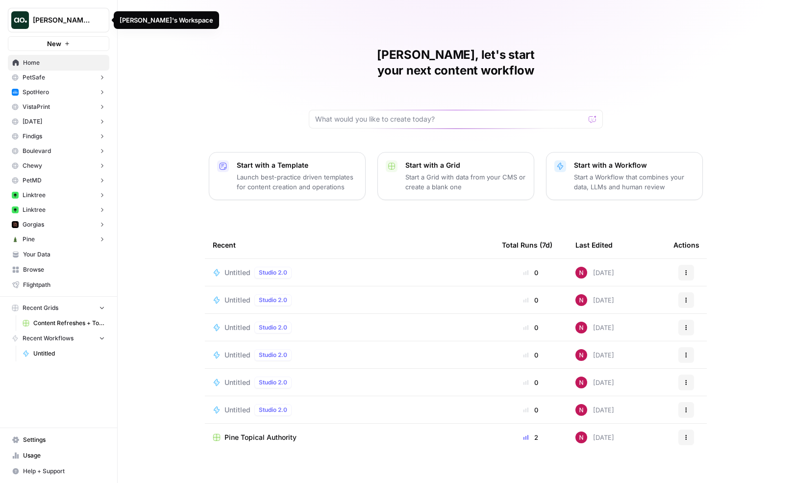
click at [96, 22] on div "[PERSON_NAME]'s Workspace" at bounding box center [69, 20] width 73 height 10
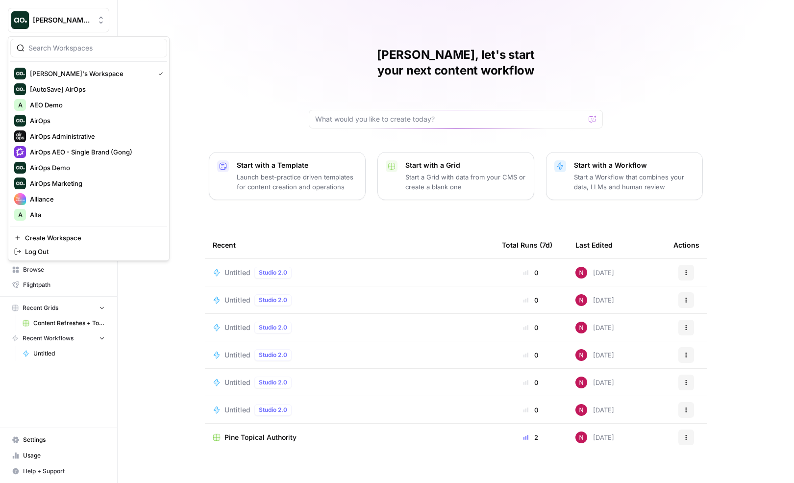
click at [192, 157] on div "[PERSON_NAME], let's start your next content workflow Start with a Template Lau…" at bounding box center [456, 241] width 677 height 483
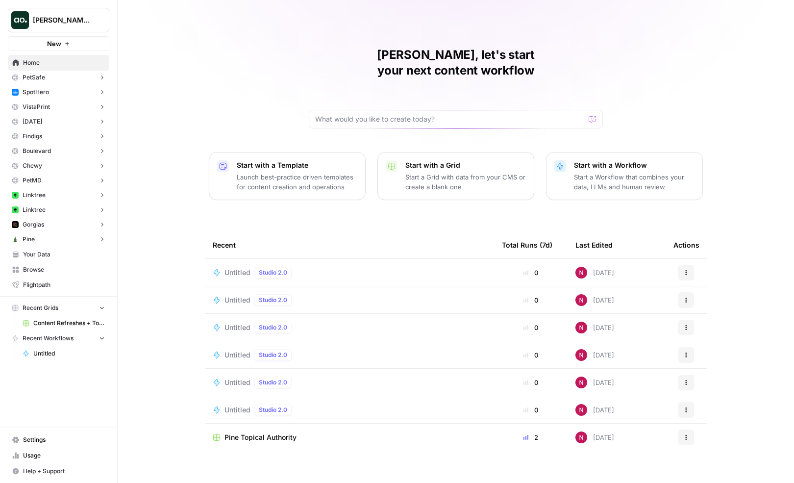
click at [50, 439] on span "Settings" at bounding box center [64, 439] width 82 height 9
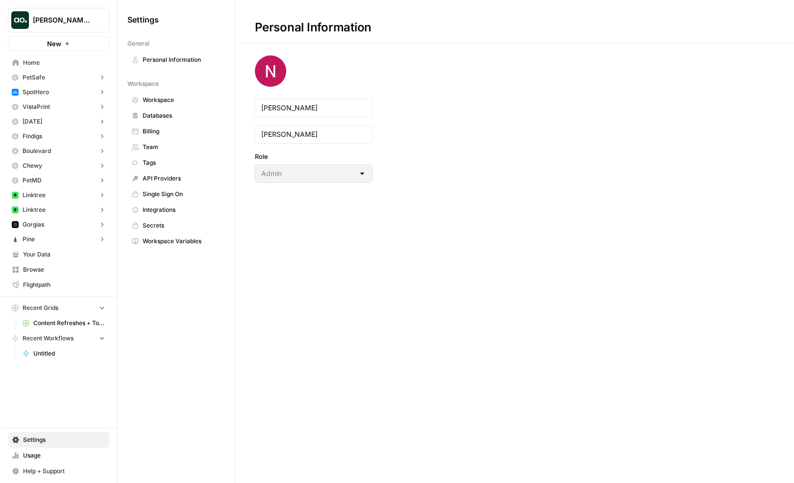
click at [161, 146] on span "Team" at bounding box center [182, 147] width 78 height 9
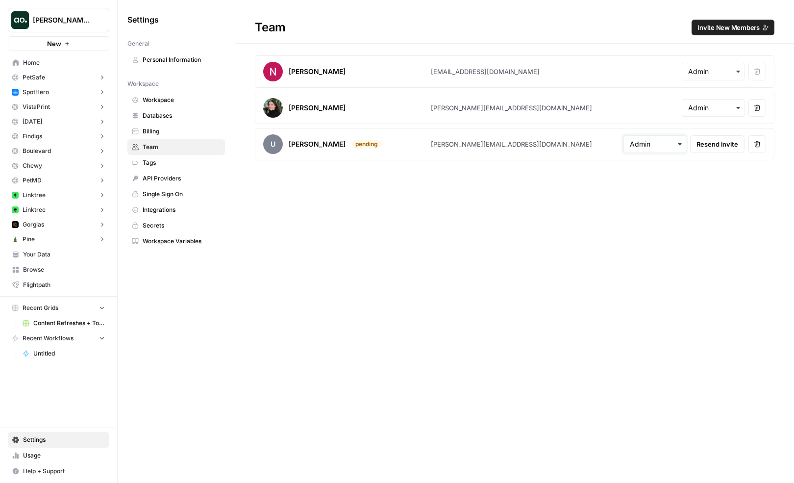
click at [648, 142] on input "text" at bounding box center [655, 144] width 50 height 10
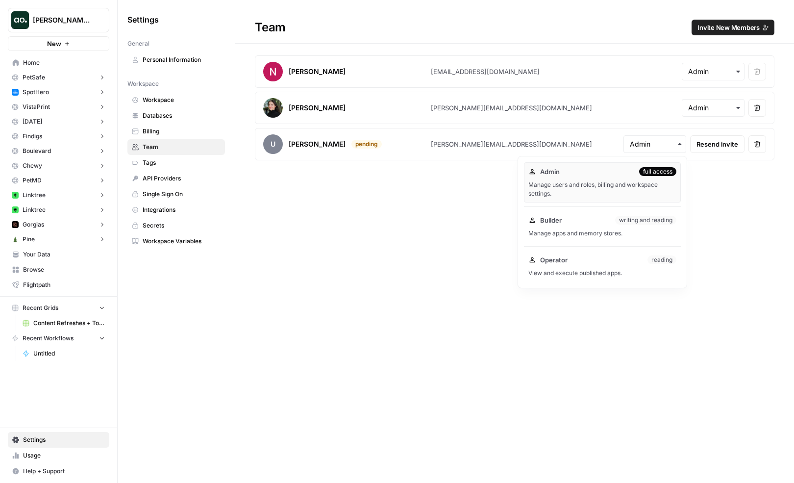
click at [738, 237] on div "Team Invite New Members [PERSON_NAME] [PERSON_NAME][EMAIL_ADDRESS][DOMAIN_NAME]…" at bounding box center [514, 241] width 559 height 483
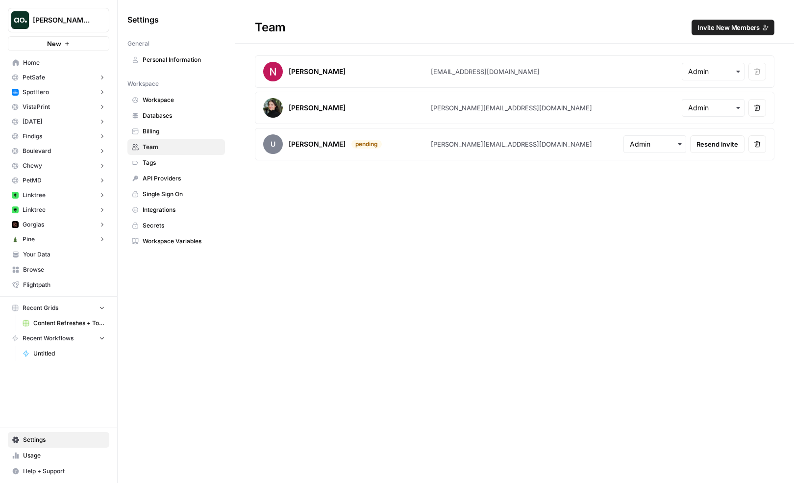
click at [38, 64] on span "Home" at bounding box center [64, 62] width 82 height 9
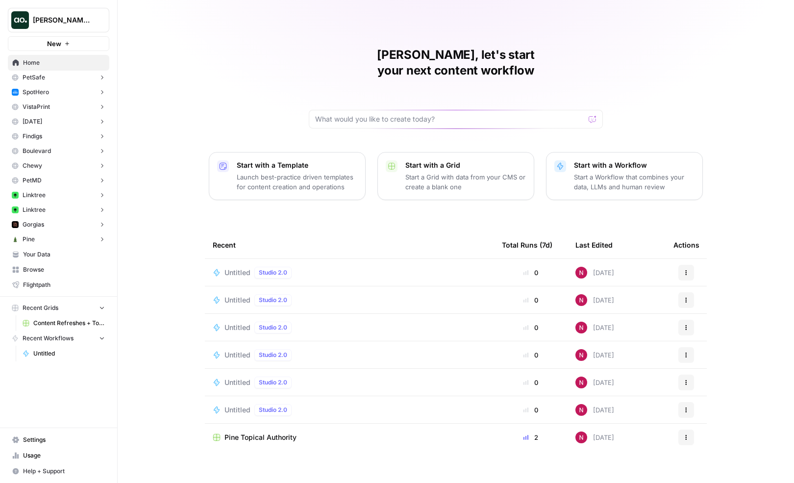
click at [124, 62] on div "[PERSON_NAME], let's start your next content workflow Start with a Template Lau…" at bounding box center [456, 241] width 677 height 483
